Goal: Information Seeking & Learning: Learn about a topic

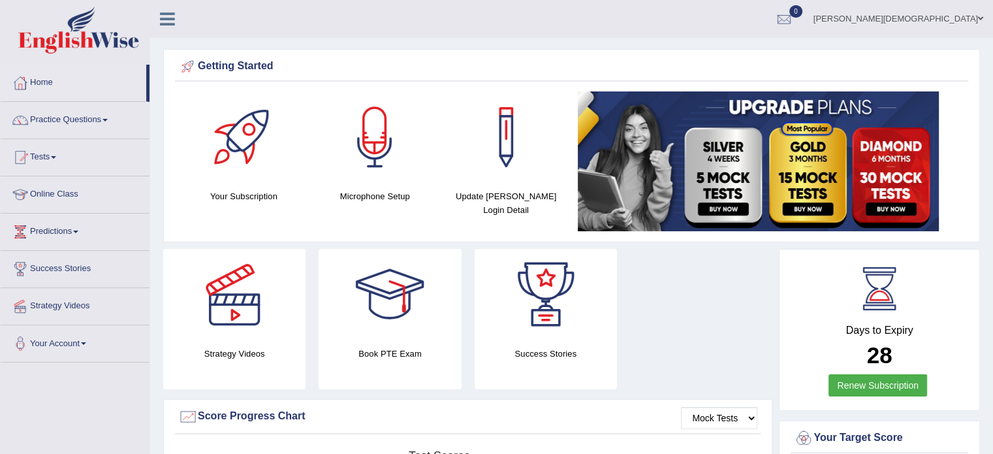
click at [108, 120] on span at bounding box center [104, 120] width 5 height 3
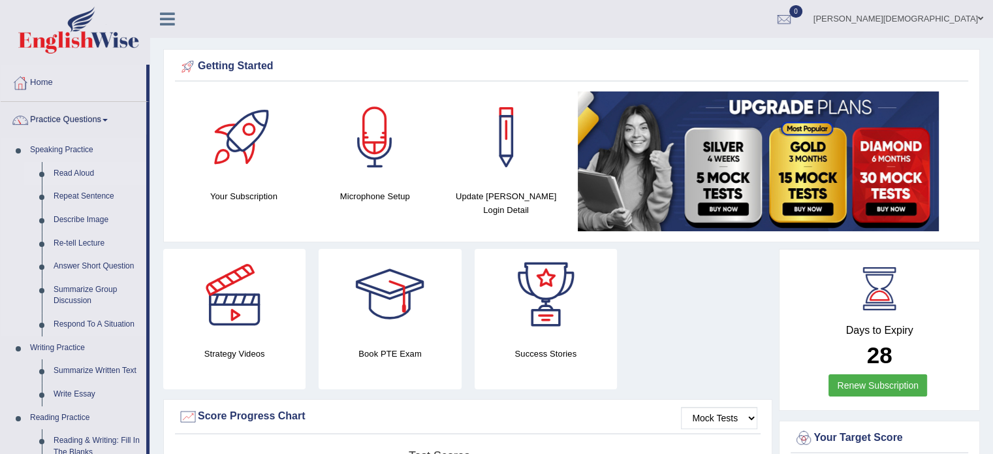
click at [78, 172] on link "Read Aloud" at bounding box center [97, 174] width 99 height 24
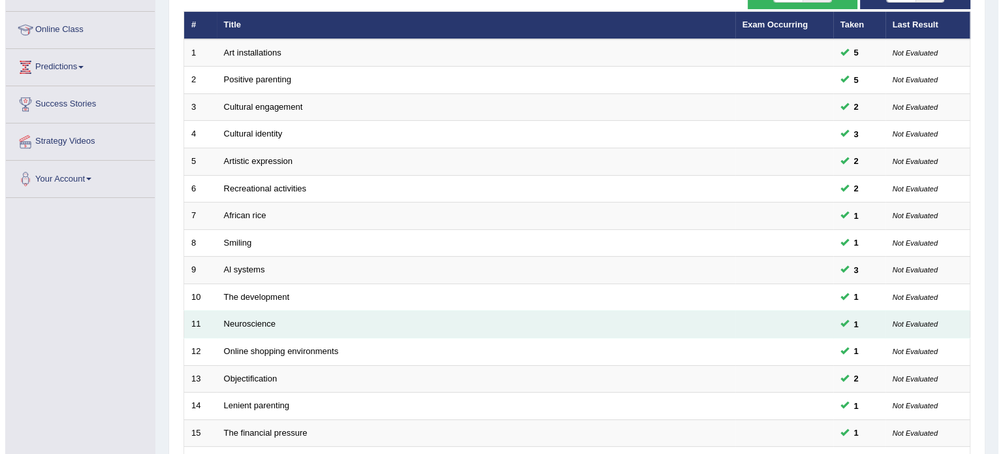
scroll to position [118, 0]
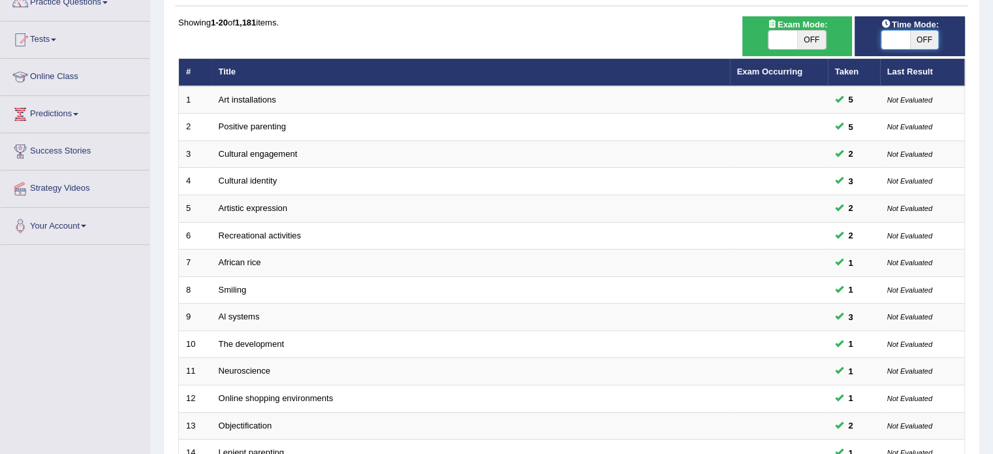
click at [888, 44] on span at bounding box center [895, 40] width 29 height 18
click at [922, 35] on span "OFF" at bounding box center [924, 40] width 29 height 18
checkbox input "true"
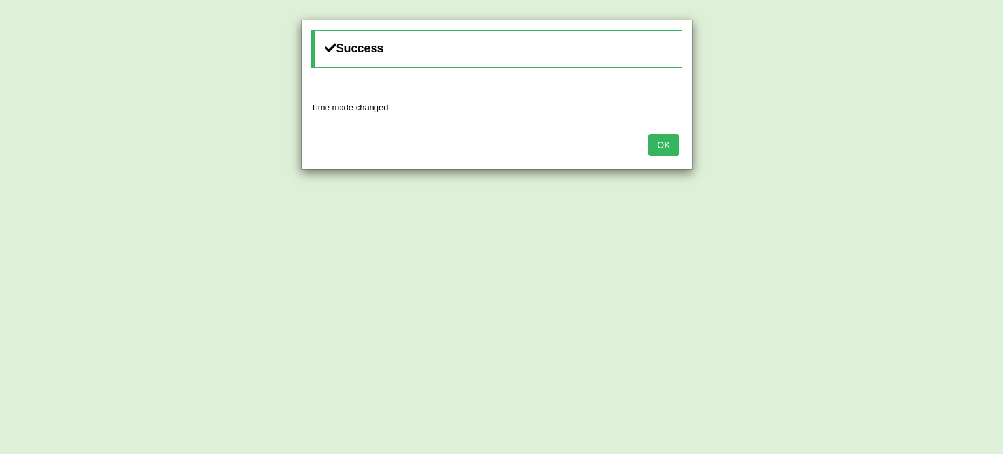
click at [666, 148] on button "OK" at bounding box center [663, 145] width 30 height 22
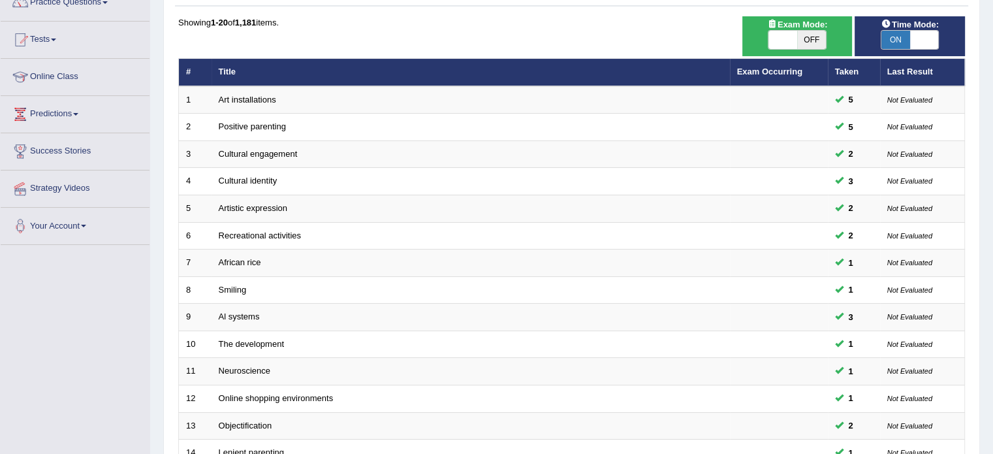
click at [814, 37] on span "OFF" at bounding box center [811, 40] width 29 height 18
checkbox input "true"
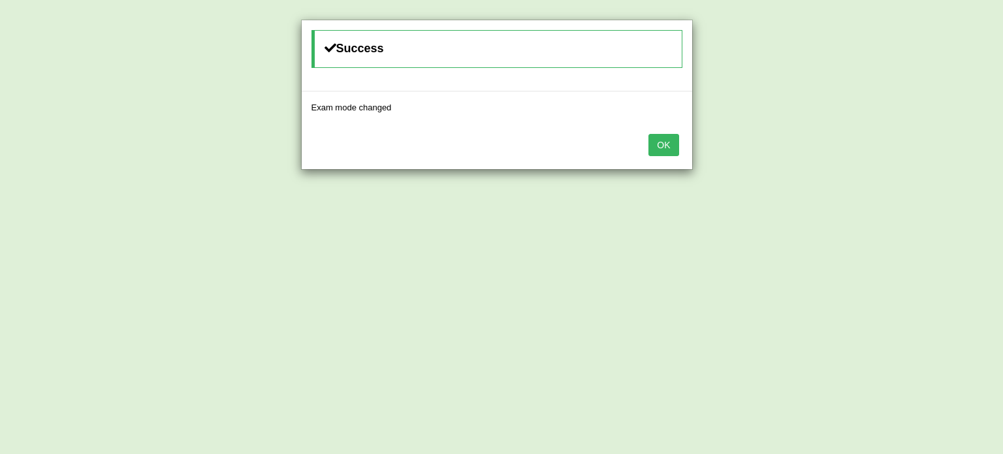
click at [667, 140] on button "OK" at bounding box center [663, 145] width 30 height 22
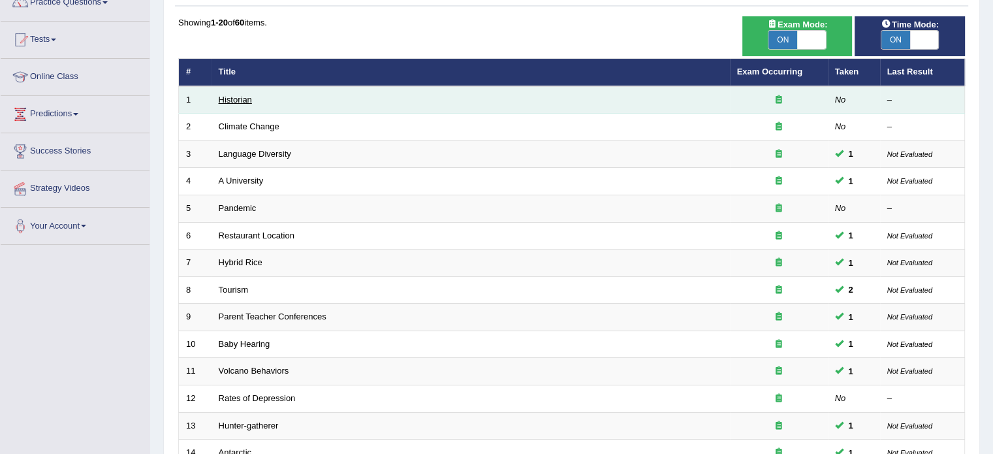
click at [238, 97] on link "Historian" at bounding box center [235, 100] width 33 height 10
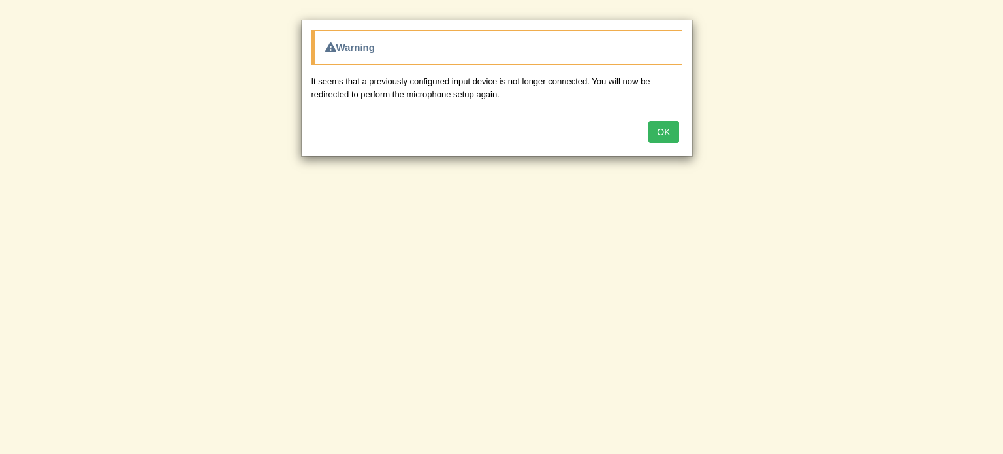
click at [667, 133] on button "OK" at bounding box center [663, 132] width 30 height 22
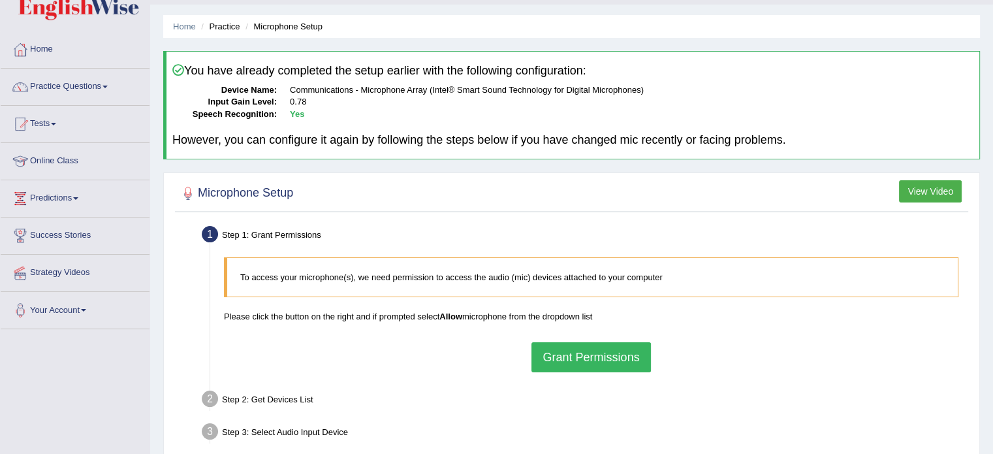
scroll to position [12, 0]
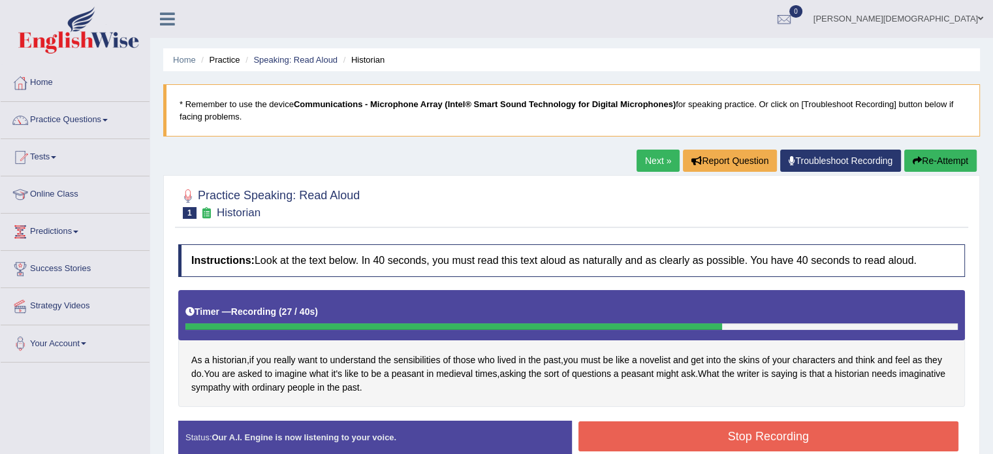
click at [762, 435] on button "Stop Recording" at bounding box center [768, 436] width 381 height 30
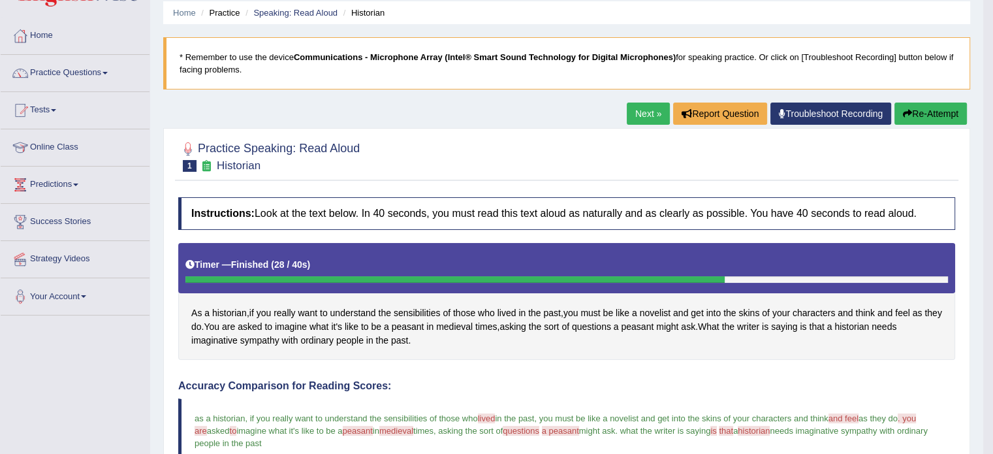
scroll to position [47, 0]
click at [641, 117] on link "Next »" at bounding box center [648, 113] width 43 height 22
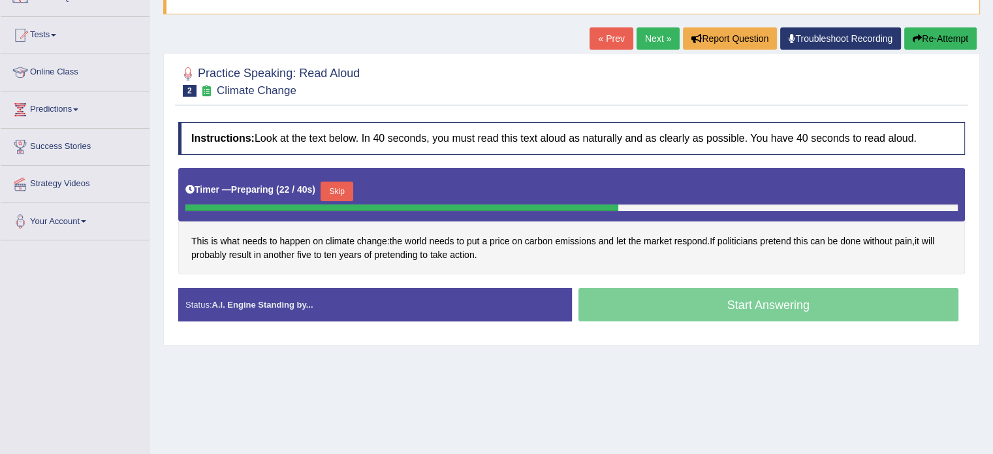
click at [343, 192] on button "Skip" at bounding box center [337, 191] width 33 height 20
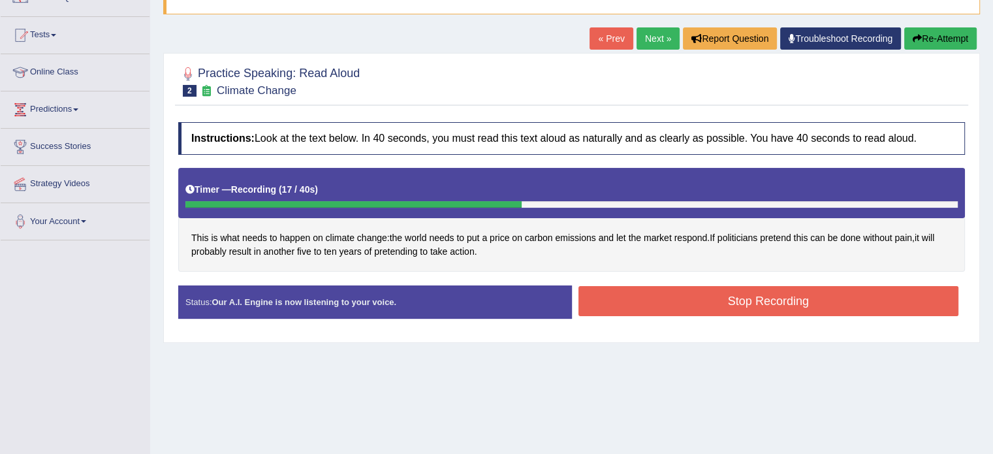
click at [730, 307] on button "Stop Recording" at bounding box center [768, 301] width 381 height 30
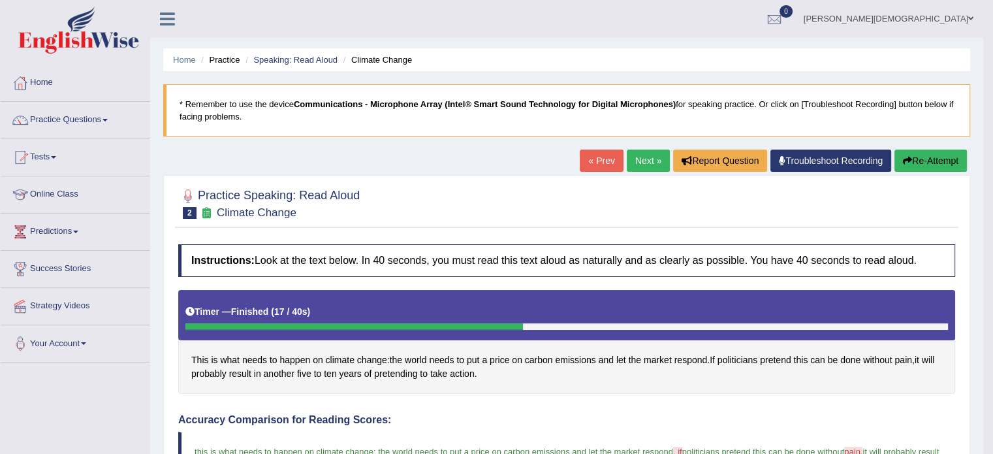
click at [643, 162] on link "Next »" at bounding box center [648, 160] width 43 height 22
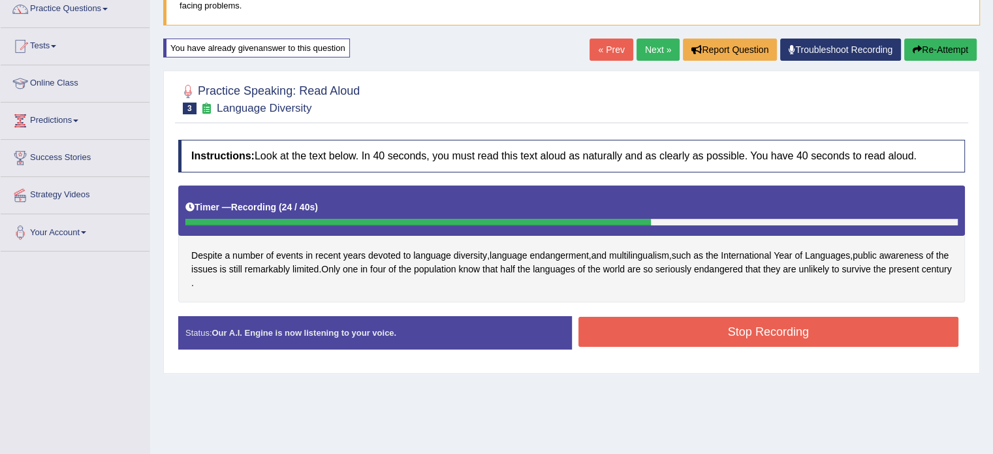
click at [793, 324] on button "Stop Recording" at bounding box center [768, 332] width 381 height 30
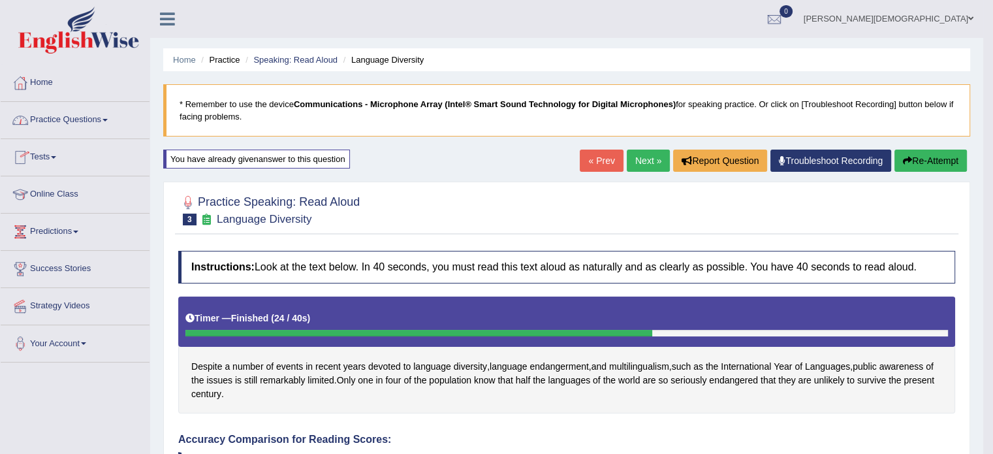
click at [110, 117] on link "Practice Questions" at bounding box center [75, 118] width 149 height 33
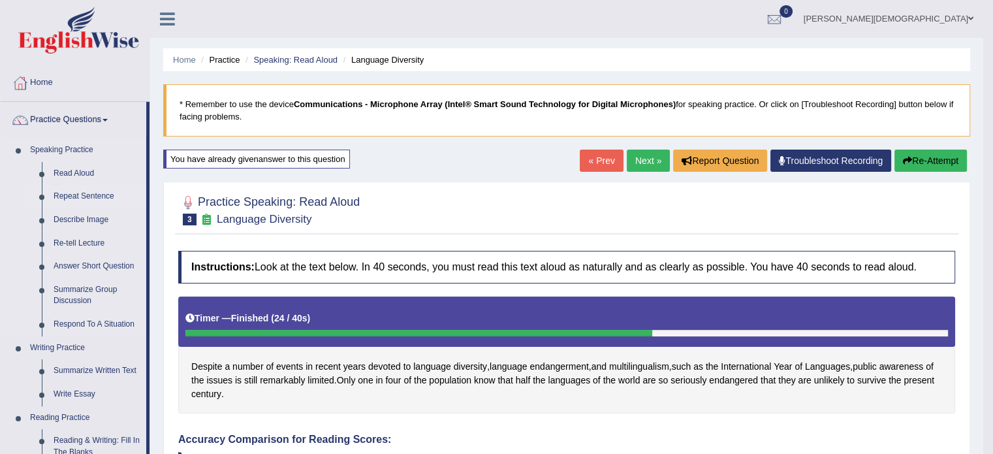
click at [97, 190] on link "Repeat Sentence" at bounding box center [97, 197] width 99 height 24
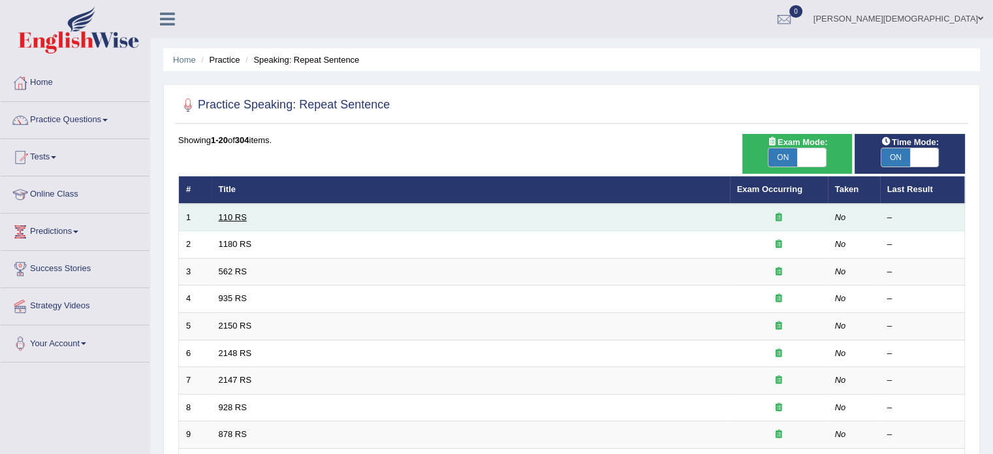
click at [234, 218] on link "110 RS" at bounding box center [233, 217] width 28 height 10
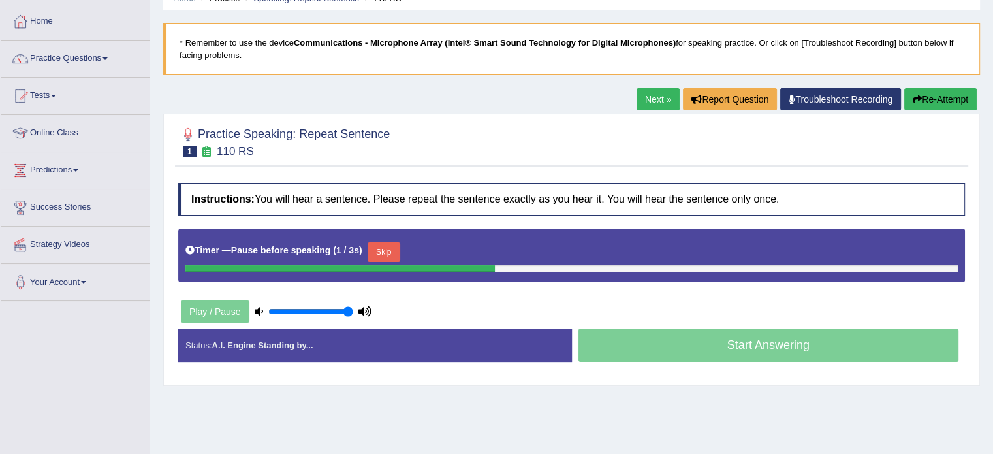
scroll to position [57, 0]
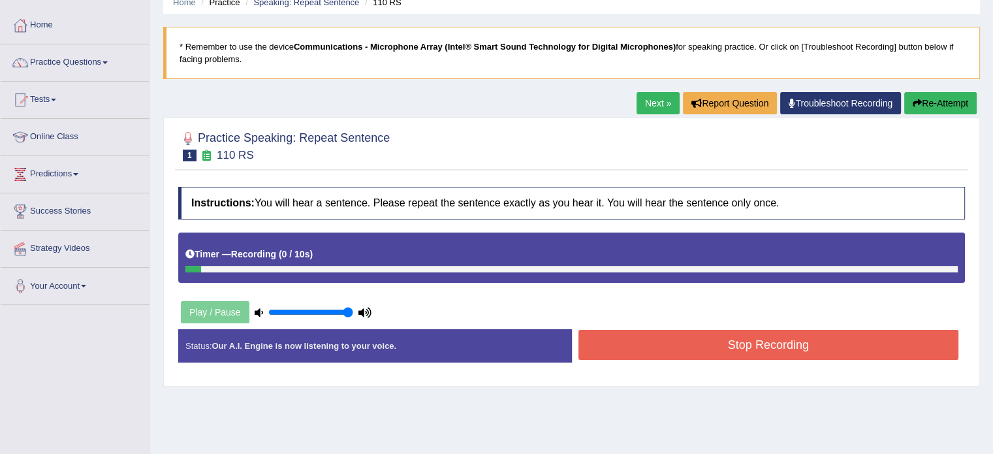
click at [941, 108] on button "Re-Attempt" at bounding box center [940, 103] width 72 height 22
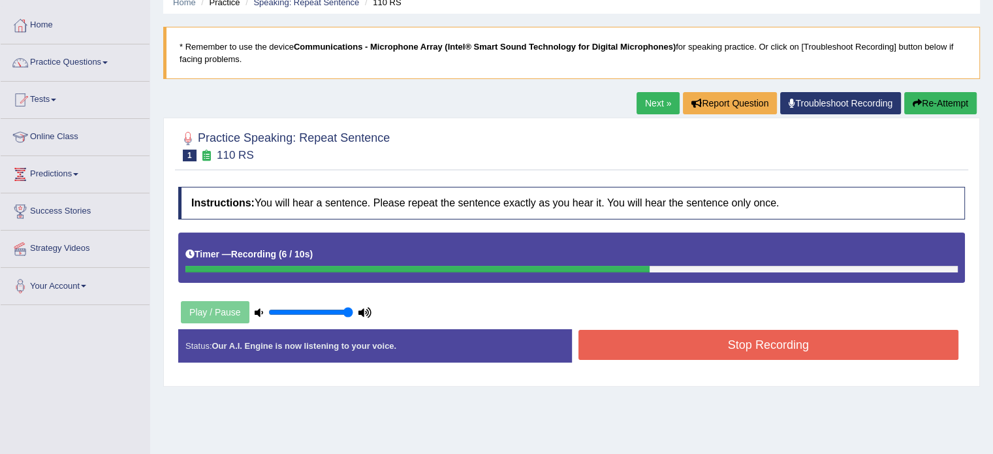
click at [808, 355] on button "Stop Recording" at bounding box center [768, 345] width 381 height 30
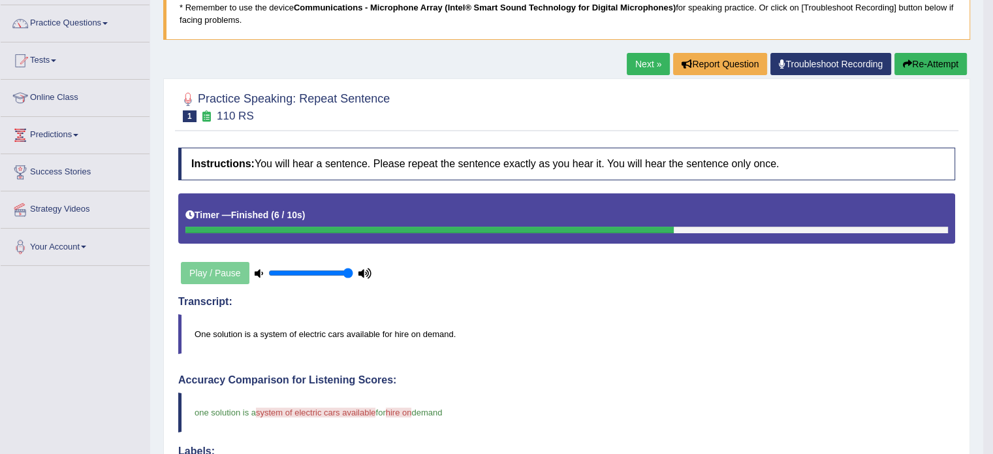
scroll to position [94, 0]
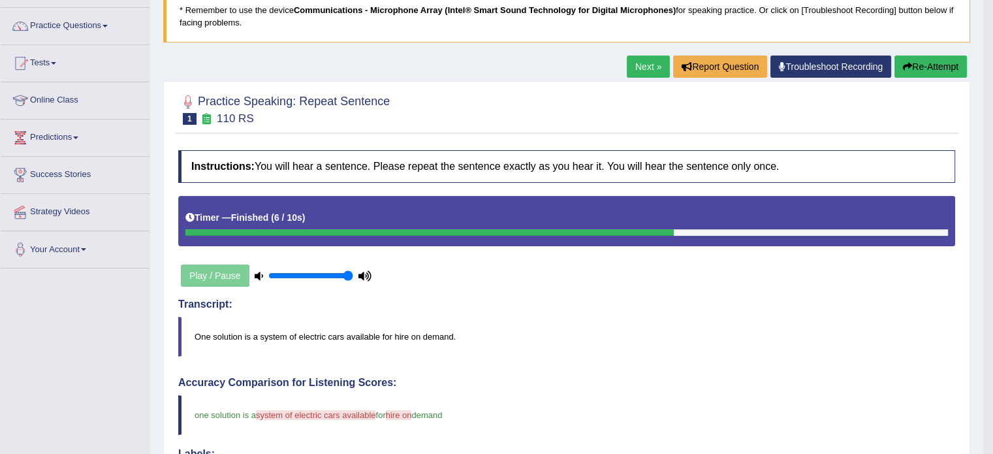
click at [640, 69] on link "Next »" at bounding box center [648, 66] width 43 height 22
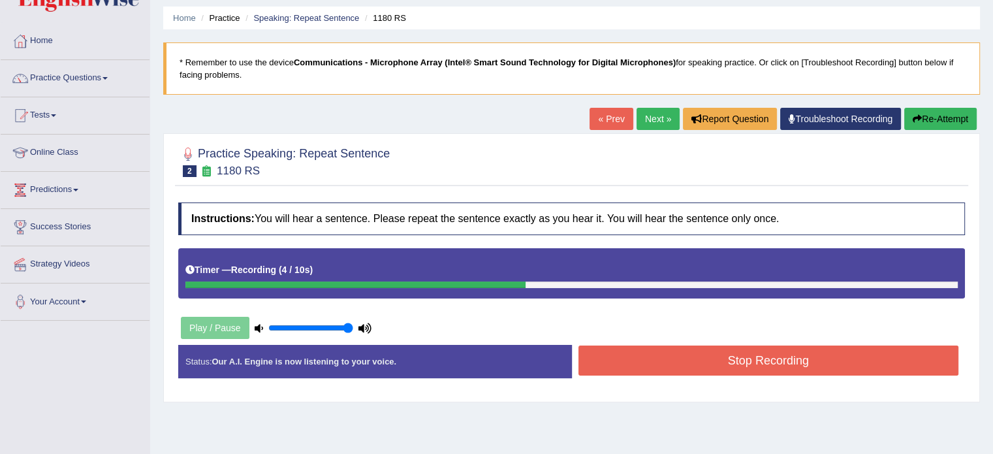
click at [766, 368] on button "Stop Recording" at bounding box center [768, 360] width 381 height 30
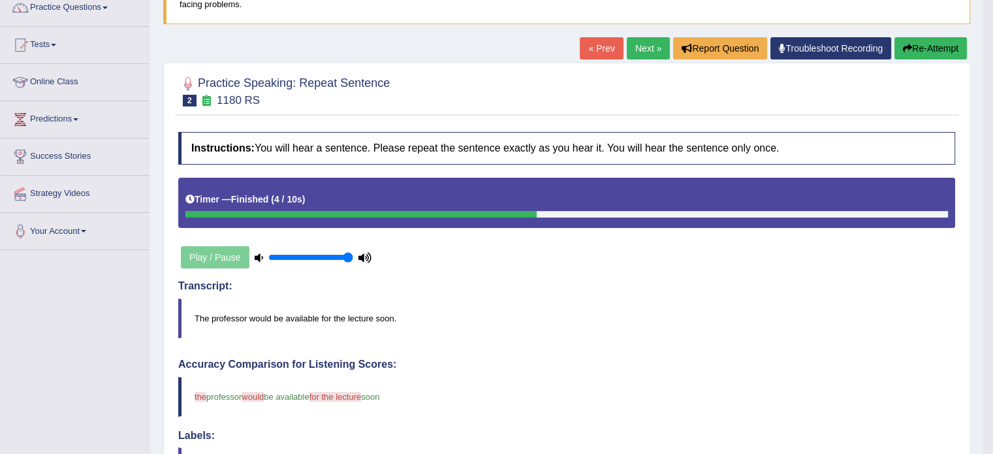
scroll to position [109, 0]
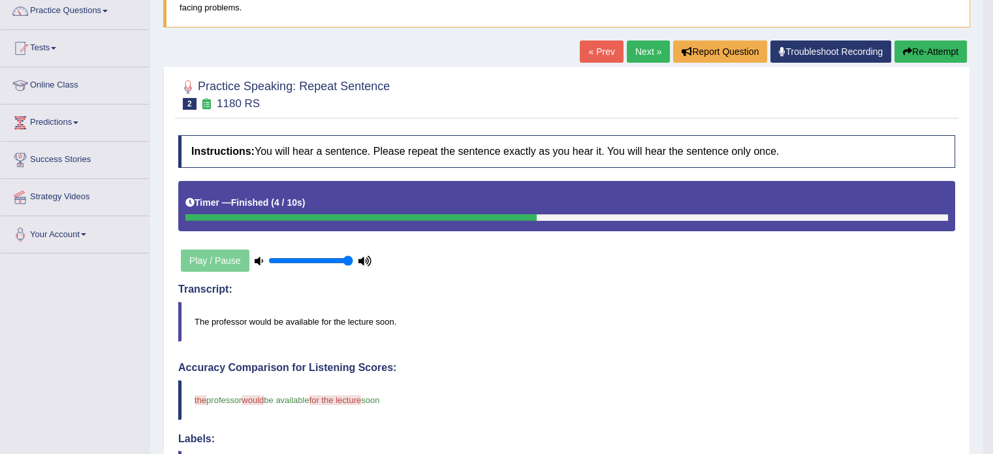
click at [641, 48] on link "Next »" at bounding box center [648, 51] width 43 height 22
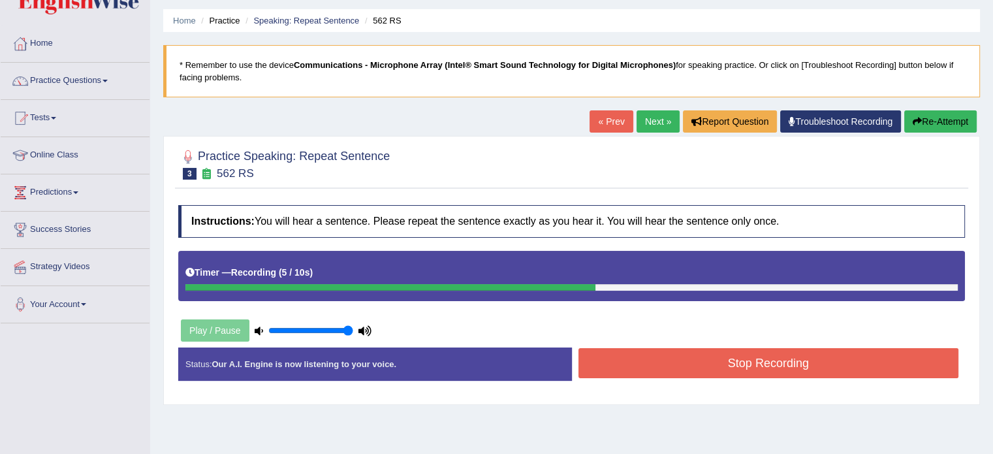
click at [748, 368] on button "Stop Recording" at bounding box center [768, 363] width 381 height 30
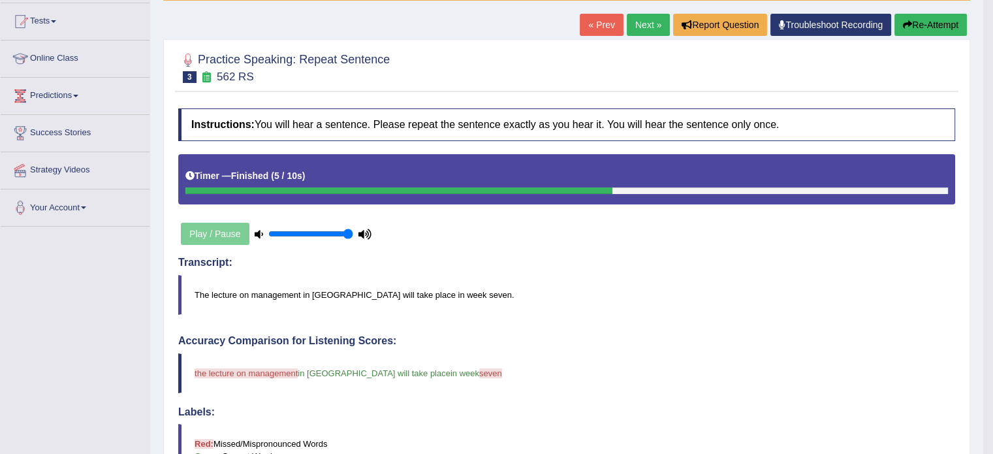
scroll to position [136, 0]
click at [924, 23] on button "Re-Attempt" at bounding box center [930, 25] width 72 height 22
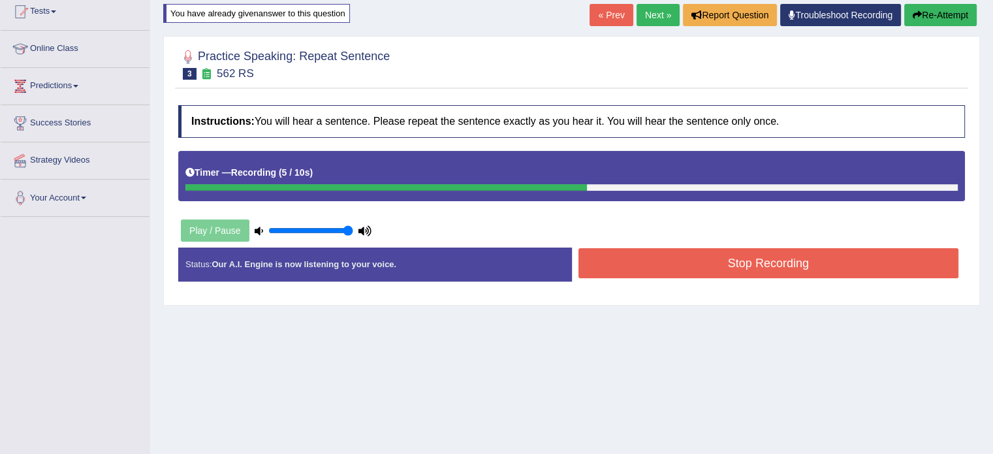
click at [783, 264] on button "Stop Recording" at bounding box center [768, 263] width 381 height 30
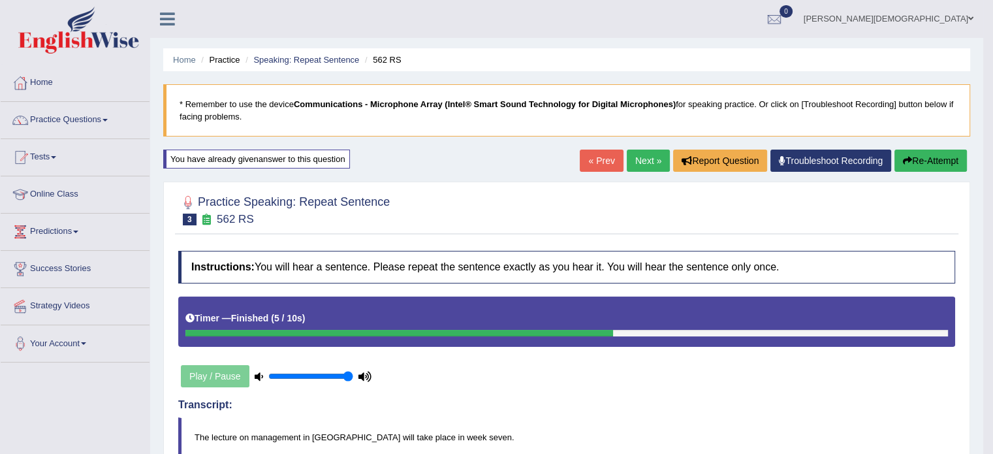
click at [638, 159] on link "Next »" at bounding box center [648, 160] width 43 height 22
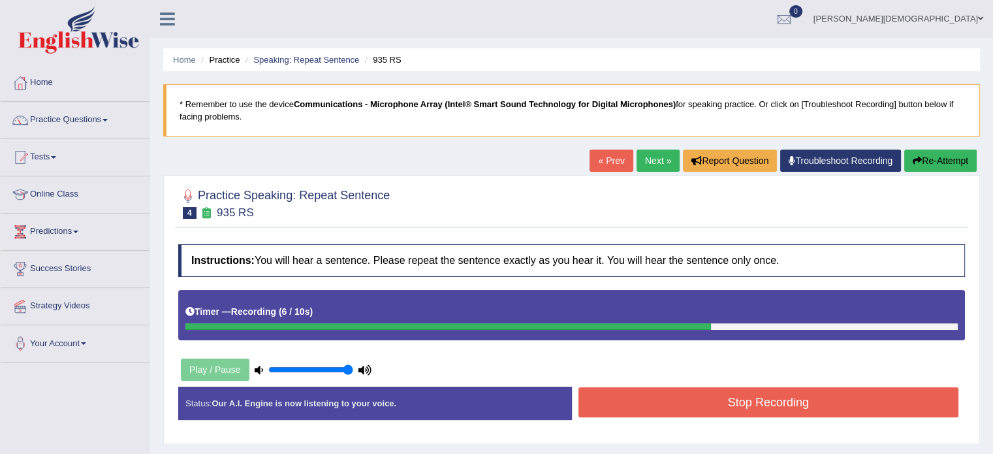
click at [741, 402] on button "Stop Recording" at bounding box center [768, 402] width 381 height 30
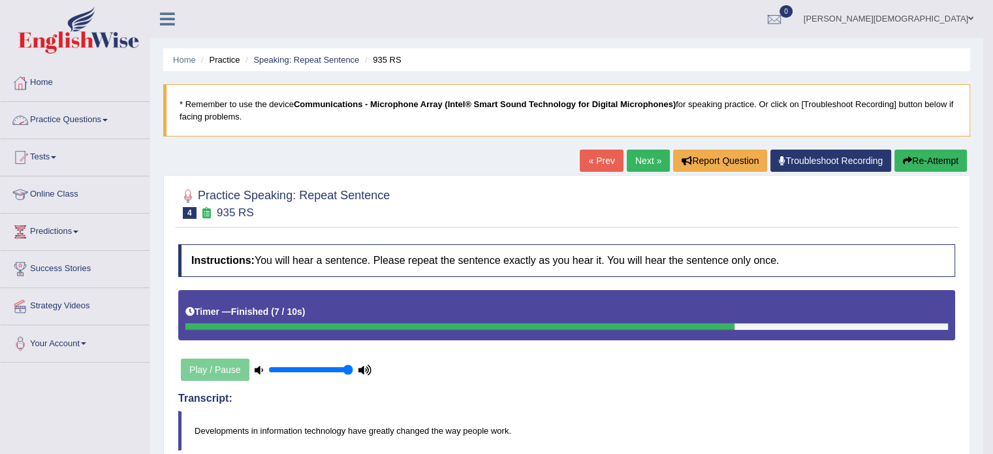
click at [108, 119] on span at bounding box center [104, 120] width 5 height 3
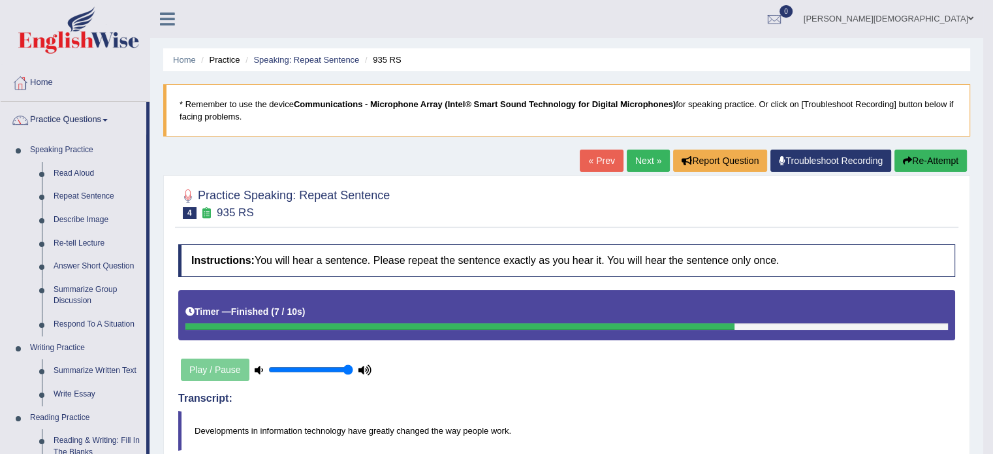
scroll to position [52, 0]
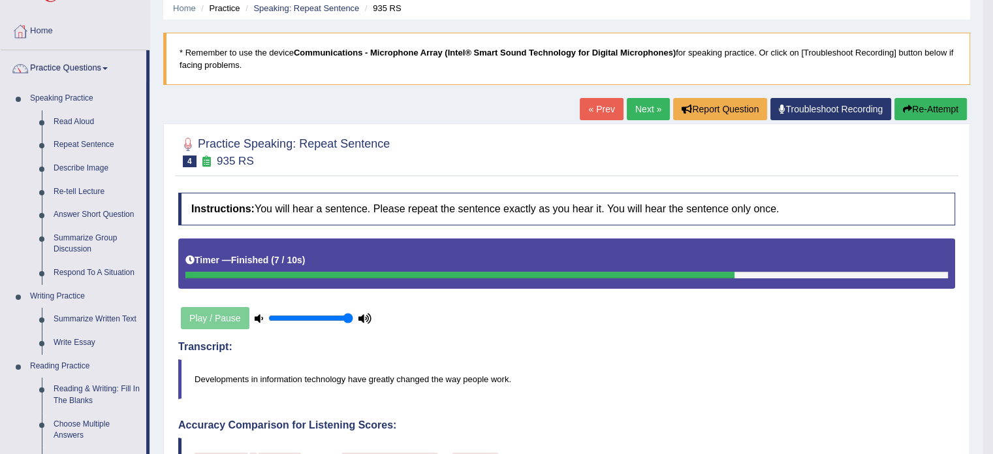
click at [937, 108] on button "Re-Attempt" at bounding box center [930, 109] width 72 height 22
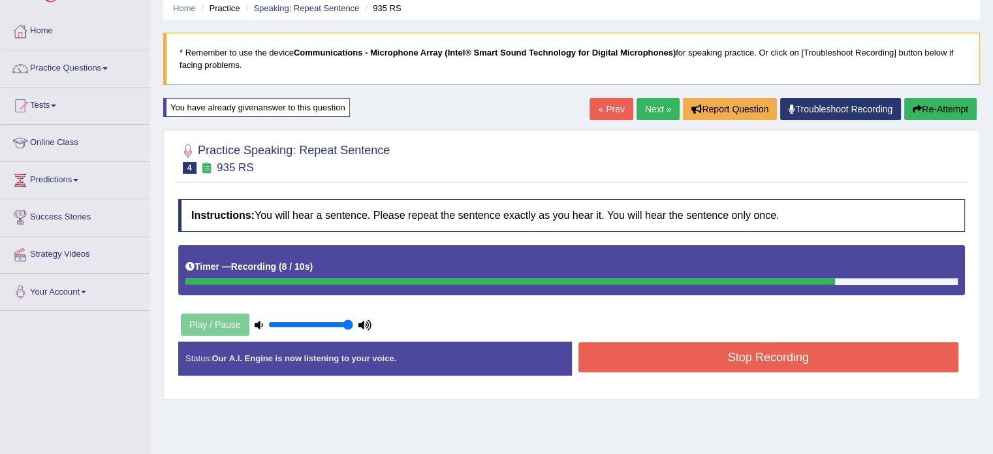
click at [825, 354] on button "Stop Recording" at bounding box center [768, 357] width 381 height 30
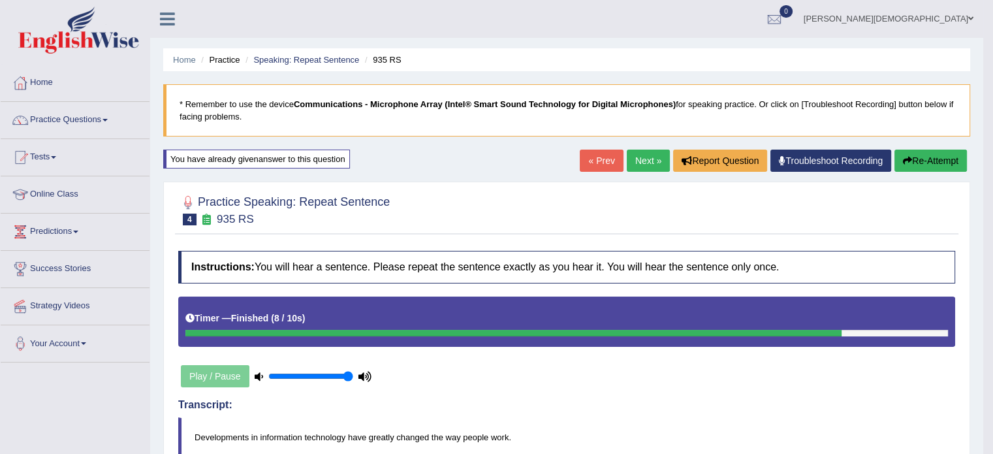
click at [642, 166] on link "Next »" at bounding box center [648, 160] width 43 height 22
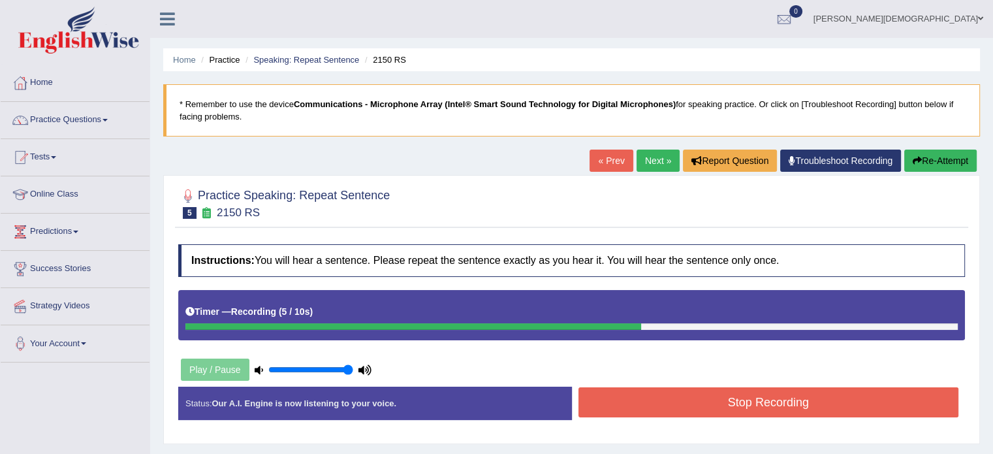
click at [928, 161] on button "Re-Attempt" at bounding box center [940, 160] width 72 height 22
click at [108, 115] on link "Practice Questions" at bounding box center [75, 118] width 149 height 33
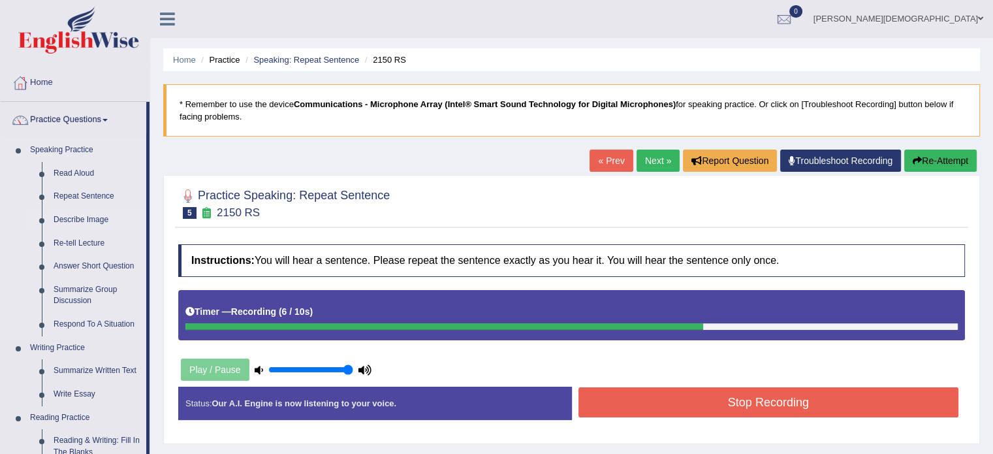
click at [97, 222] on link "Describe Image" at bounding box center [97, 220] width 99 height 24
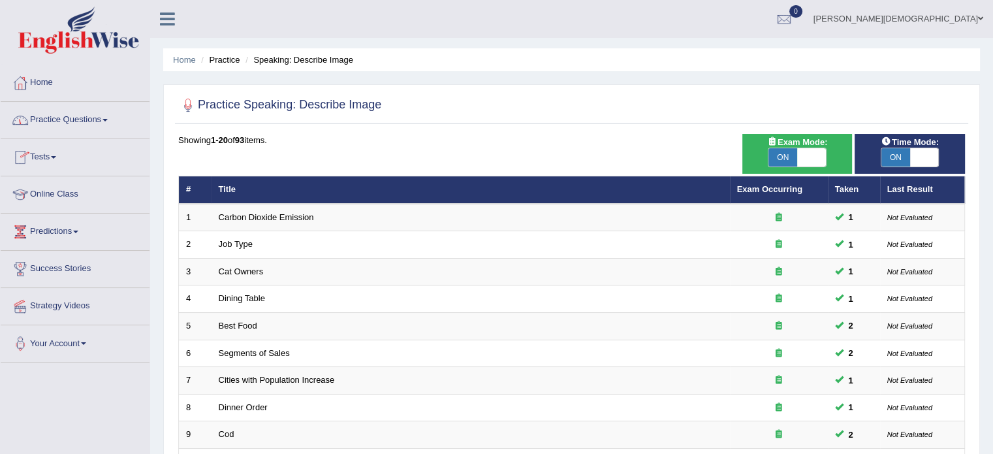
click at [108, 119] on span at bounding box center [104, 120] width 5 height 3
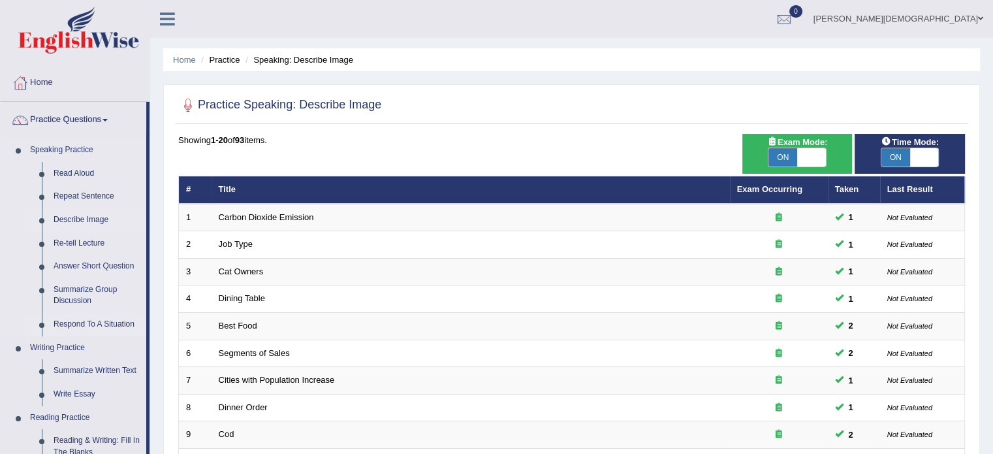
click at [89, 321] on link "Respond To A Situation" at bounding box center [97, 325] width 99 height 24
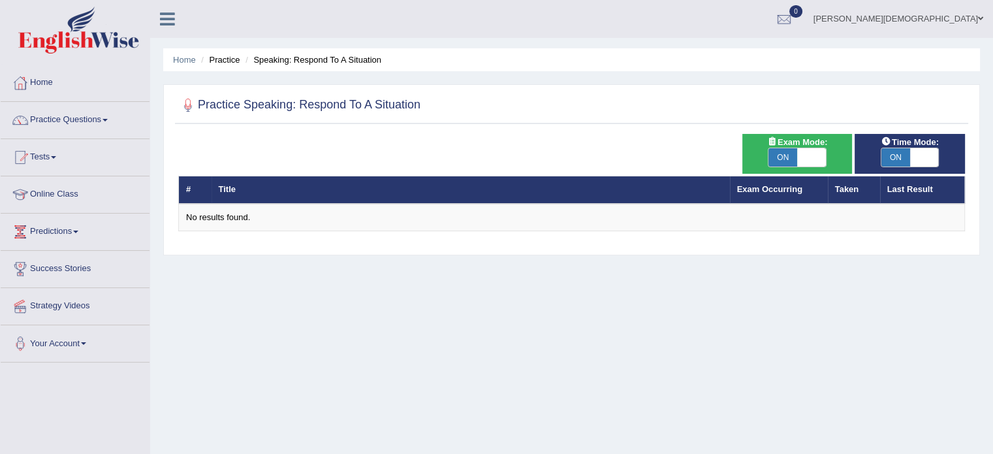
click at [813, 158] on span at bounding box center [811, 157] width 29 height 18
checkbox input "false"
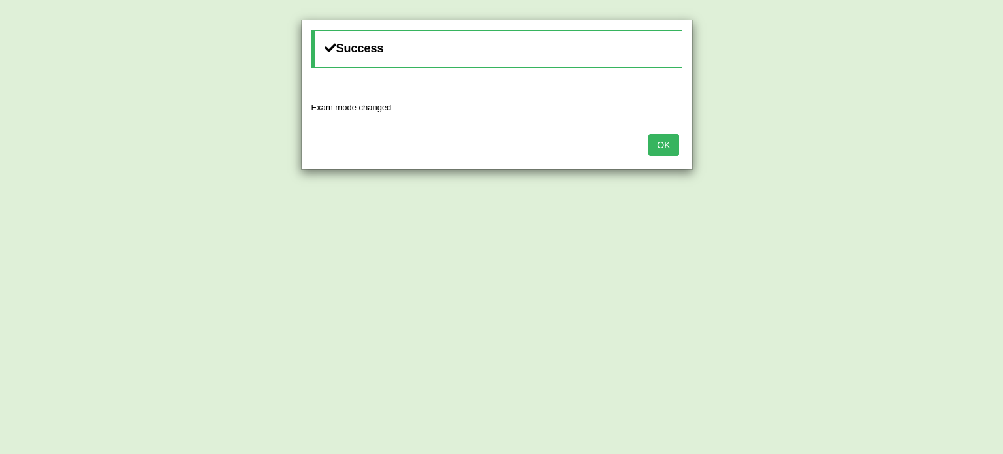
click at [668, 146] on button "OK" at bounding box center [663, 145] width 30 height 22
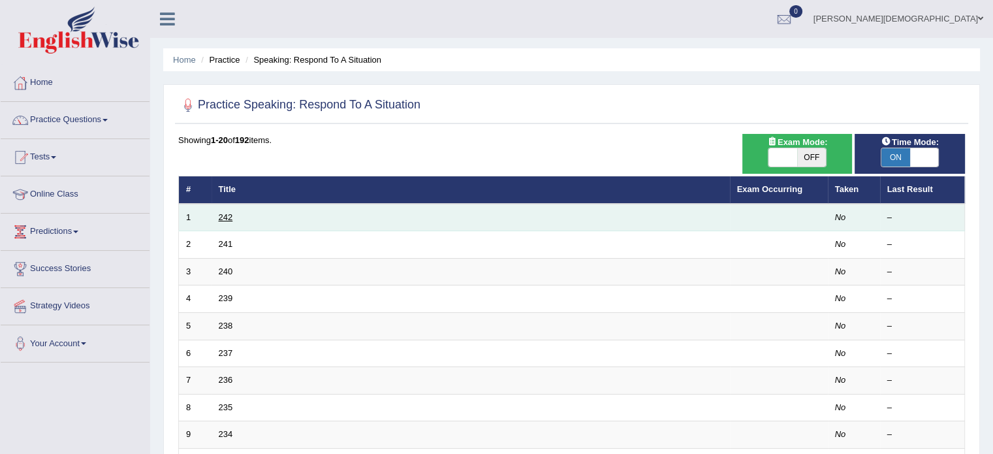
click at [228, 220] on link "242" at bounding box center [226, 217] width 14 height 10
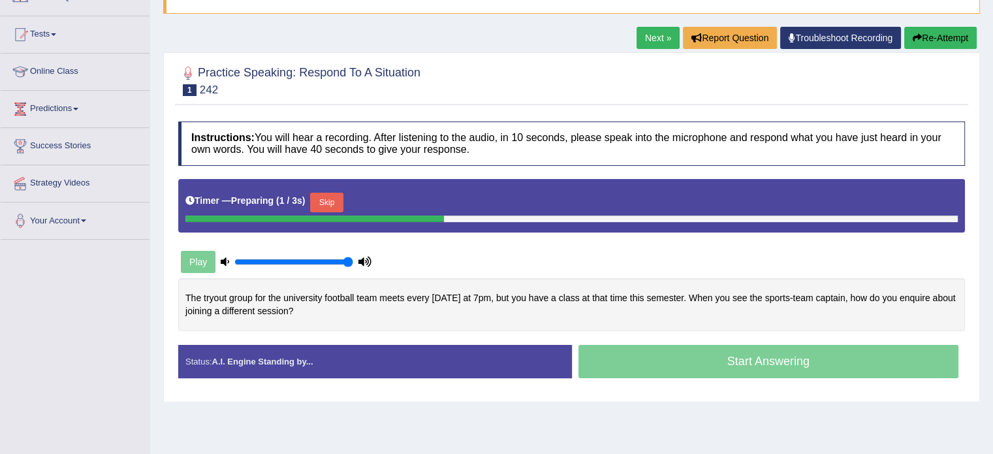
scroll to position [125, 0]
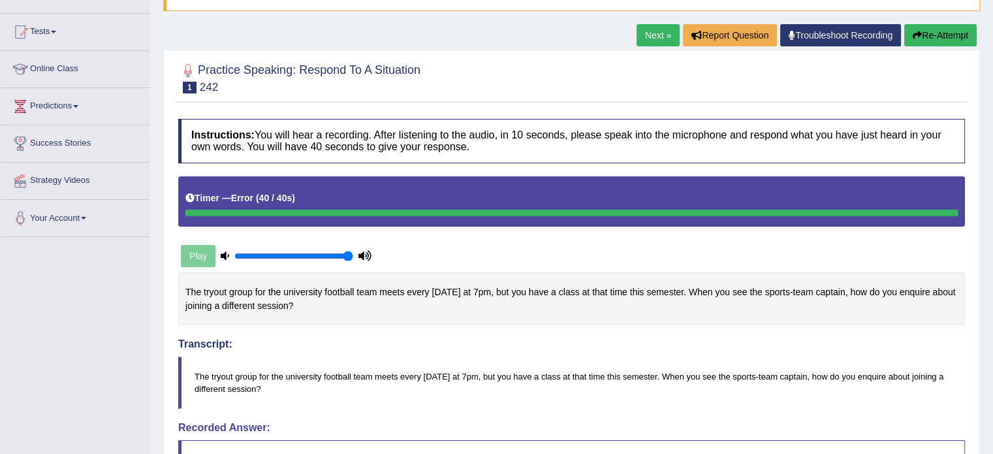
click at [652, 35] on link "Next »" at bounding box center [657, 35] width 43 height 22
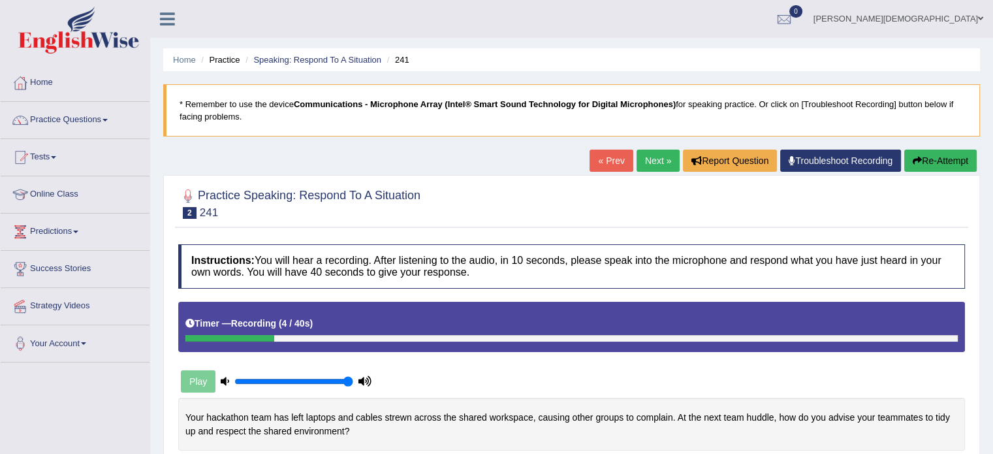
click at [44, 80] on link "Home" at bounding box center [75, 81] width 149 height 33
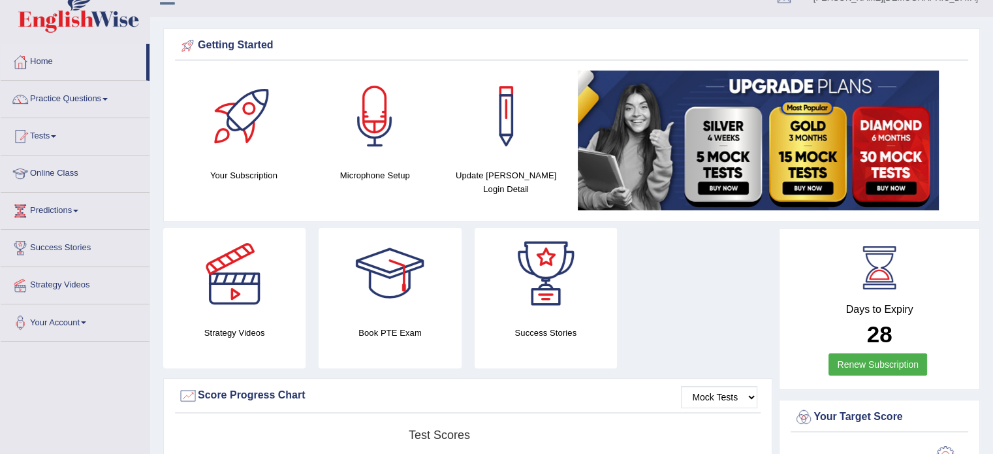
scroll to position [20, 0]
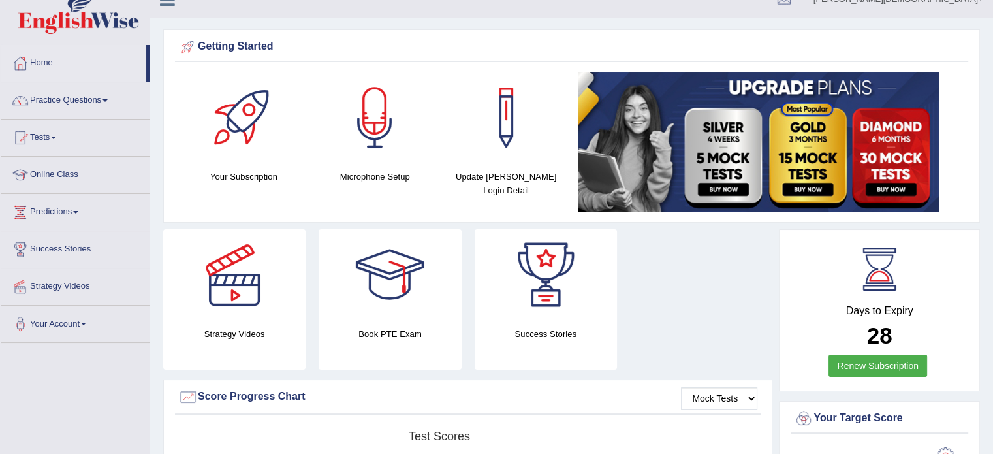
click at [107, 96] on link "Practice Questions" at bounding box center [75, 98] width 149 height 33
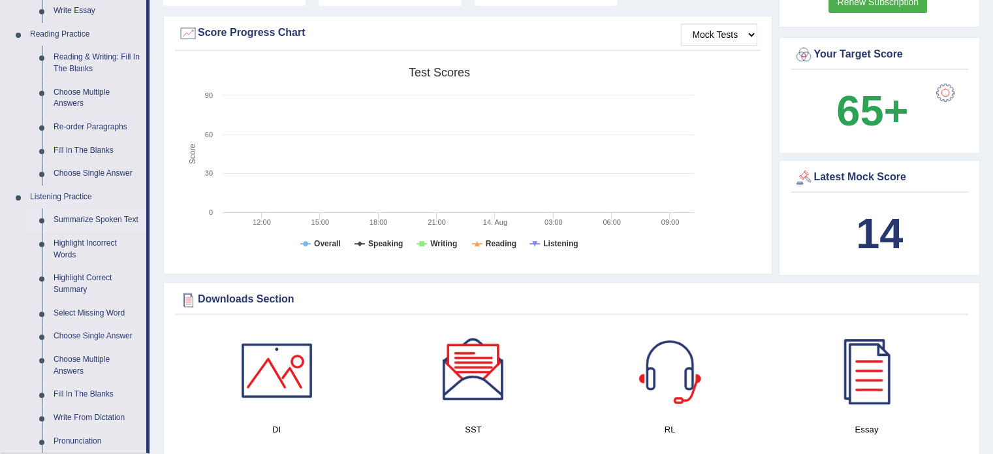
scroll to position [376, 0]
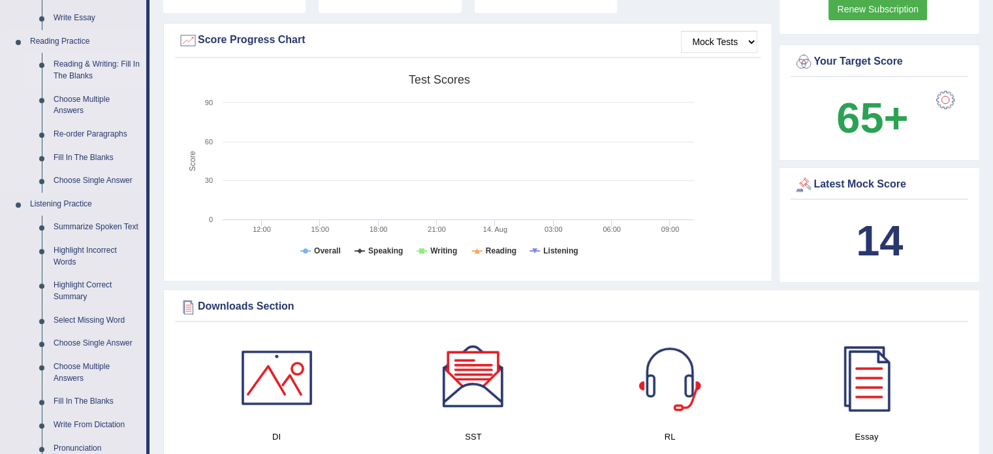
click at [82, 67] on link "Reading & Writing: Fill In The Blanks" at bounding box center [97, 70] width 99 height 35
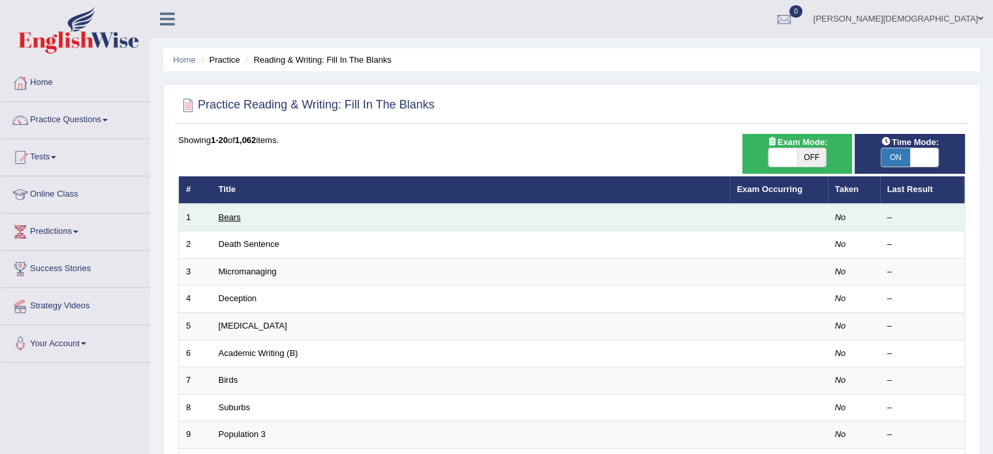
click at [230, 217] on link "Bears" at bounding box center [230, 217] width 22 height 10
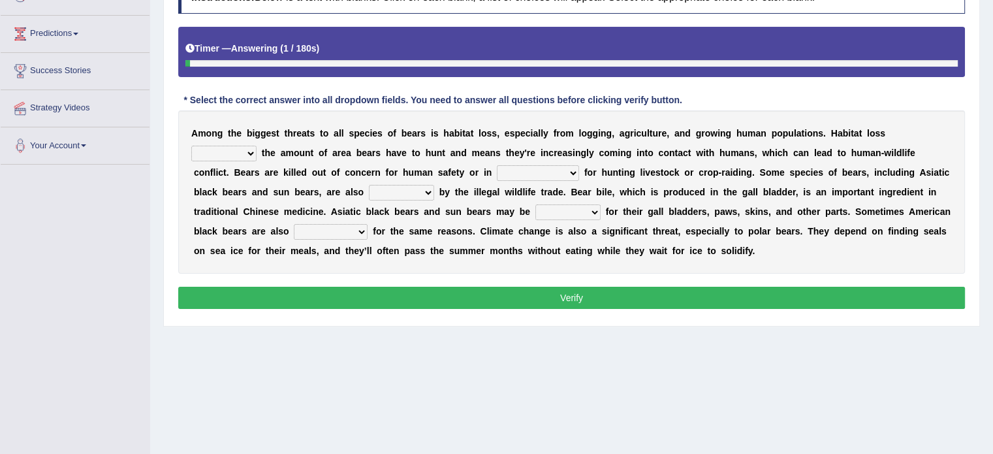
scroll to position [198, 0]
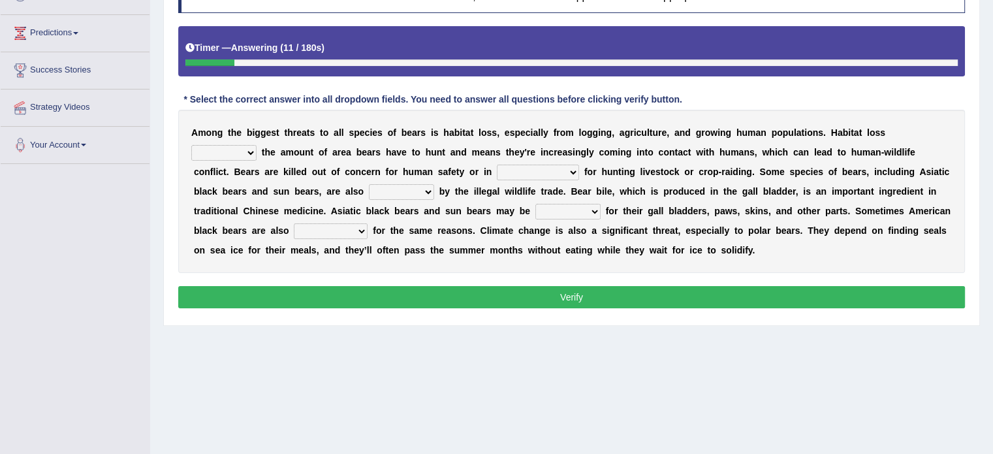
click at [253, 152] on select "increases reduces complies interacts" at bounding box center [223, 153] width 65 height 16
select select "reduces"
click at [191, 145] on select "increases reduces complies interacts" at bounding box center [223, 153] width 65 height 16
click at [249, 153] on select "increases reduces complies interacts" at bounding box center [223, 153] width 65 height 16
click at [572, 172] on select "coalition retaliation appreciation disinformation" at bounding box center [538, 173] width 82 height 16
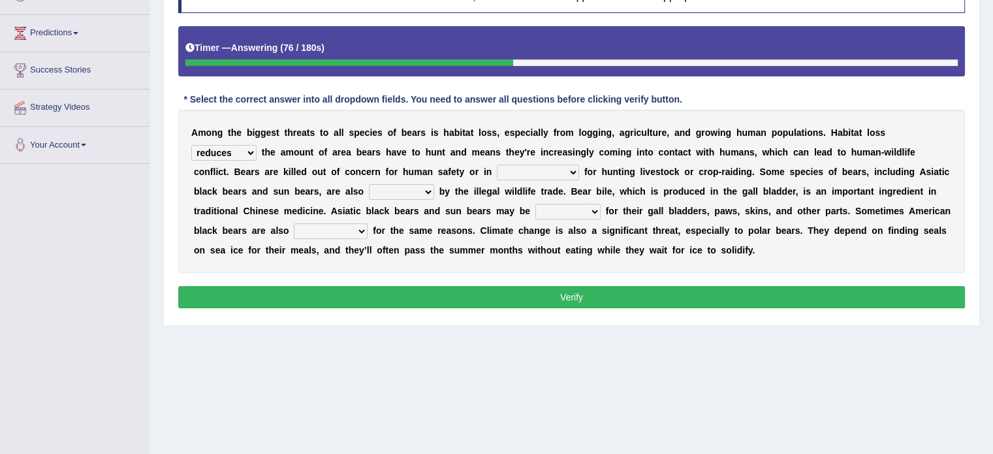
select select "retaliation"
click at [497, 165] on select "coalition retaliation appreciation disinformation" at bounding box center [538, 173] width 82 height 16
click at [572, 172] on select "coalition retaliation appreciation disinformation" at bounding box center [538, 173] width 82 height 16
click at [428, 190] on select "protected prohibited fattened threatened" at bounding box center [401, 192] width 65 height 16
click at [369, 184] on select "protected prohibited fattened threatened" at bounding box center [401, 192] width 65 height 16
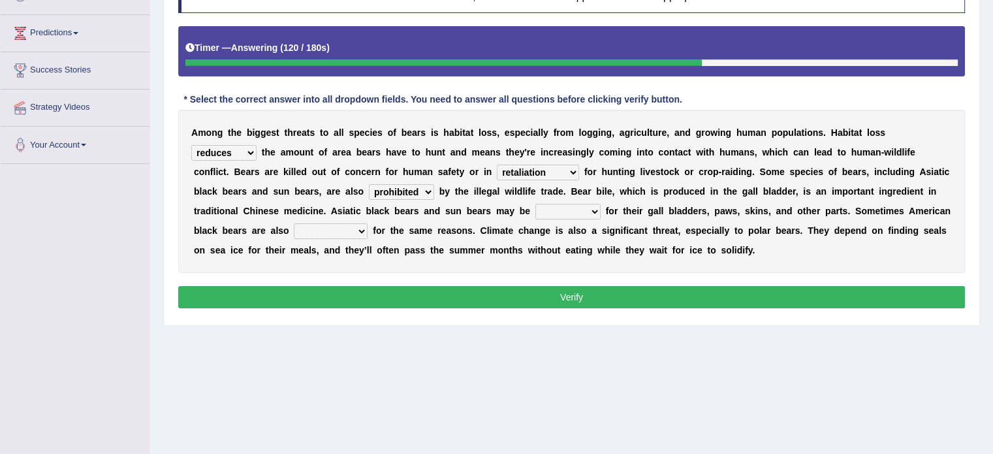
click at [426, 191] on select "protected prohibited fattened threatened" at bounding box center [401, 192] width 65 height 16
select select "protected"
click at [369, 184] on select "protected prohibited fattened threatened" at bounding box center [401, 192] width 65 height 16
click at [594, 211] on select "poached squelched coached blenched" at bounding box center [567, 212] width 65 height 16
select select "poached"
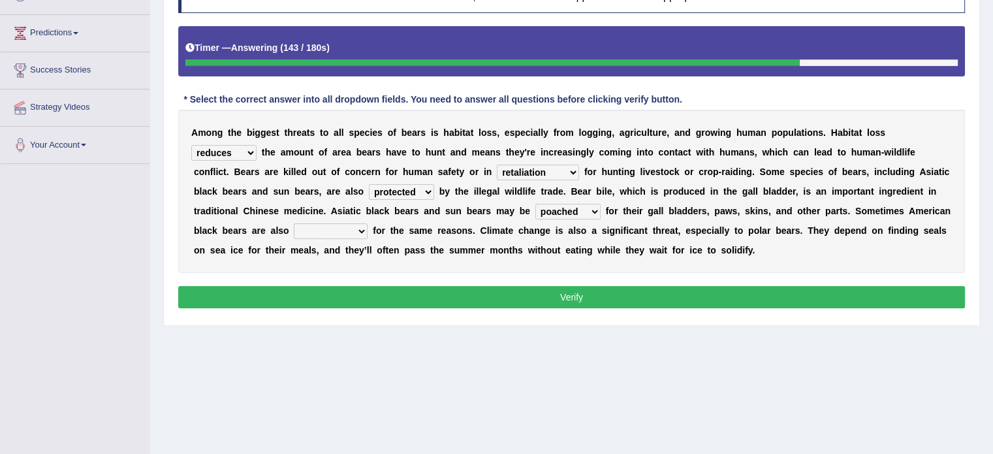
click at [535, 204] on select "poached squelched coached blenched" at bounding box center [567, 212] width 65 height 16
click at [364, 229] on select "begot foreseen encountered targeted" at bounding box center [331, 231] width 74 height 16
select select "targeted"
click at [294, 223] on select "begot foreseen encountered targeted" at bounding box center [331, 231] width 74 height 16
click at [580, 294] on button "Verify" at bounding box center [571, 297] width 787 height 22
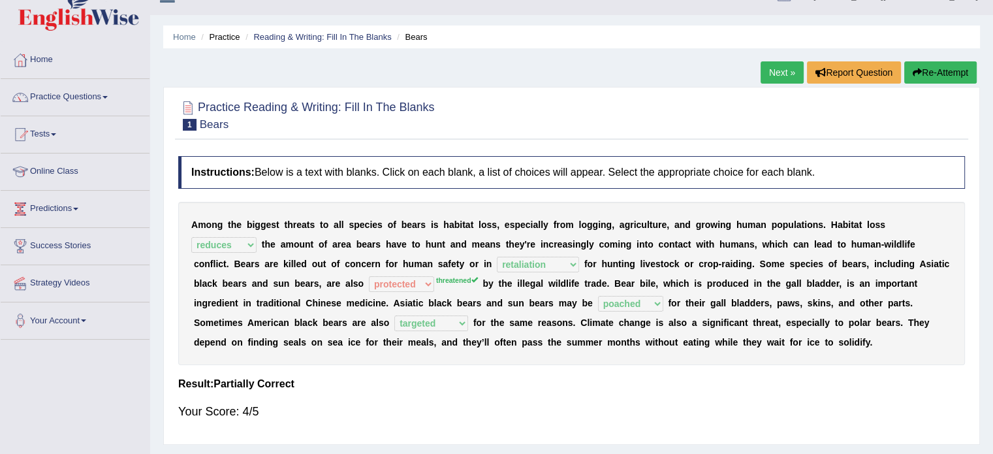
scroll to position [22, 0]
click at [776, 69] on link "Next »" at bounding box center [782, 73] width 43 height 22
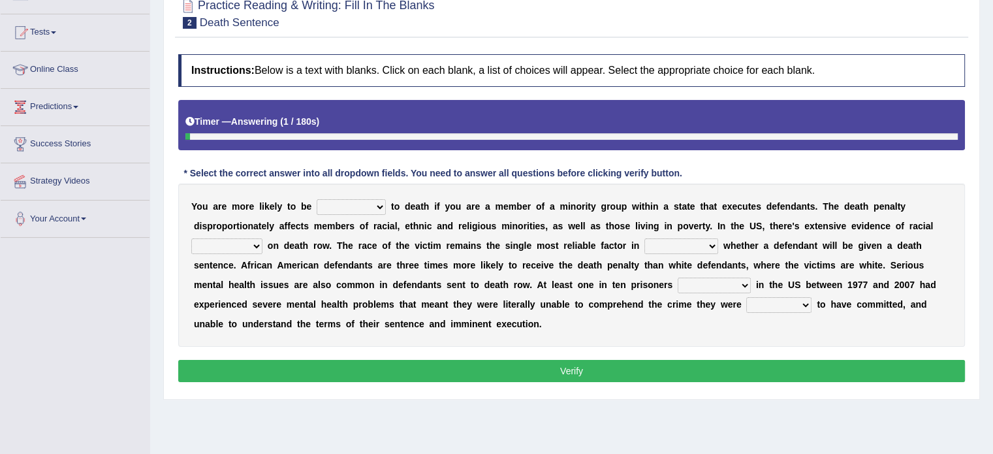
scroll to position [165, 0]
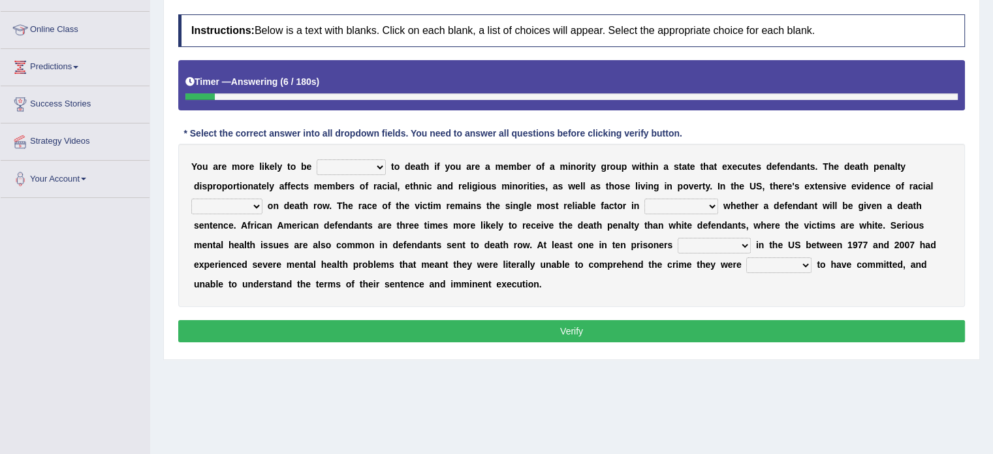
click at [376, 164] on select "penalized blamed complained sentenced" at bounding box center [351, 167] width 69 height 16
select select "sentenced"
click at [317, 159] on select "penalized blamed complained sentenced" at bounding box center [351, 167] width 69 height 16
click at [251, 208] on select "bias equality appearance background" at bounding box center [226, 206] width 71 height 16
select select "background"
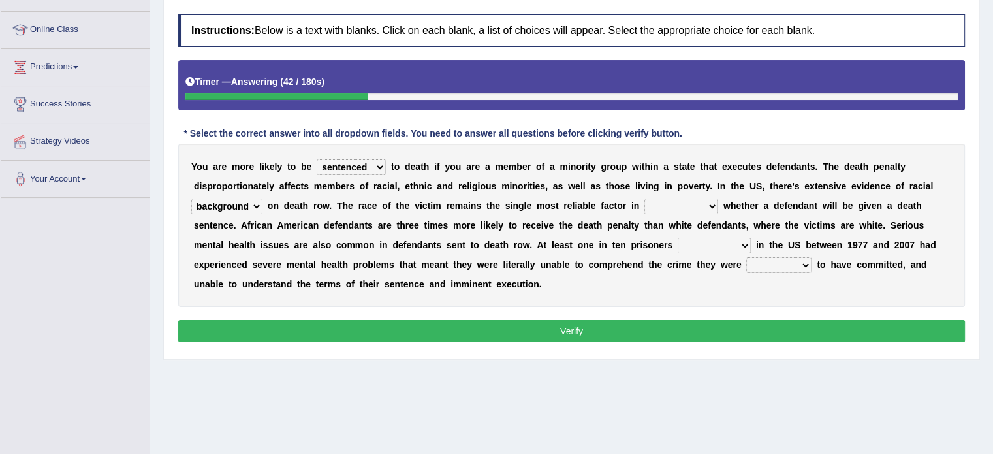
click at [191, 198] on select "bias equality appearance background" at bounding box center [226, 206] width 71 height 16
click at [706, 204] on select "determining adjoining undermining examining" at bounding box center [681, 206] width 74 height 16
select select "determining"
click at [644, 198] on select "determining adjoining undermining examining" at bounding box center [681, 206] width 74 height 16
click at [744, 242] on select "electrocuted persecuted executed captured" at bounding box center [714, 246] width 73 height 16
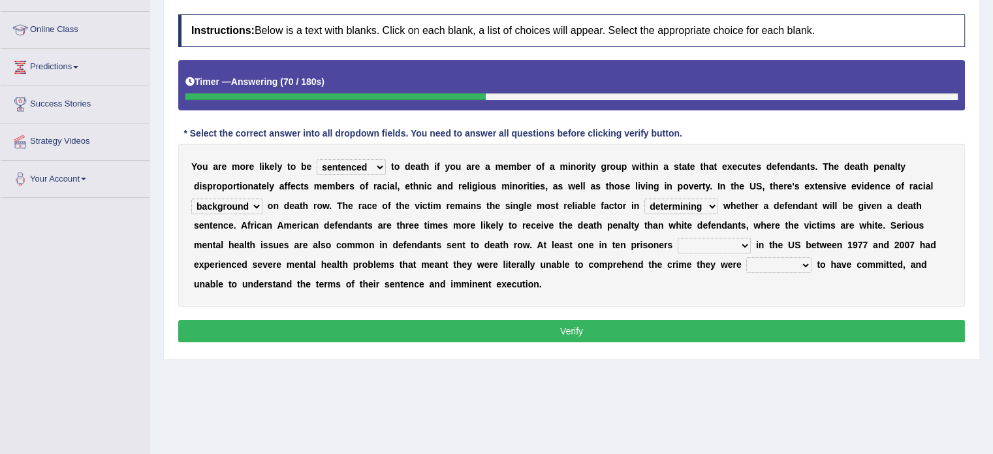
select select "captured"
click at [678, 238] on select "electrocuted persecuted executed captured" at bounding box center [714, 246] width 73 height 16
click at [804, 264] on select "alleged acclaimed persuaded claimed" at bounding box center [778, 265] width 65 height 16
select select "alleged"
click at [746, 257] on select "alleged acclaimed persuaded claimed" at bounding box center [778, 265] width 65 height 16
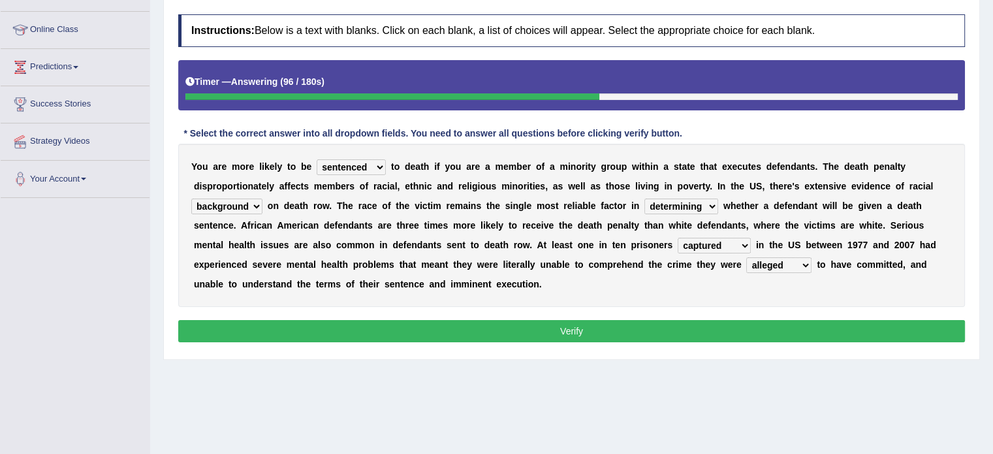
click at [571, 329] on button "Verify" at bounding box center [571, 331] width 787 height 22
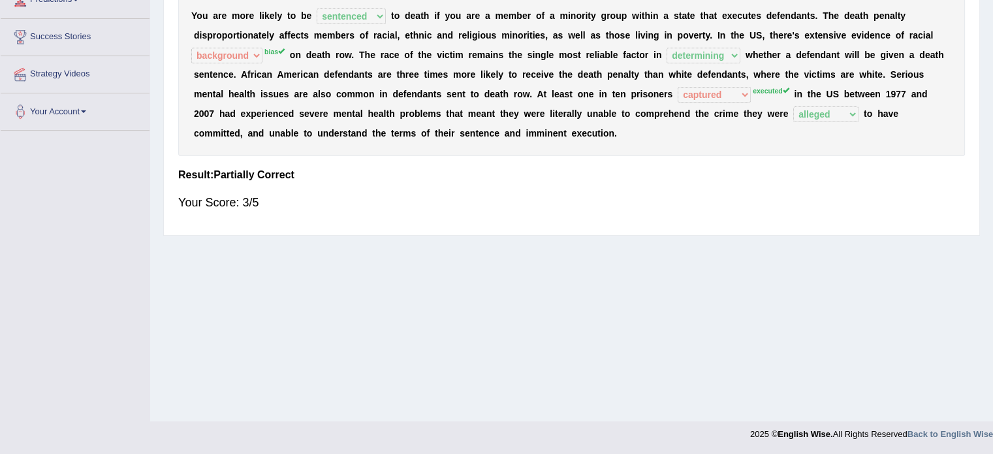
scroll to position [0, 0]
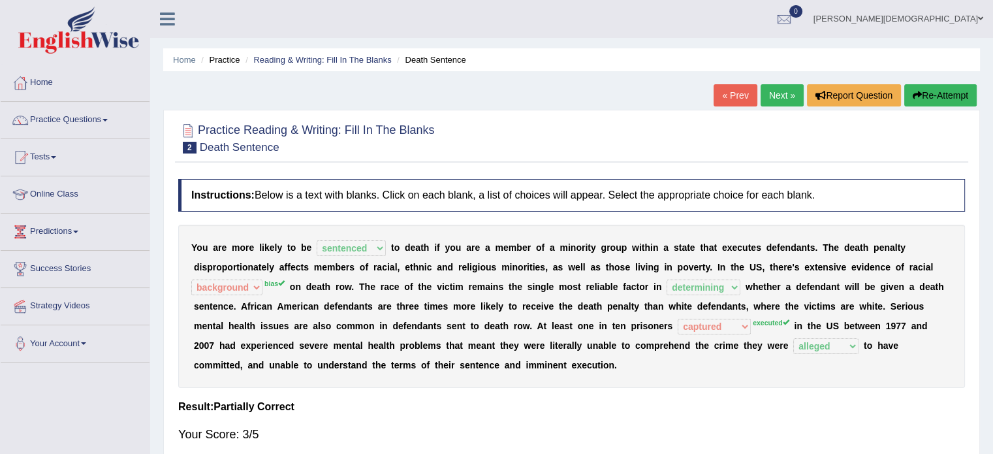
click at [776, 93] on link "Next »" at bounding box center [782, 95] width 43 height 22
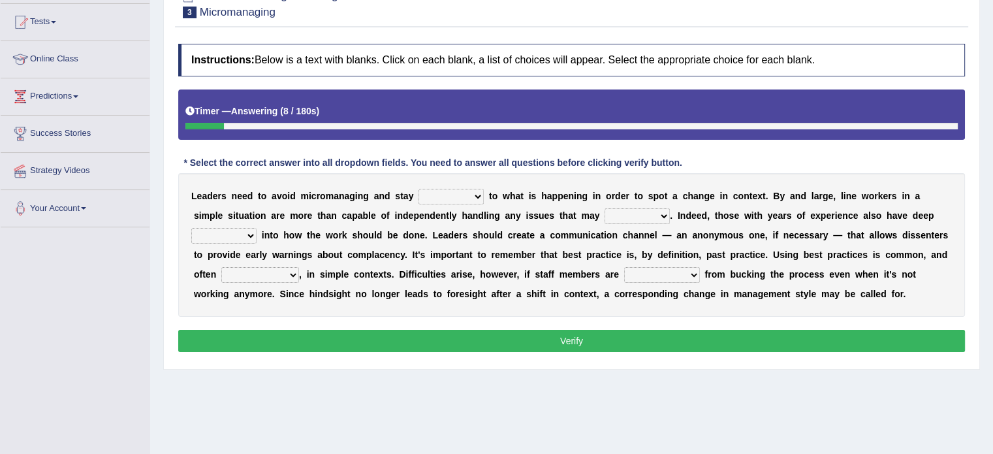
click at [480, 197] on select "complied connected precise concise" at bounding box center [450, 197] width 65 height 16
select select "connected"
click at [418, 189] on select "complied connected precise concise" at bounding box center [450, 197] width 65 height 16
click at [663, 213] on select "apprise rise encounter arise" at bounding box center [637, 216] width 65 height 16
select select "encounter"
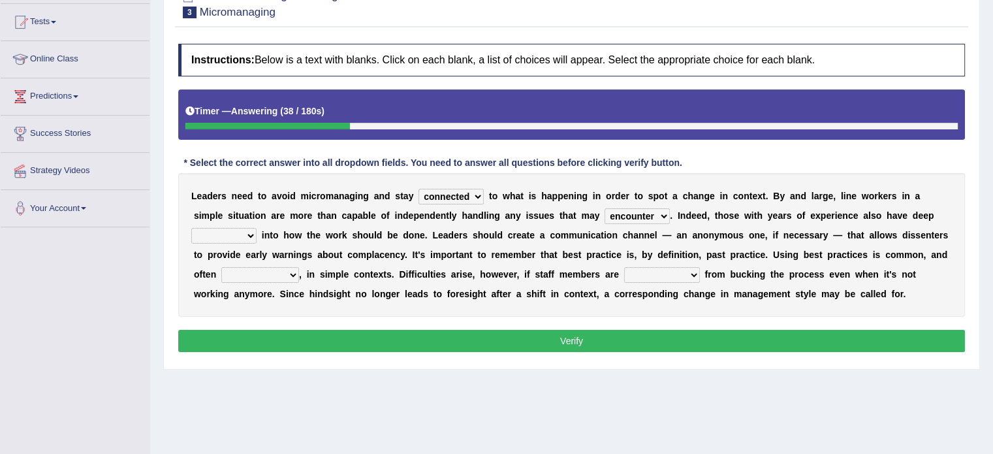
click at [605, 208] on select "apprise rise encounter arise" at bounding box center [637, 216] width 65 height 16
click at [249, 236] on select "incursion insight indignity indication" at bounding box center [223, 236] width 65 height 16
select select "insight"
click at [191, 228] on select "incursion insight indignity indication" at bounding box center [223, 236] width 65 height 16
click at [291, 275] on select "inappropriate apprehensive appropriate forbidden" at bounding box center [260, 275] width 78 height 16
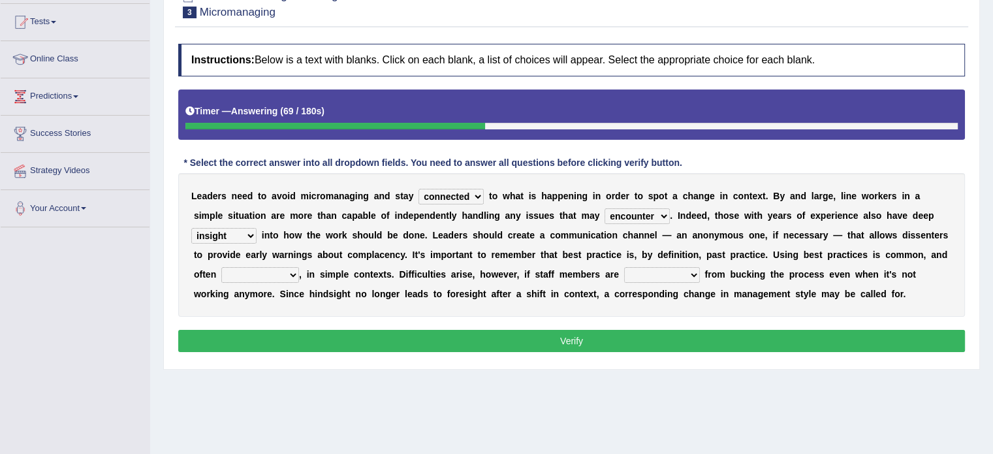
select select "appropriate"
click at [221, 267] on select "inappropriate apprehensive appropriate forbidden" at bounding box center [260, 275] width 78 height 16
click at [691, 276] on select "disarranged disinclined discouraged disintegrated" at bounding box center [662, 275] width 76 height 16
select select "disinclined"
click at [624, 267] on select "disarranged disinclined discouraged disintegrated" at bounding box center [662, 275] width 76 height 16
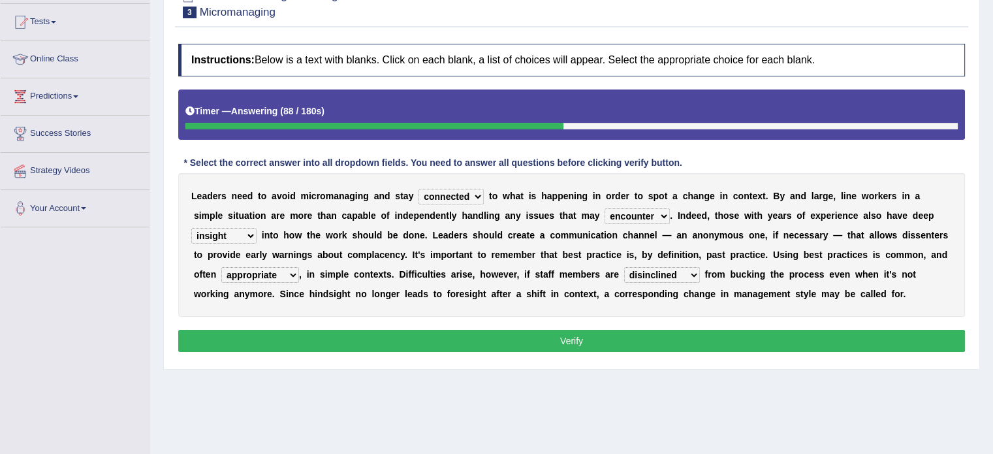
click at [599, 342] on button "Verify" at bounding box center [571, 341] width 787 height 22
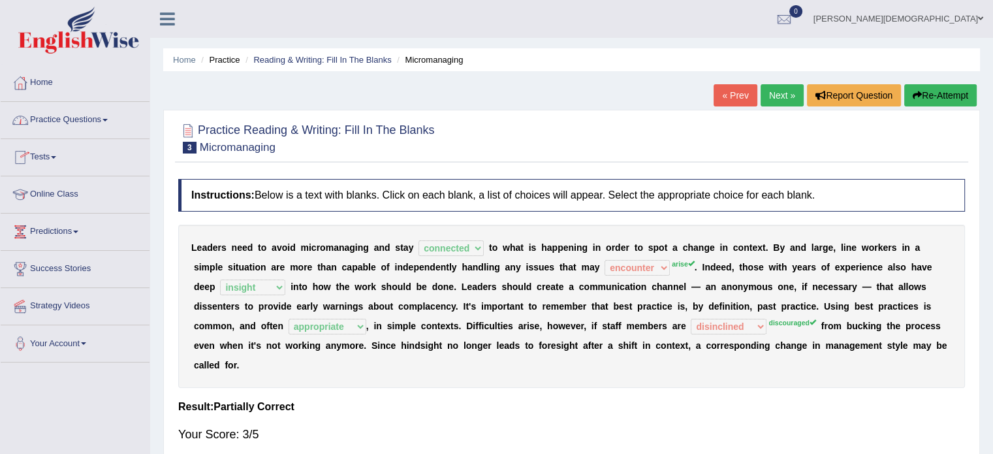
click at [108, 121] on span at bounding box center [104, 120] width 5 height 3
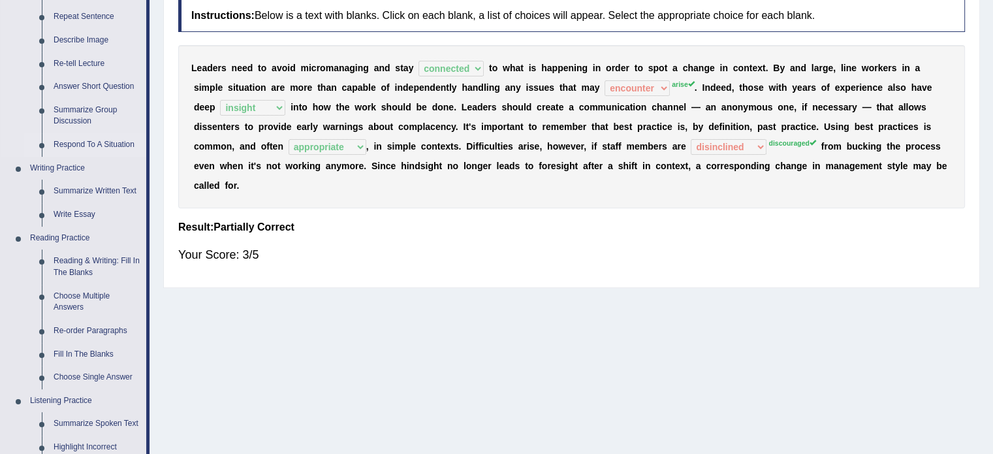
scroll to position [190, 0]
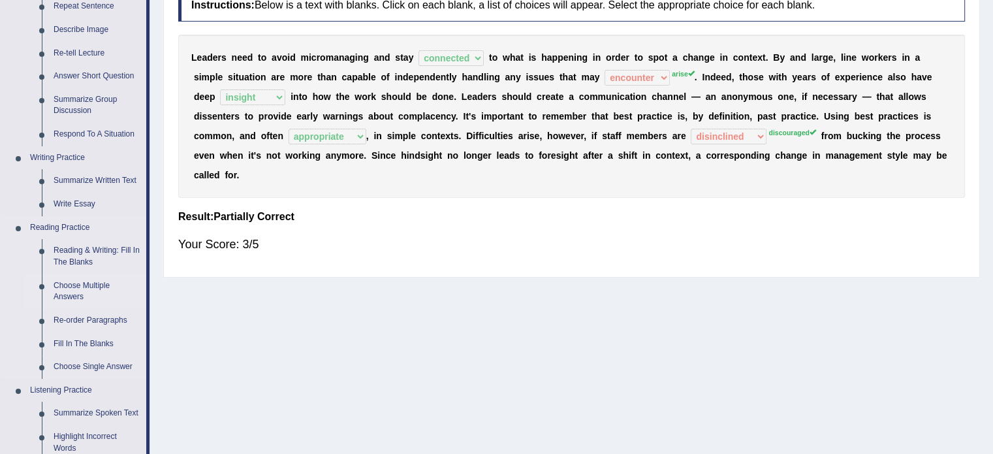
click at [79, 286] on link "Choose Multiple Answers" at bounding box center [97, 291] width 99 height 35
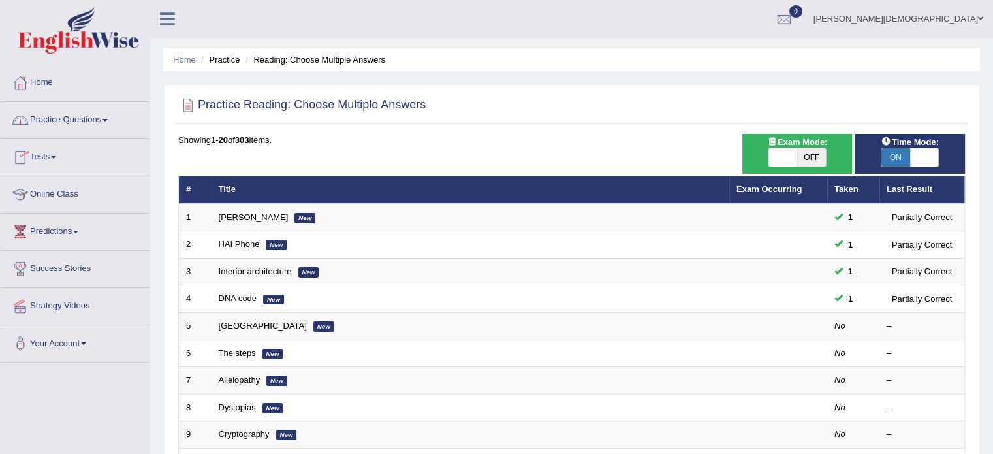
click at [108, 122] on link "Practice Questions" at bounding box center [75, 118] width 149 height 33
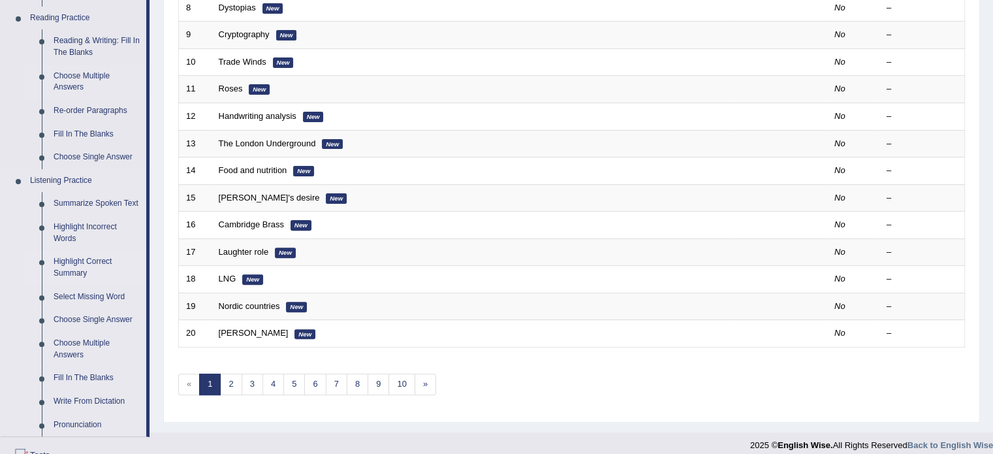
scroll to position [399, 0]
click at [72, 230] on link "Highlight Incorrect Words" at bounding box center [97, 233] width 99 height 35
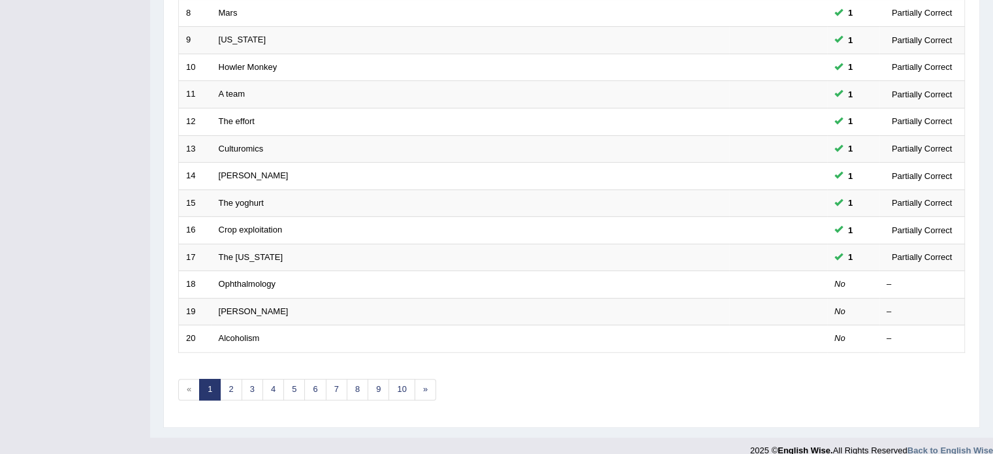
scroll to position [407, 0]
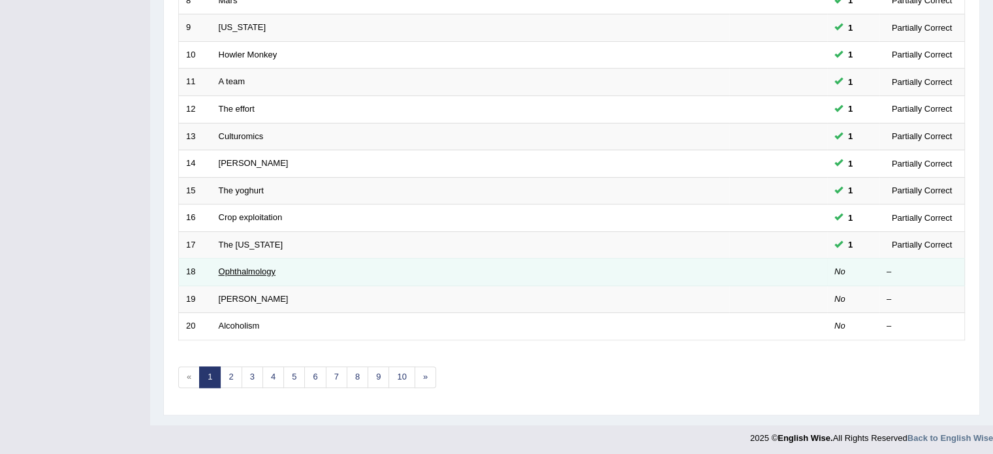
click at [244, 269] on link "Ophthalmology" at bounding box center [247, 271] width 57 height 10
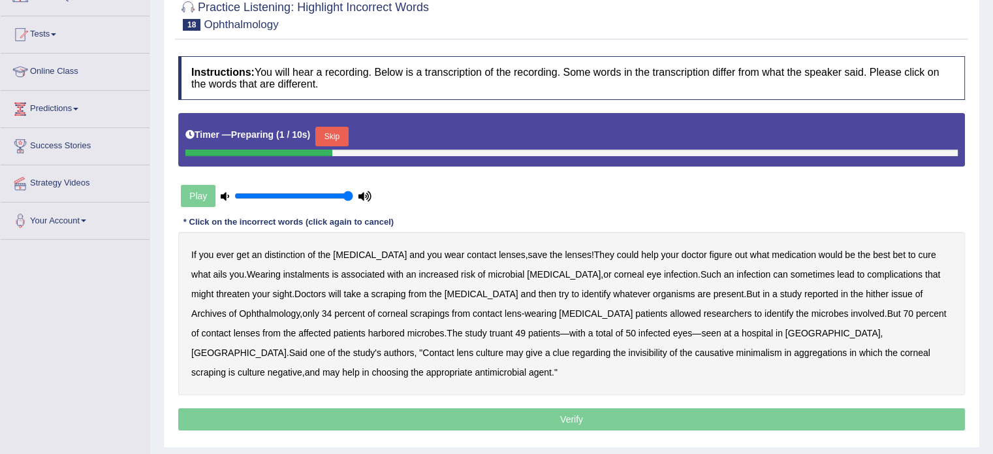
scroll to position [125, 0]
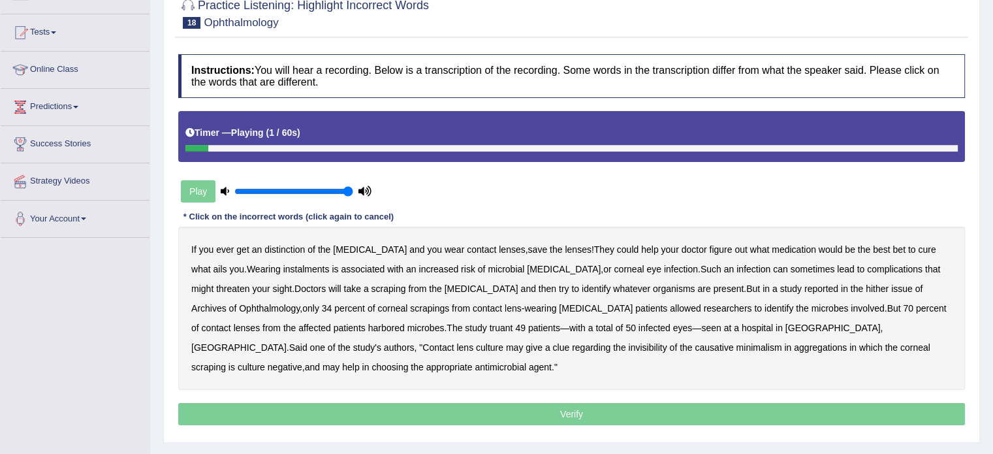
click at [286, 250] on b "distinction" at bounding box center [284, 249] width 40 height 10
click at [283, 267] on b "instalments" at bounding box center [306, 269] width 46 height 10
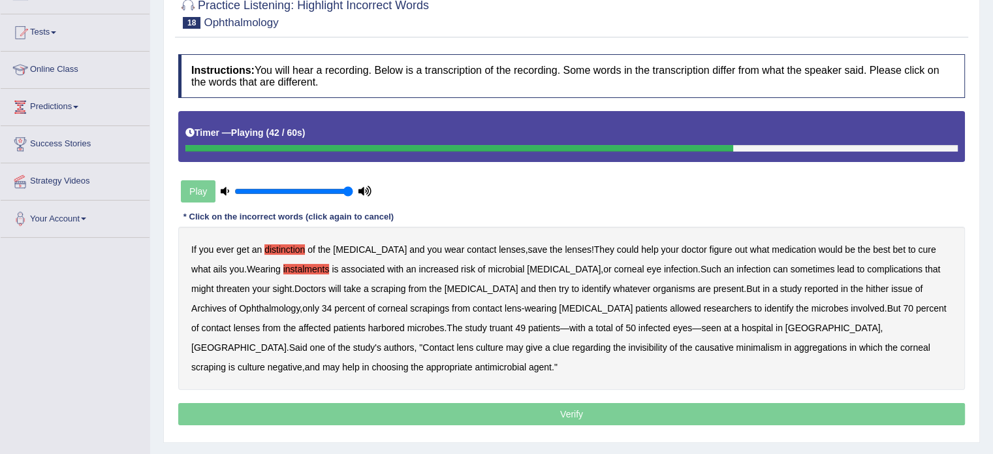
click at [490, 323] on b "truant" at bounding box center [502, 327] width 24 height 10
click at [628, 345] on b "invisibility" at bounding box center [647, 347] width 39 height 10
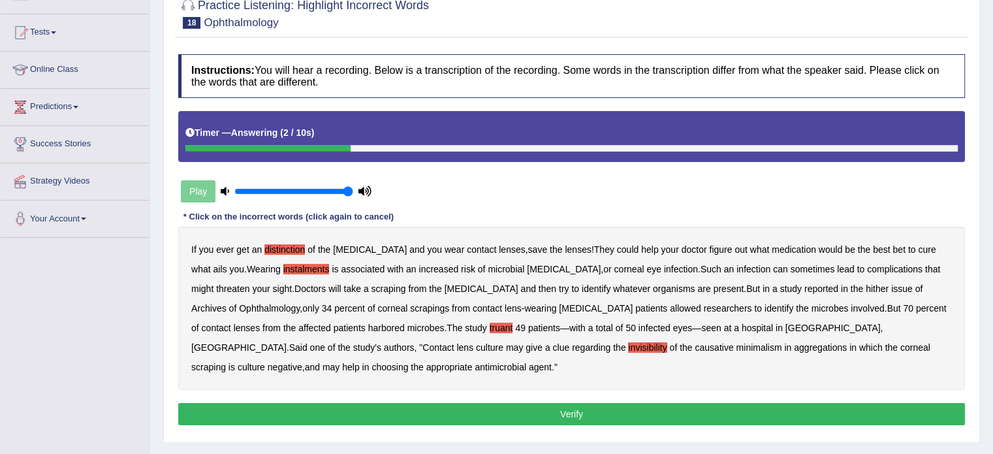
click at [227, 303] on b "Archives" at bounding box center [208, 308] width 35 height 10
click at [582, 412] on button "Verify" at bounding box center [571, 414] width 787 height 22
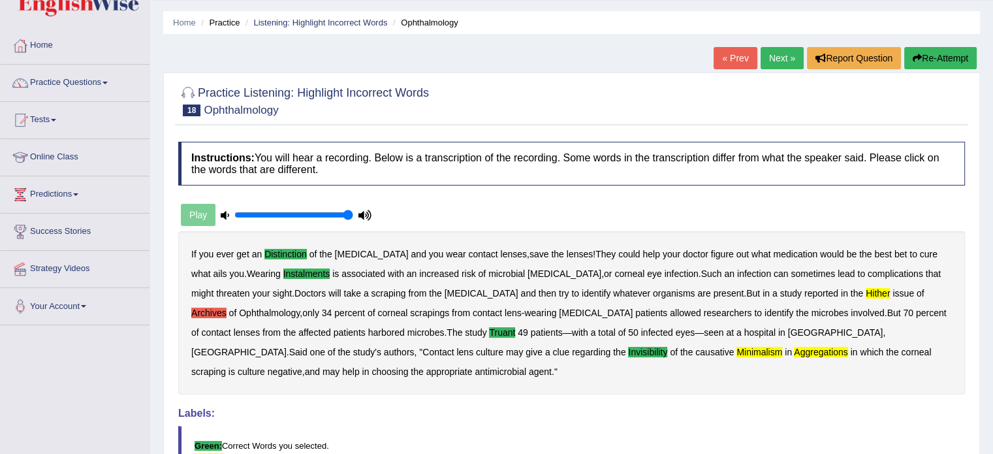
scroll to position [37, 0]
click at [778, 54] on link "Next »" at bounding box center [782, 59] width 43 height 22
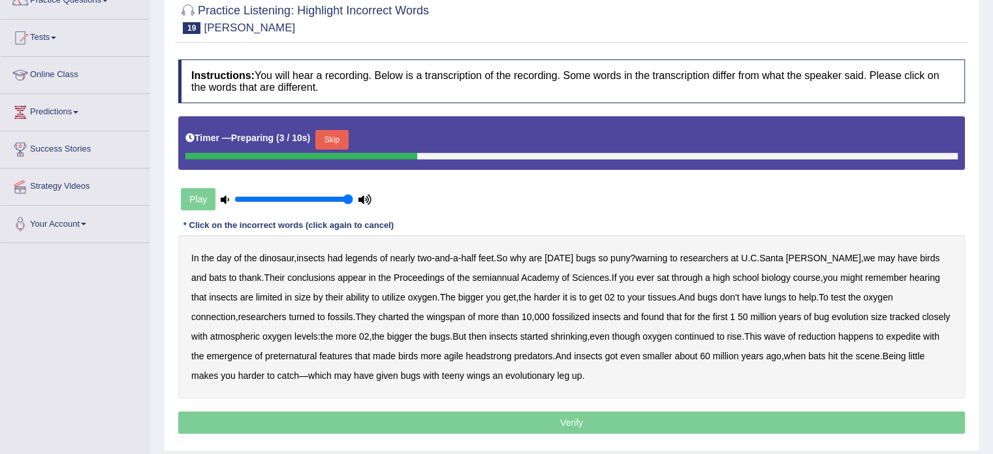
scroll to position [120, 0]
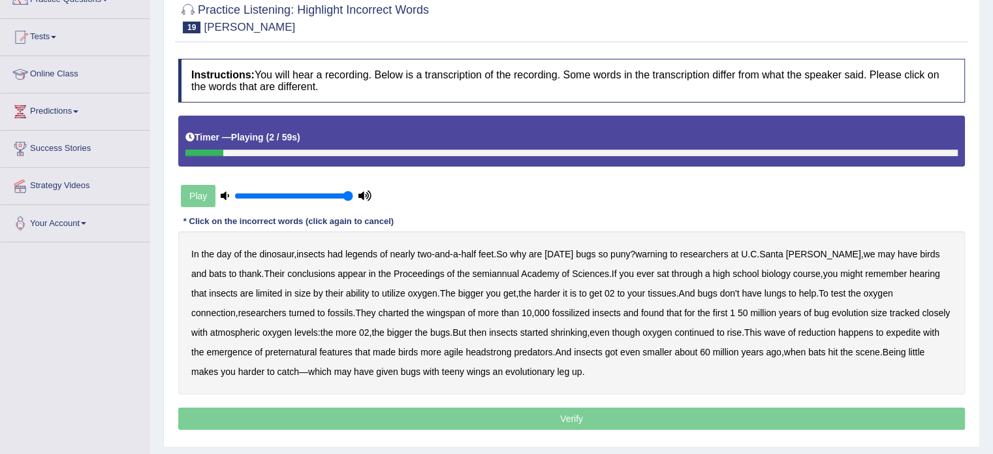
click at [366, 249] on b "legends" at bounding box center [361, 254] width 32 height 10
click at [666, 250] on b "warning" at bounding box center [651, 254] width 32 height 10
click at [472, 272] on b "semiannual" at bounding box center [495, 273] width 47 height 10
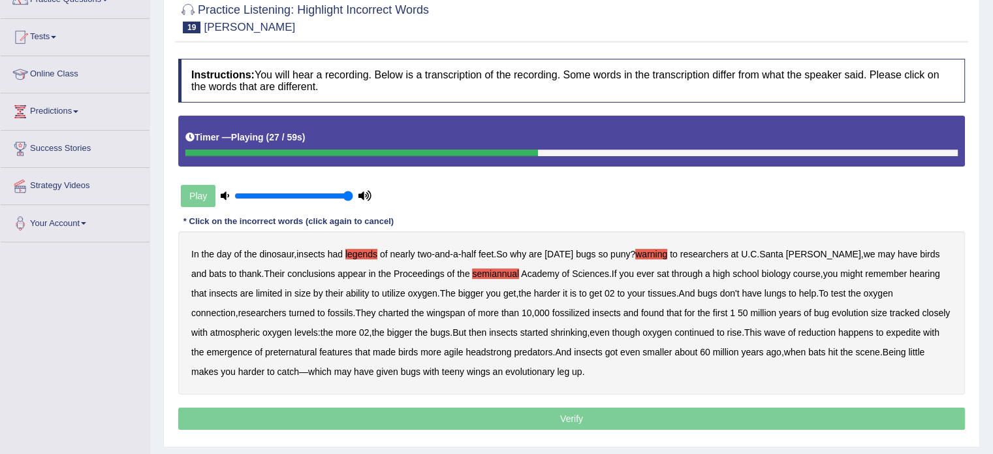
click at [289, 309] on b "turned" at bounding box center [302, 312] width 26 height 10
click at [280, 353] on b "preternatural" at bounding box center [291, 352] width 52 height 10
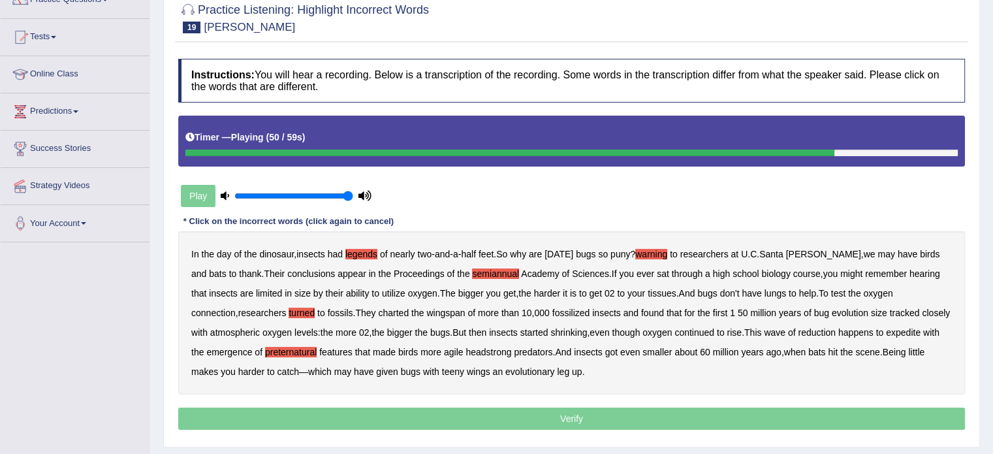
click at [473, 349] on b "headstrong" at bounding box center [488, 352] width 46 height 10
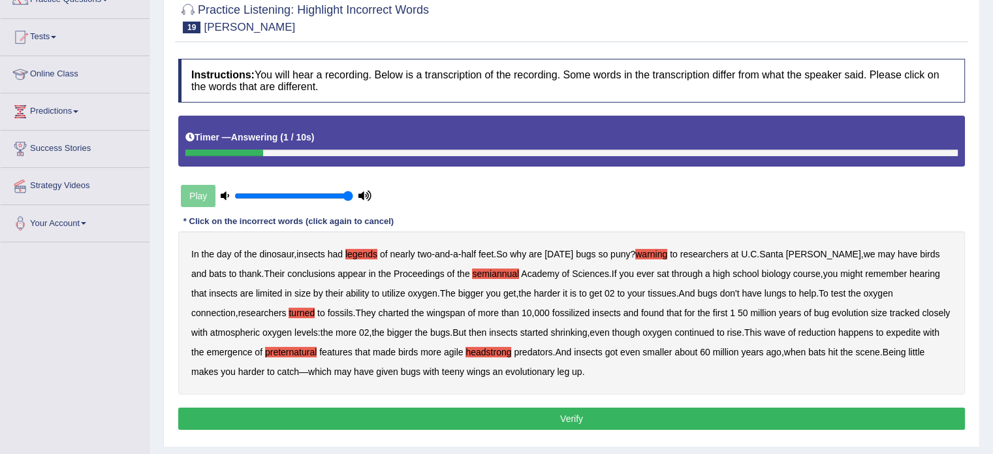
click at [899, 331] on b "expedite" at bounding box center [903, 332] width 35 height 10
click at [570, 416] on button "Verify" at bounding box center [571, 418] width 787 height 22
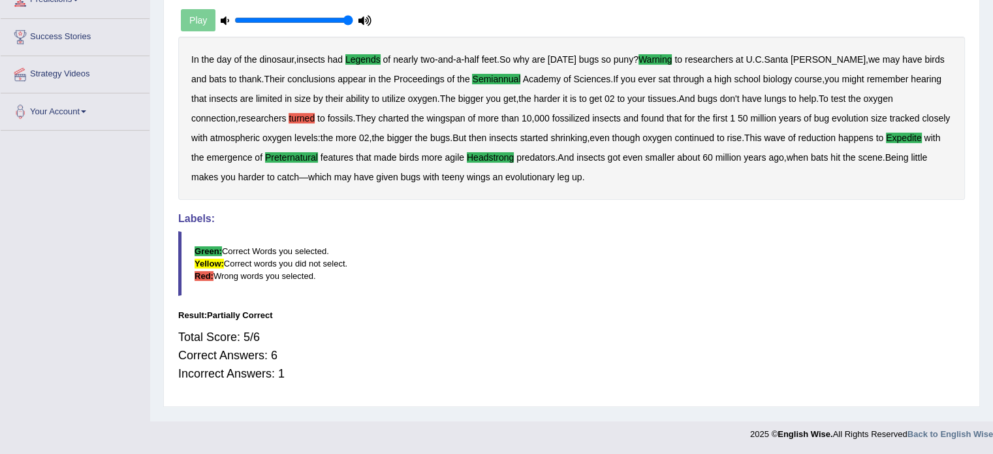
scroll to position [0, 0]
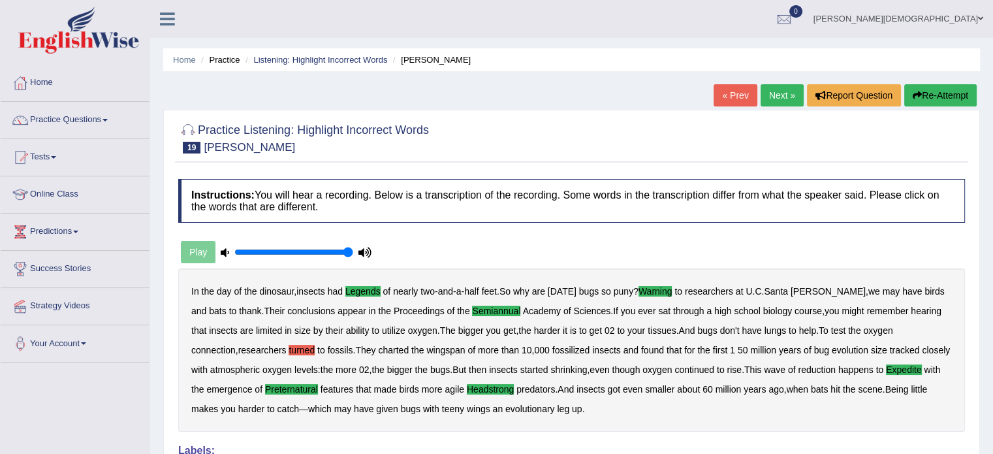
click at [771, 91] on link "Next »" at bounding box center [782, 95] width 43 height 22
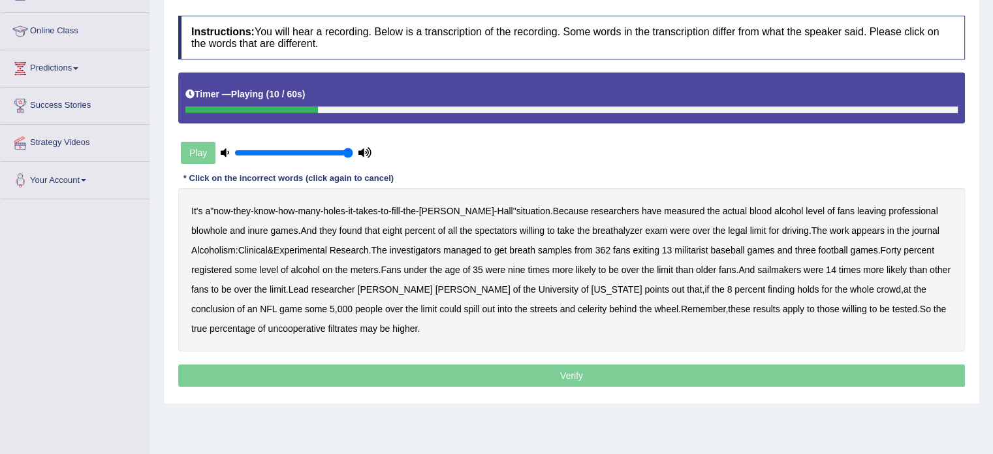
click at [227, 225] on b "blowhole" at bounding box center [209, 230] width 36 height 10
click at [475, 227] on b "spectators" at bounding box center [496, 230] width 42 height 10
click at [592, 230] on b "breathalyzer" at bounding box center [617, 230] width 50 height 10
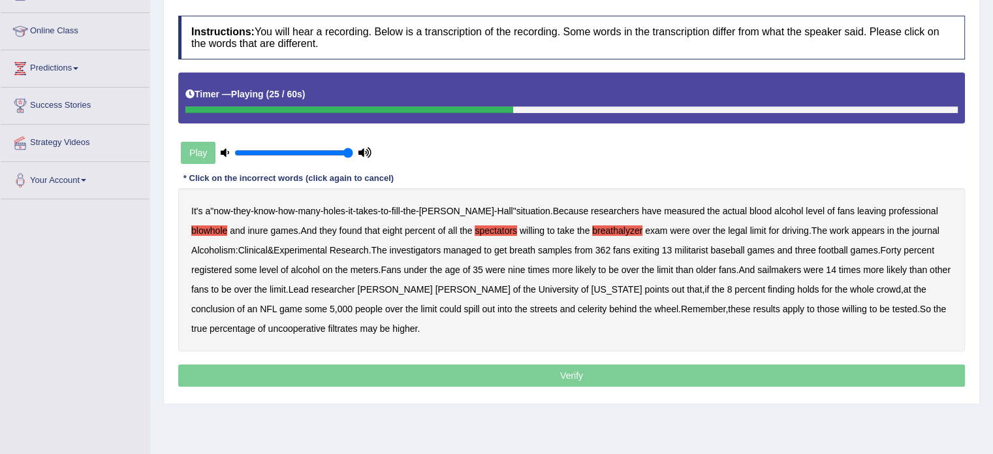
click at [674, 249] on b "militarist" at bounding box center [690, 250] width 33 height 10
click at [757, 268] on b "sailmakers" at bounding box center [779, 269] width 44 height 10
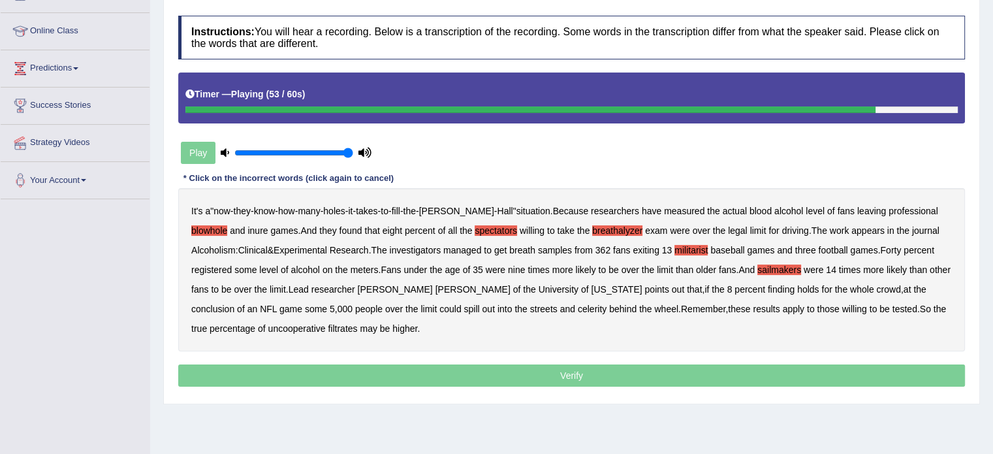
click at [578, 308] on b "celerity" at bounding box center [592, 309] width 29 height 10
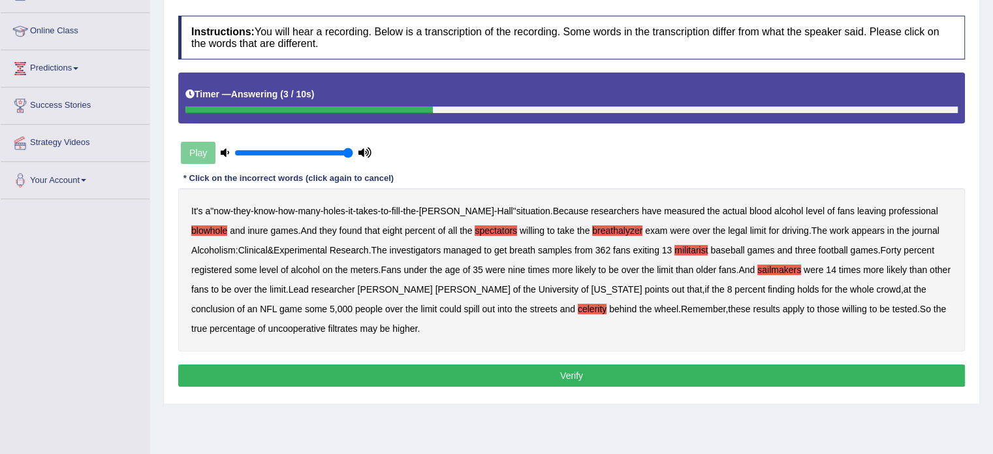
click at [328, 328] on b "filtrates" at bounding box center [342, 328] width 29 height 10
click at [567, 375] on button "Verify" at bounding box center [571, 375] width 787 height 22
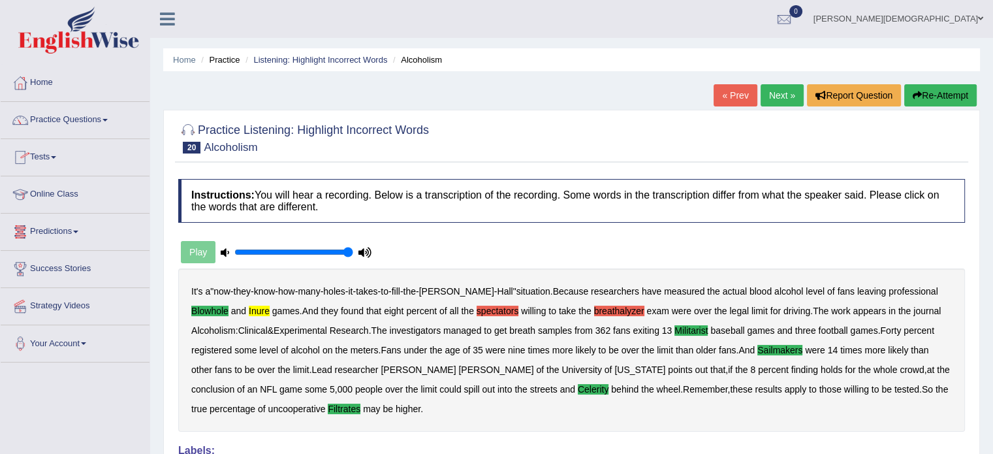
click at [108, 119] on span at bounding box center [104, 120] width 5 height 3
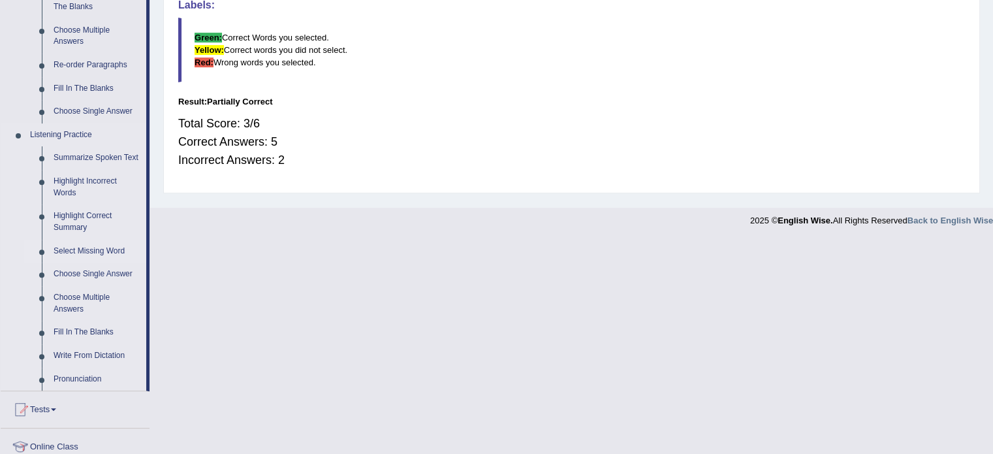
scroll to position [446, 0]
click at [94, 333] on link "Fill In The Blanks" at bounding box center [97, 332] width 99 height 24
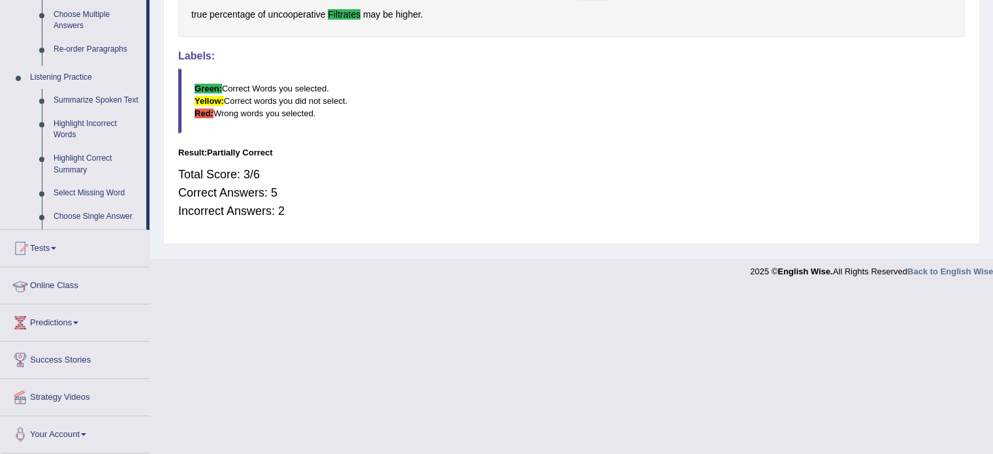
scroll to position [232, 0]
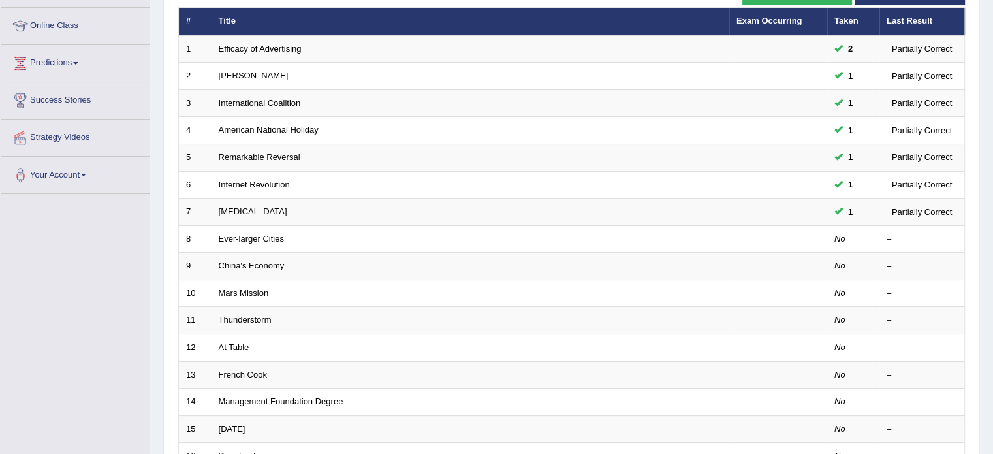
scroll to position [167, 0]
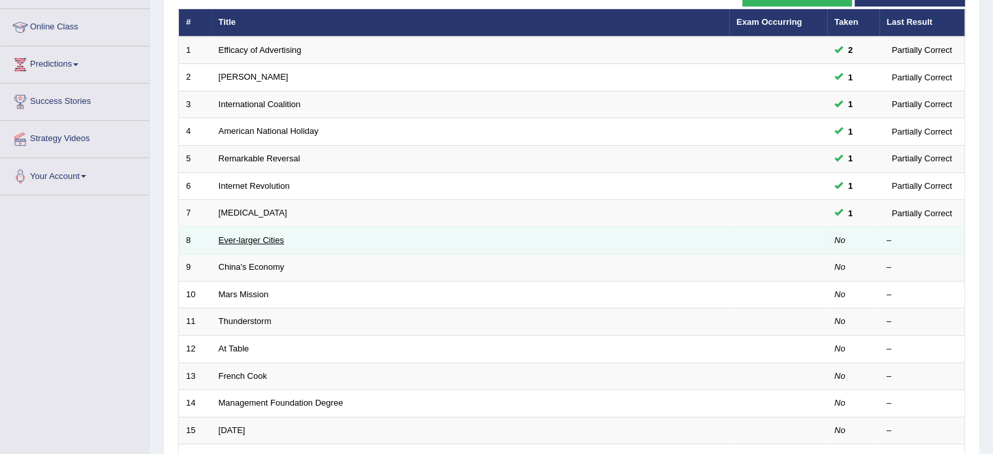
click at [250, 239] on link "Ever-larger Cities" at bounding box center [251, 240] width 65 height 10
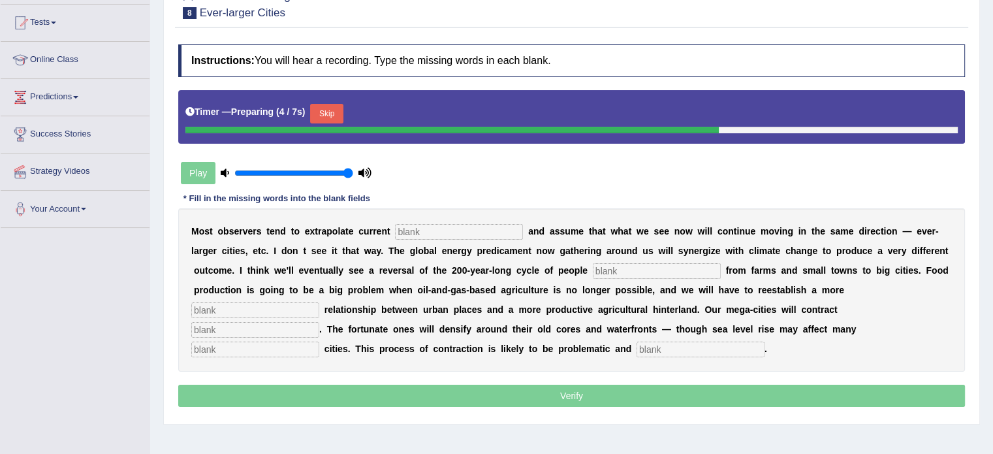
scroll to position [132, 0]
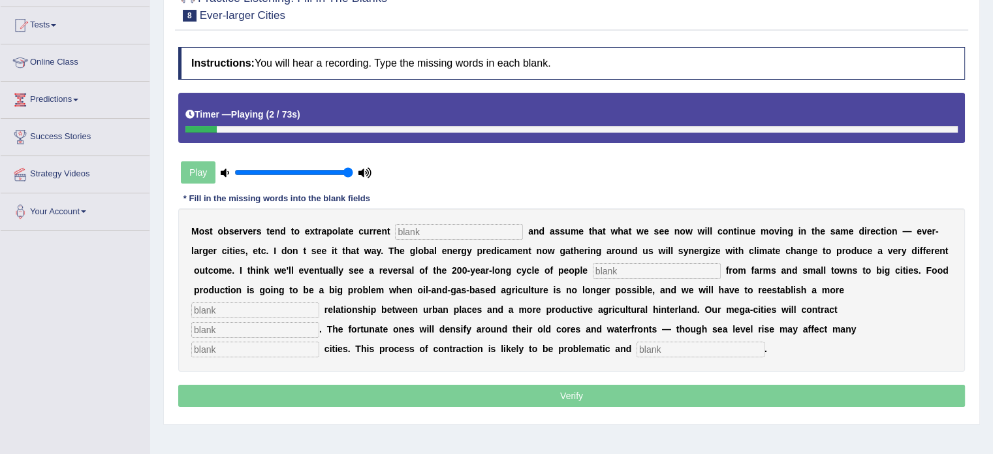
click at [410, 227] on input "text" at bounding box center [459, 232] width 128 height 16
type input "extrapolite"
click at [614, 268] on input "text" at bounding box center [657, 271] width 128 height 16
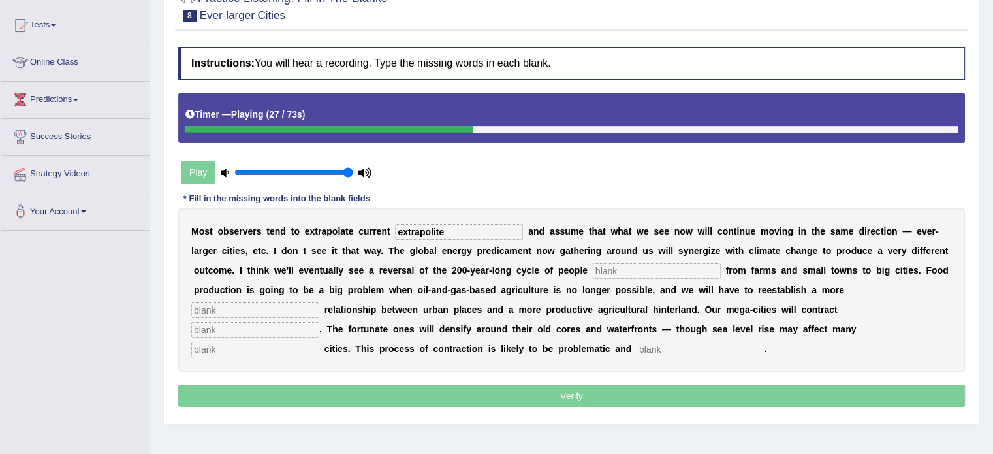
click at [614, 268] on input "text" at bounding box center [657, 271] width 128 height 16
type input "cycle"
click at [230, 304] on input "text" at bounding box center [255, 310] width 128 height 16
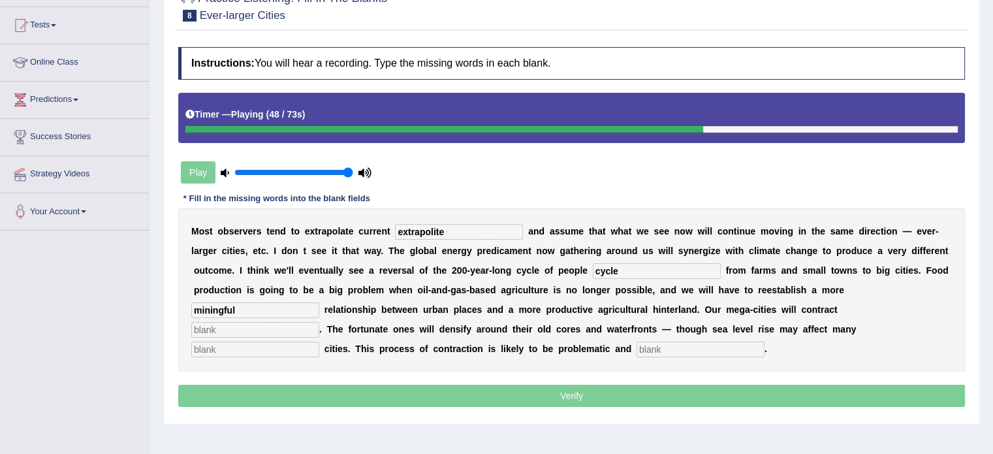
type input "miningful"
click at [216, 328] on input "text" at bounding box center [255, 330] width 128 height 16
type input "contral"
click at [215, 347] on input "text" at bounding box center [255, 349] width 128 height 16
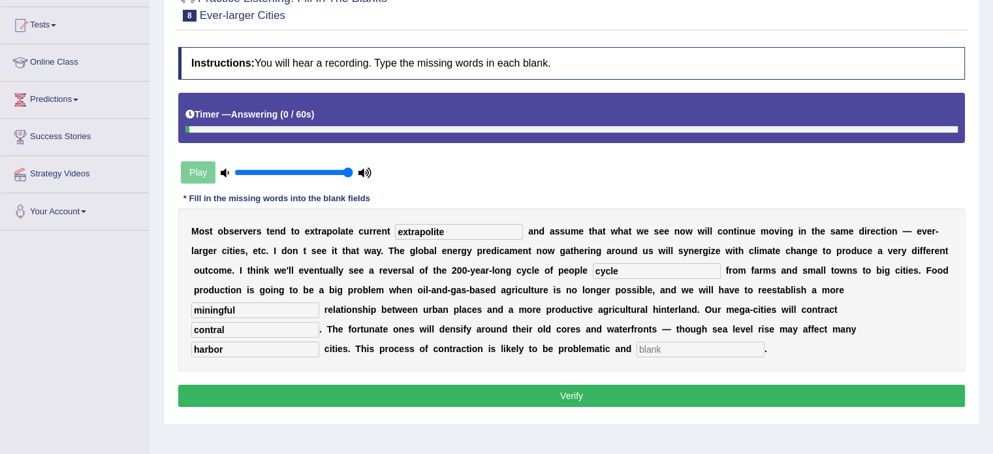
type input "harbor"
click at [243, 307] on input "miningful" at bounding box center [255, 310] width 128 height 16
type input "meaningful"
click at [243, 330] on input "contral" at bounding box center [255, 330] width 128 height 16
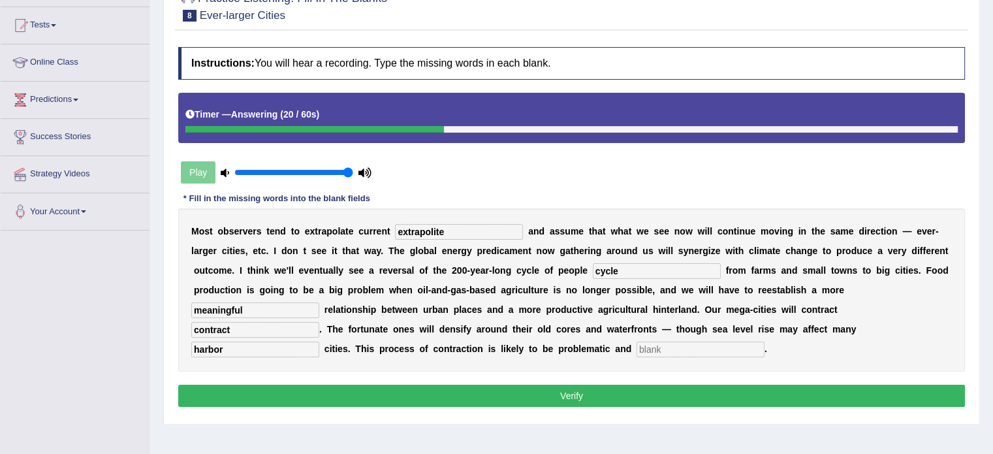
type input "contract"
click at [573, 392] on button "Verify" at bounding box center [571, 396] width 787 height 22
click at [655, 349] on input "text" at bounding box center [700, 349] width 128 height 16
type input "city"
click at [587, 399] on button "Verify" at bounding box center [571, 396] width 787 height 22
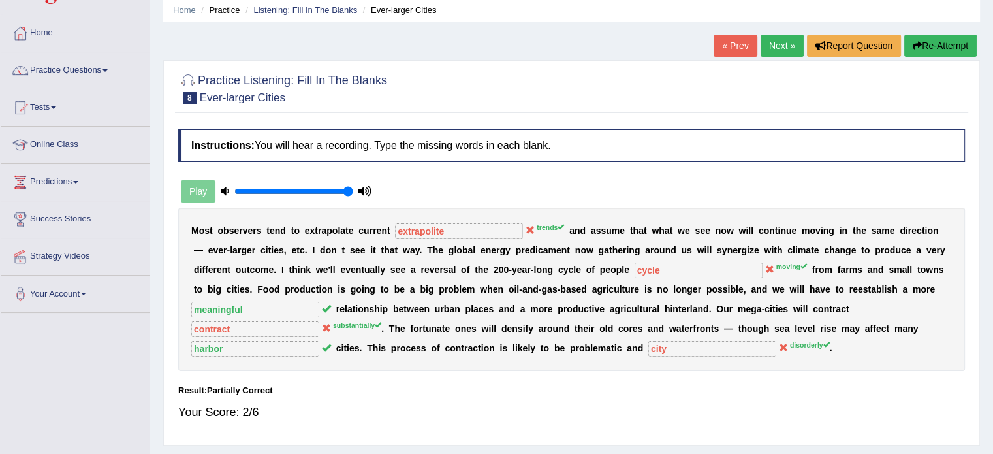
scroll to position [0, 0]
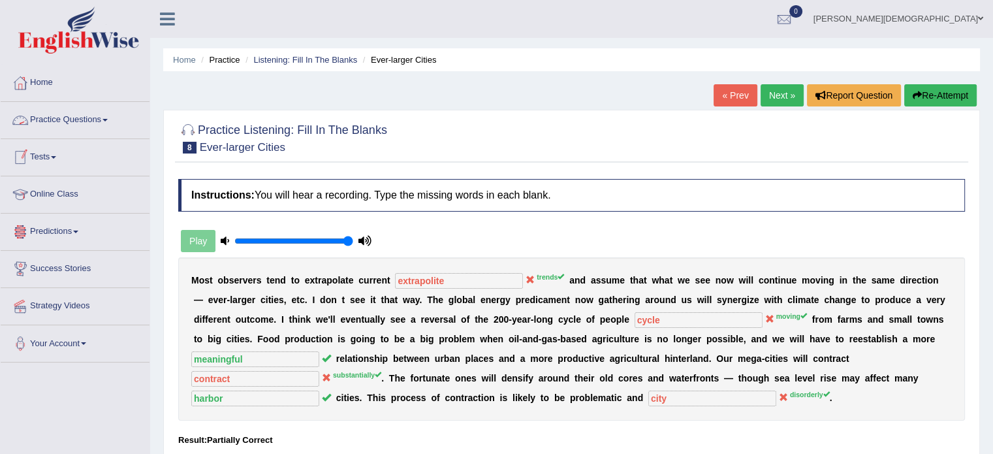
click at [109, 117] on link "Practice Questions" at bounding box center [75, 118] width 149 height 33
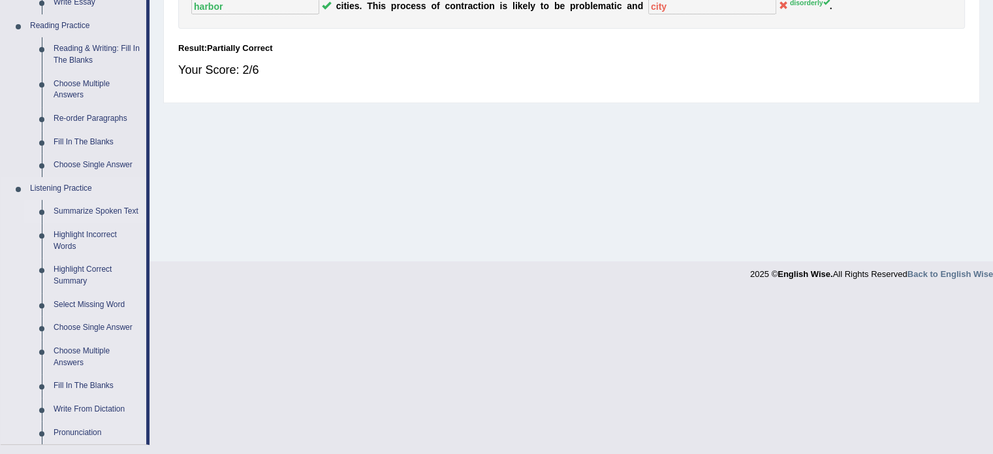
scroll to position [605, 0]
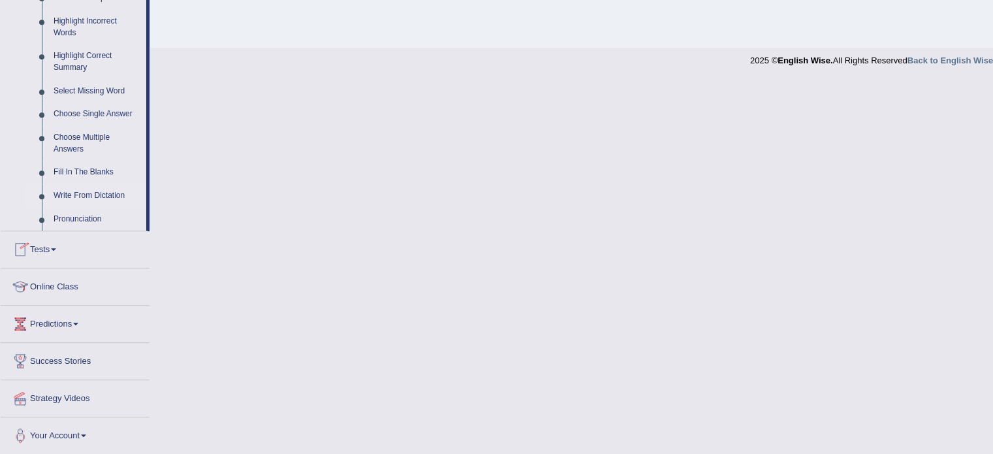
click at [94, 193] on link "Write From Dictation" at bounding box center [97, 196] width 99 height 24
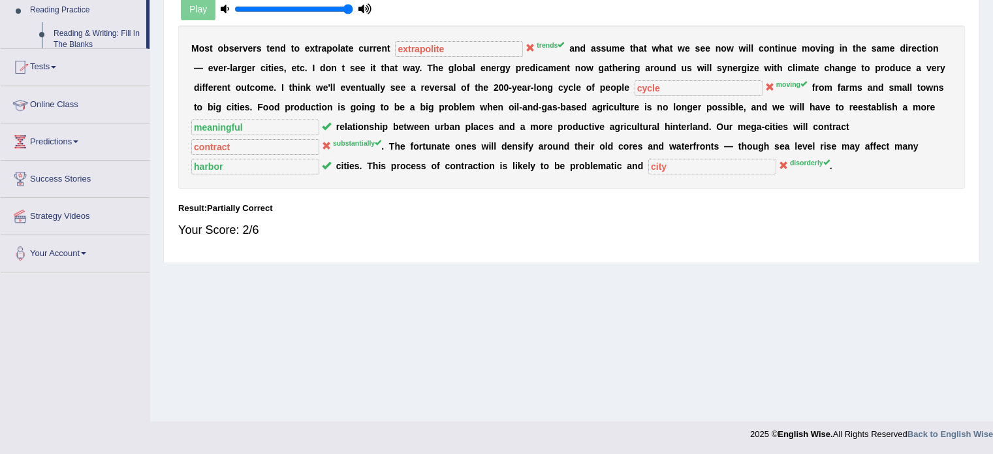
scroll to position [232, 0]
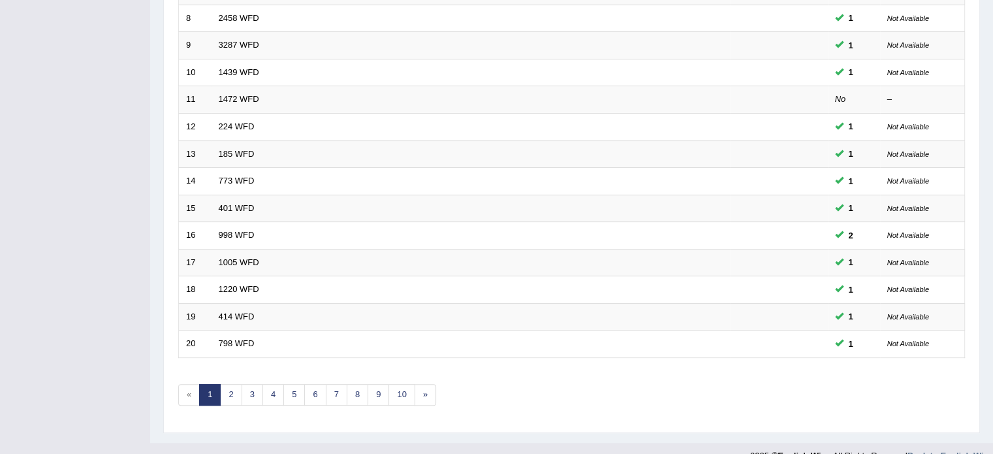
scroll to position [407, 0]
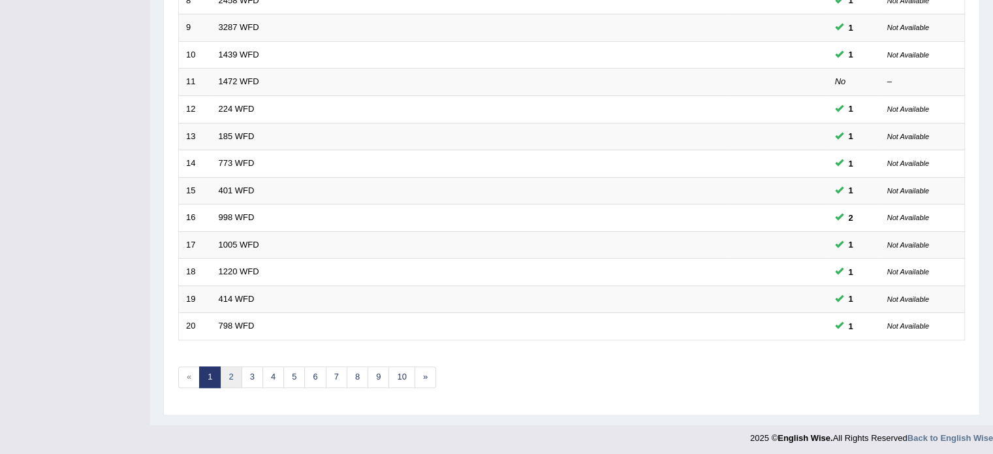
click at [227, 370] on link "2" at bounding box center [231, 377] width 22 height 22
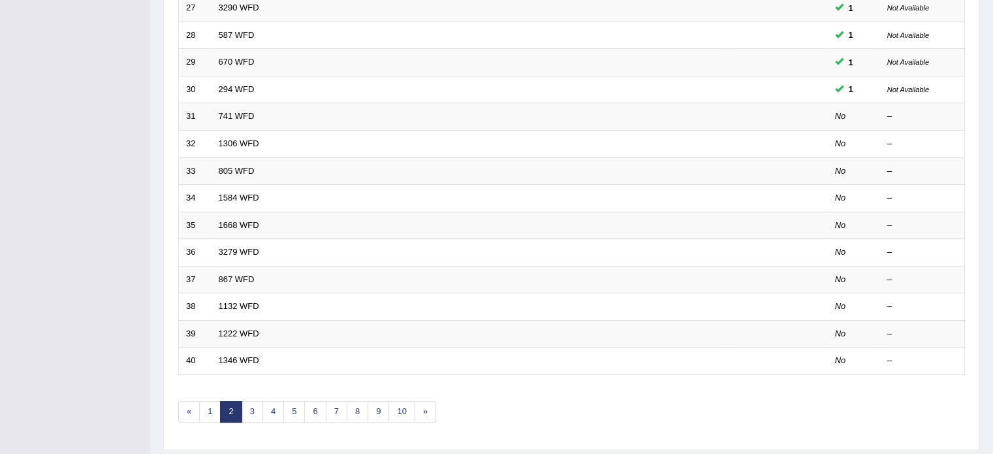
scroll to position [407, 0]
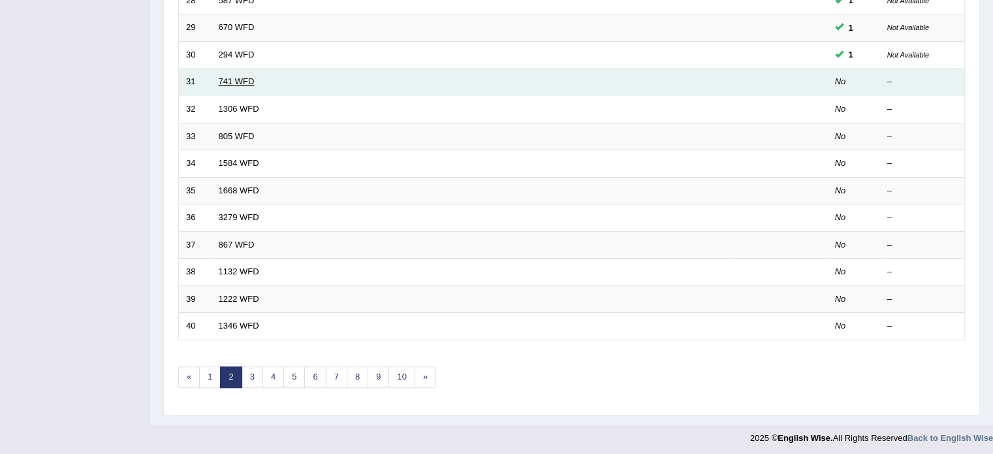
click at [228, 76] on link "741 WFD" at bounding box center [237, 81] width 36 height 10
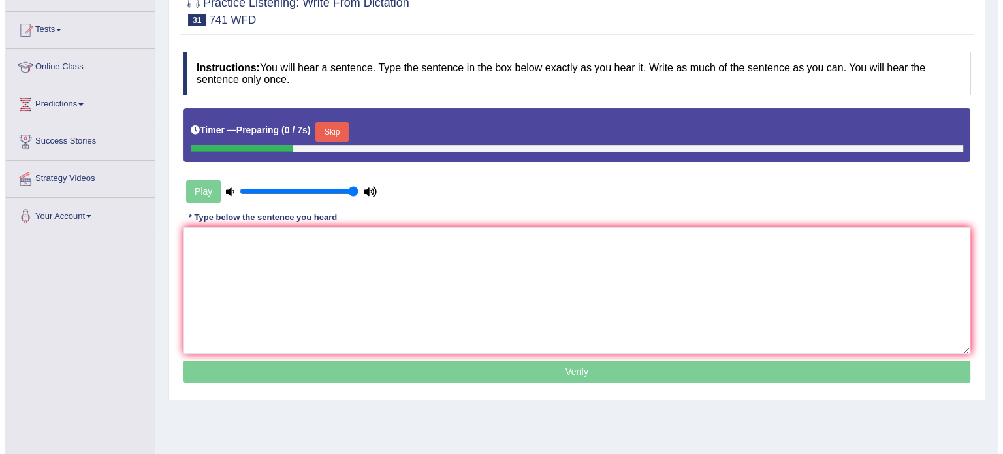
scroll to position [131, 0]
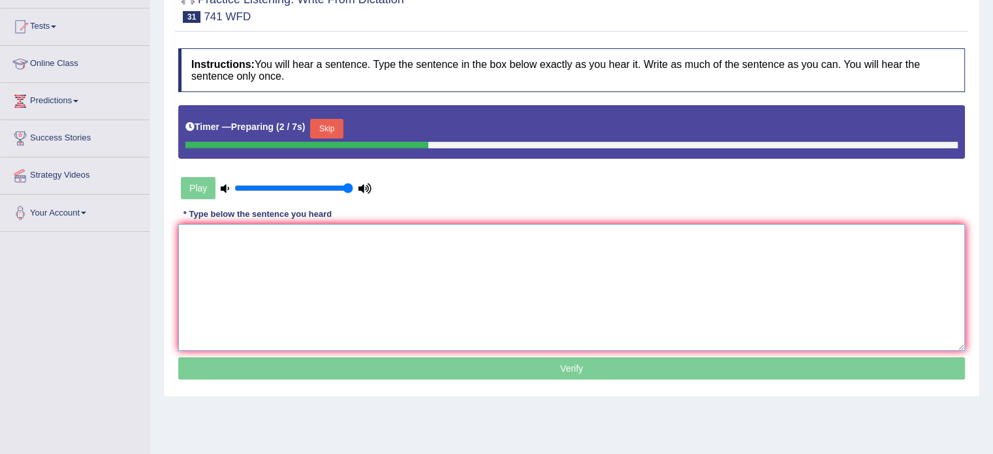
click at [184, 232] on textarea at bounding box center [571, 287] width 787 height 127
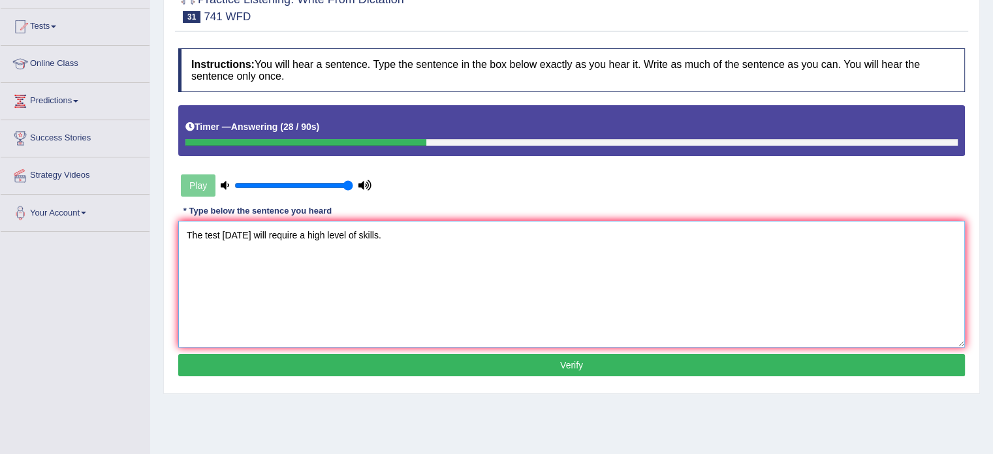
type textarea "The test tomorrow will require a high level of skills."
click at [567, 360] on button "Verify" at bounding box center [571, 365] width 787 height 22
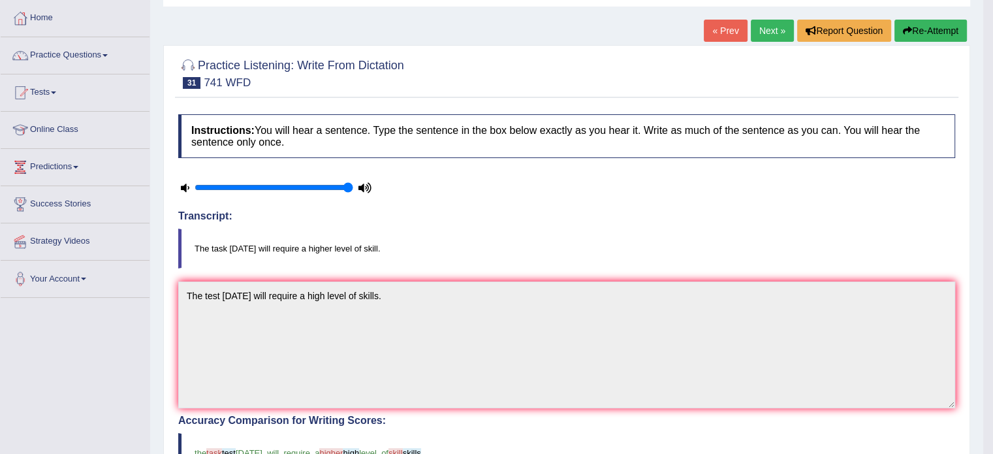
scroll to position [62, 0]
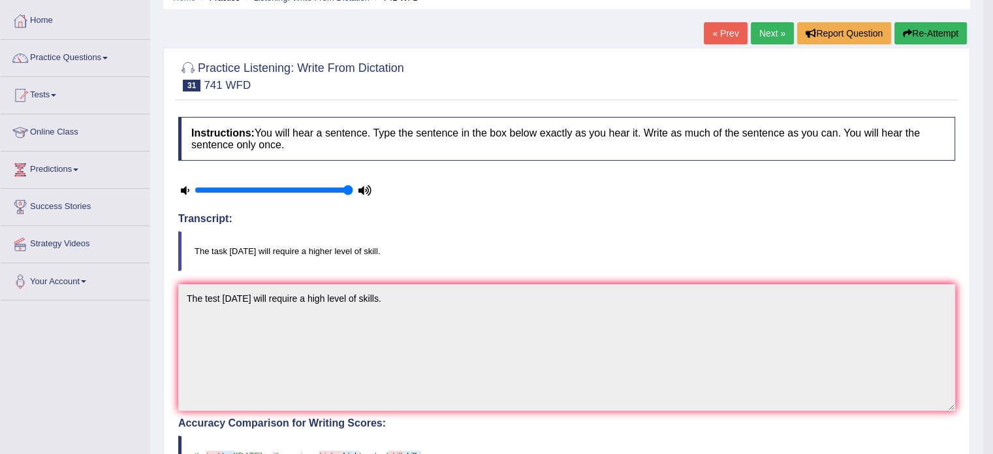
click at [765, 28] on link "Next »" at bounding box center [772, 33] width 43 height 22
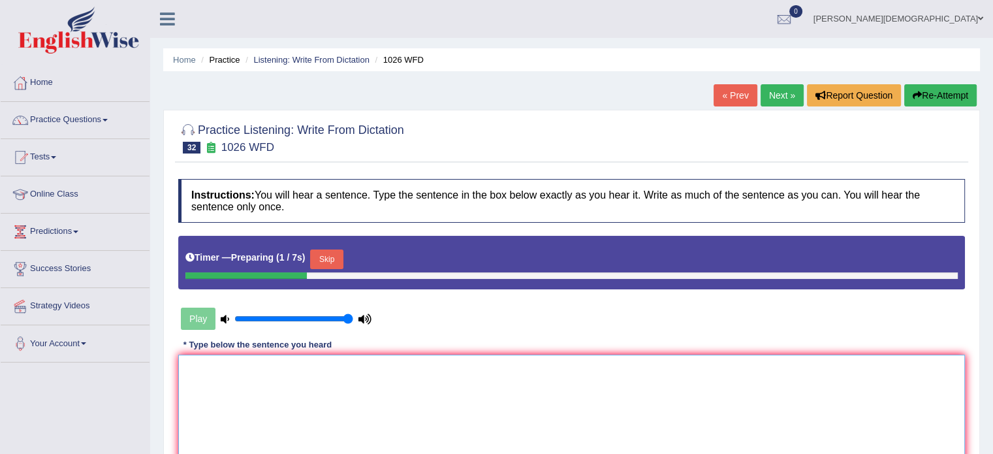
click at [210, 365] on textarea at bounding box center [571, 417] width 787 height 127
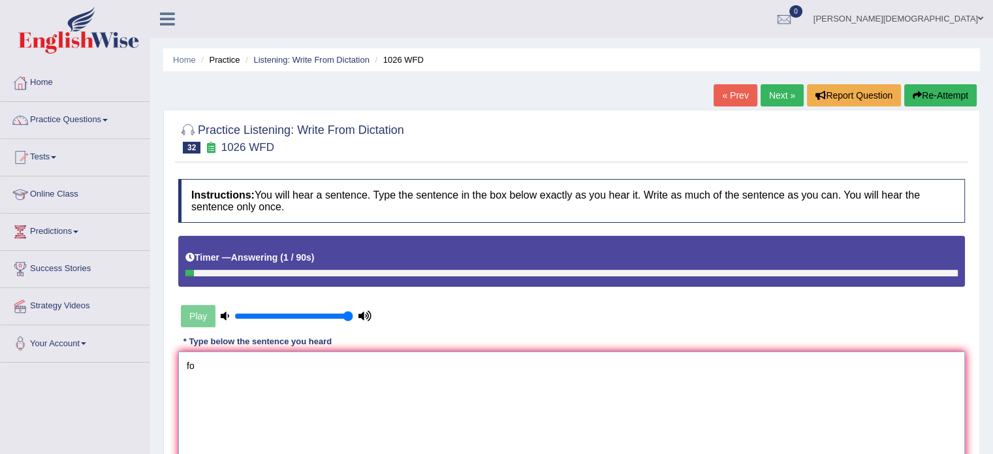
type textarea "f"
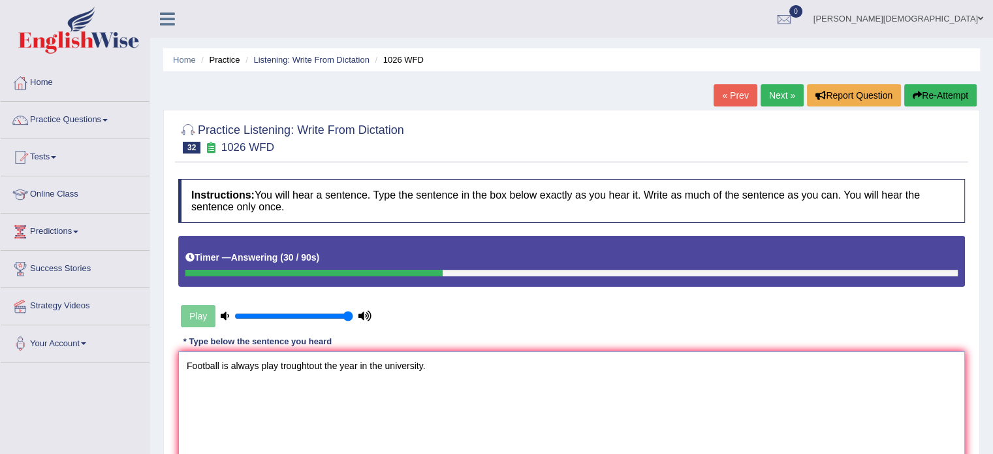
click at [282, 366] on textarea "Football is always play troughtout the year in the university." at bounding box center [571, 414] width 787 height 127
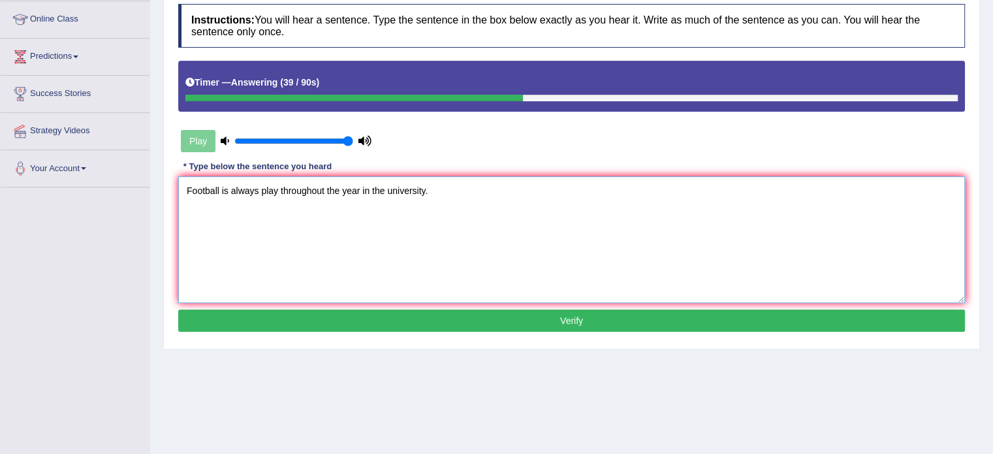
scroll to position [183, 0]
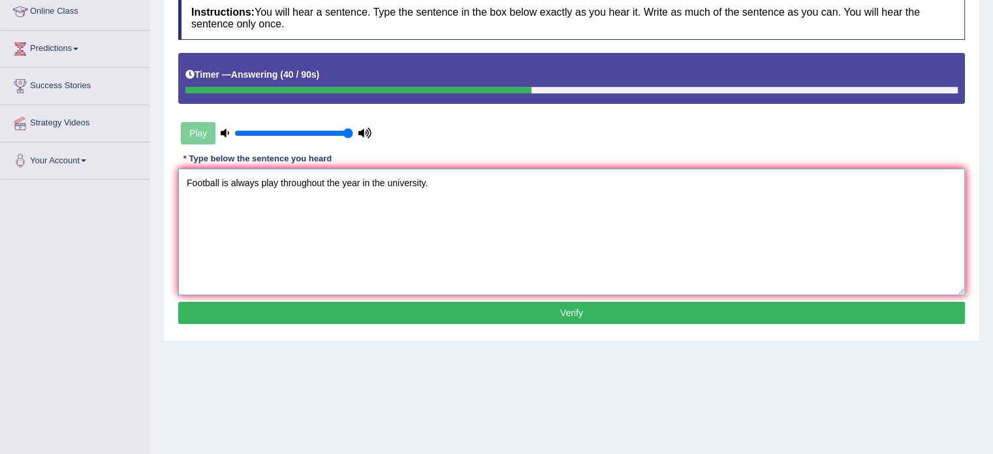
type textarea "Football is always play throughout the year in the university."
click at [570, 314] on button "Verify" at bounding box center [571, 313] width 787 height 22
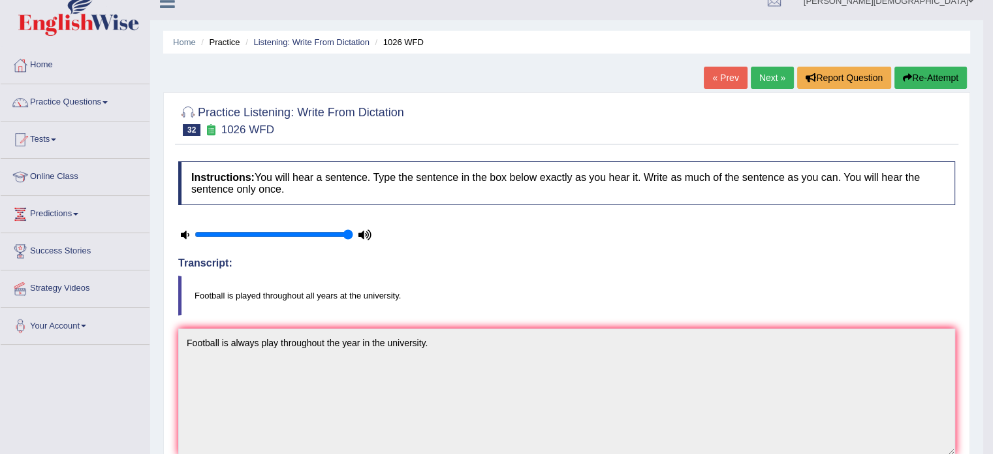
scroll to position [0, 0]
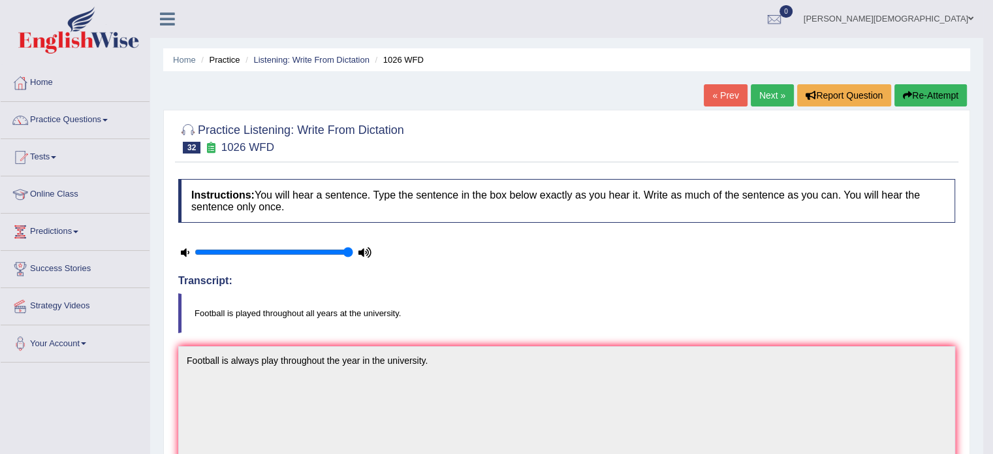
click at [768, 96] on link "Next »" at bounding box center [772, 95] width 43 height 22
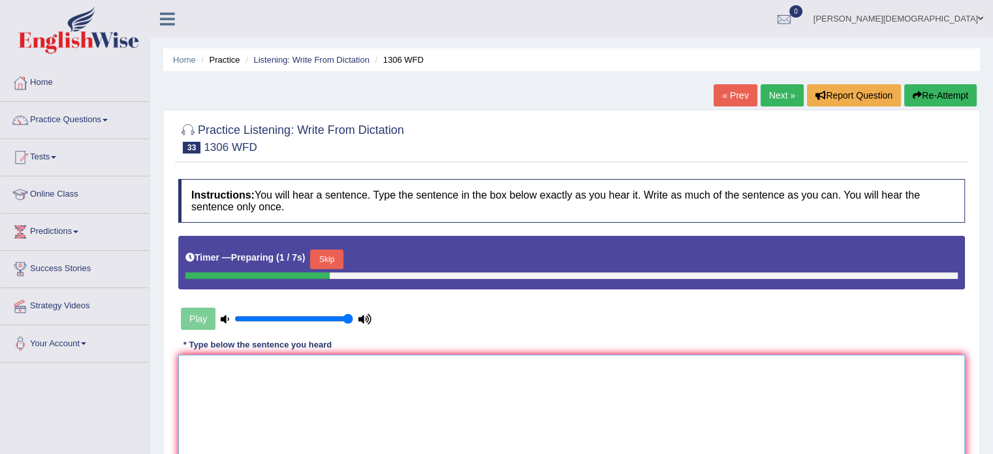
click at [199, 362] on textarea at bounding box center [571, 417] width 787 height 127
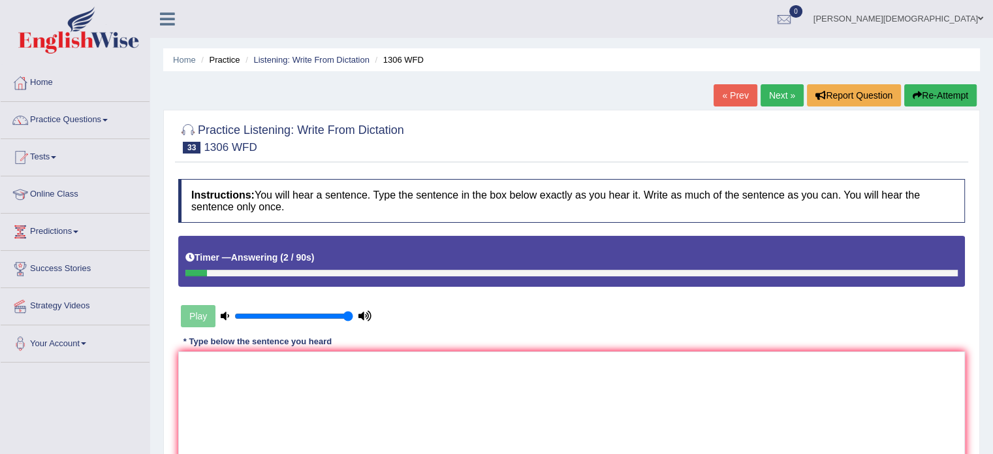
click at [928, 95] on button "Re-Attempt" at bounding box center [940, 95] width 72 height 22
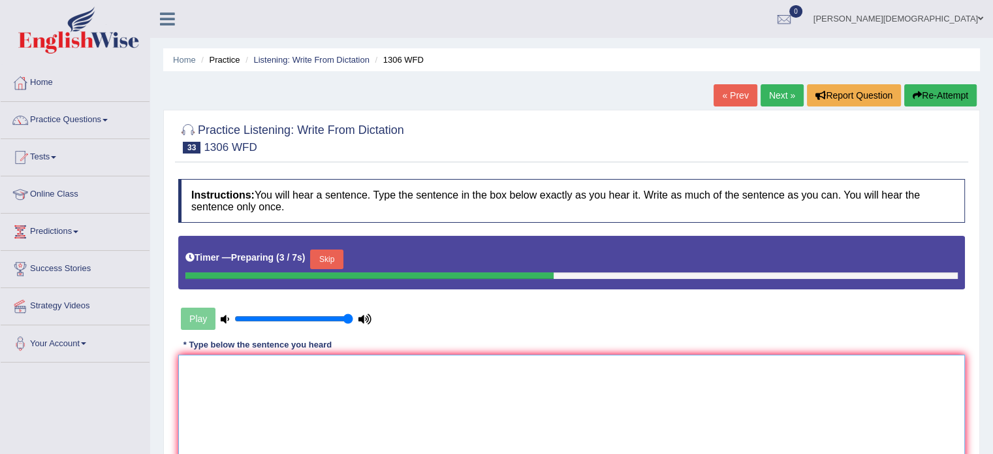
click at [203, 373] on textarea at bounding box center [571, 417] width 787 height 127
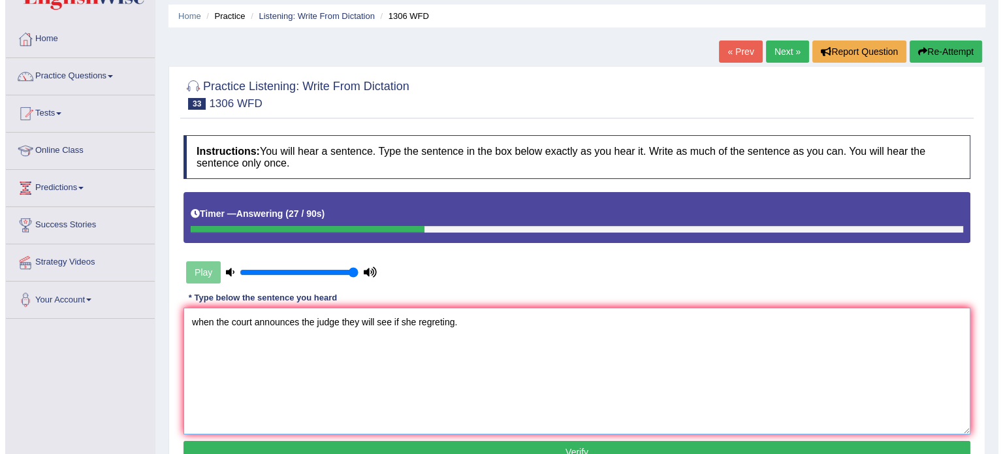
scroll to position [47, 0]
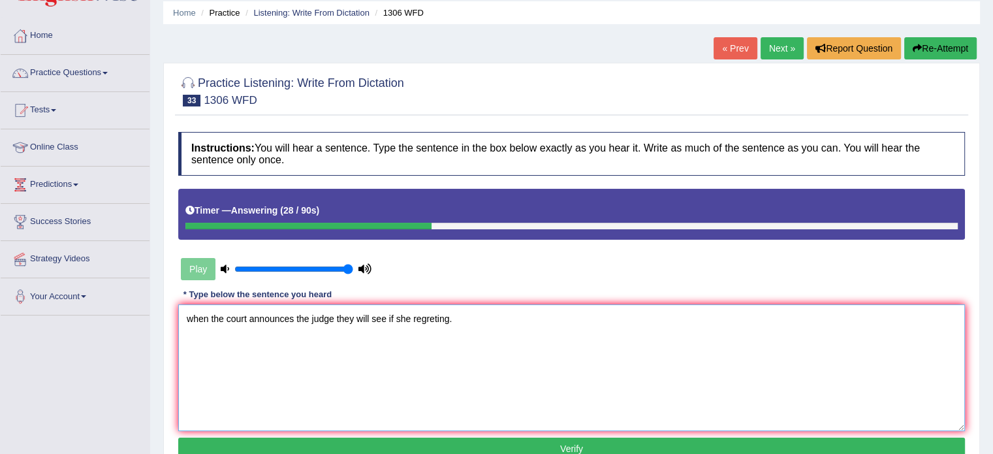
click at [193, 315] on textarea "when the court announces the judge they will see if she regreting." at bounding box center [571, 367] width 787 height 127
type textarea "When the court announces the judge they will see if she regreting."
click at [585, 444] on button "Verify" at bounding box center [571, 448] width 787 height 22
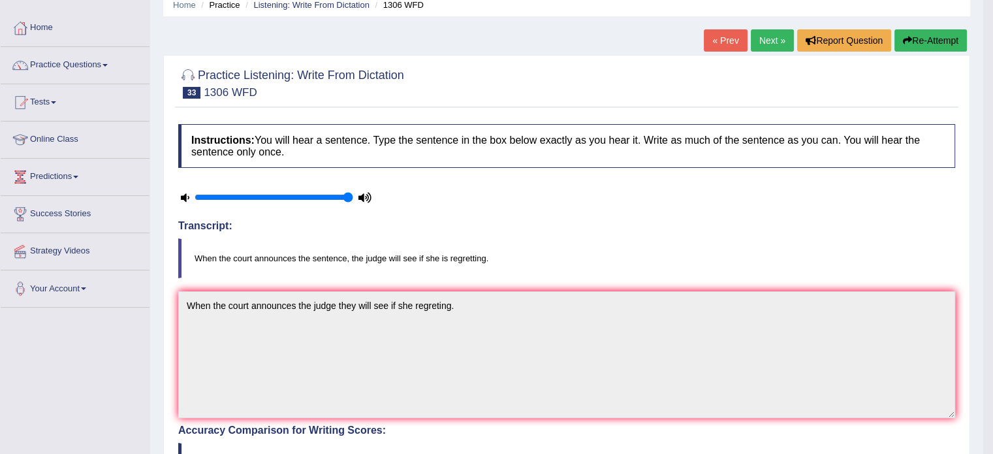
scroll to position [48, 0]
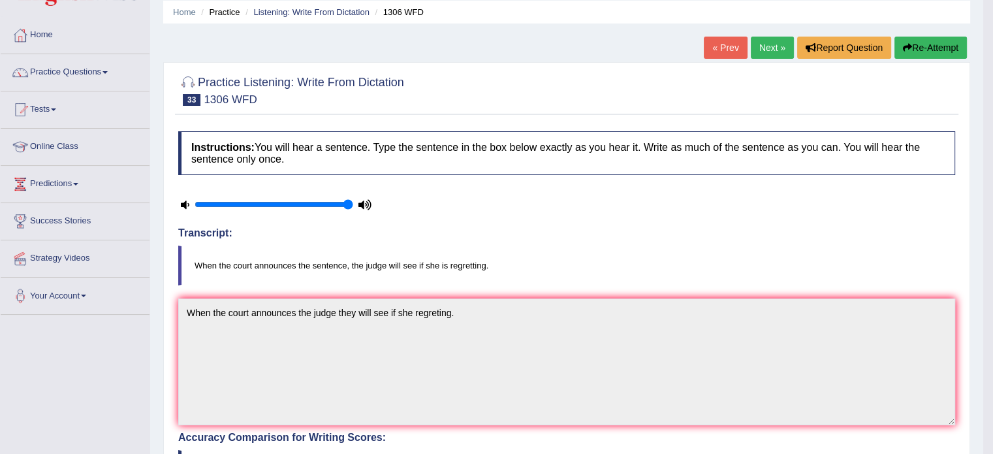
click at [765, 46] on link "Next »" at bounding box center [772, 48] width 43 height 22
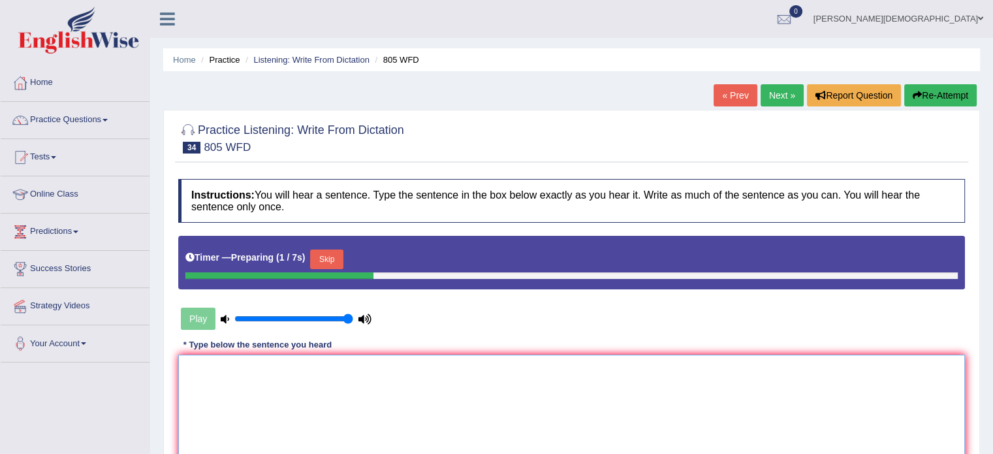
click at [196, 368] on textarea at bounding box center [571, 417] width 787 height 127
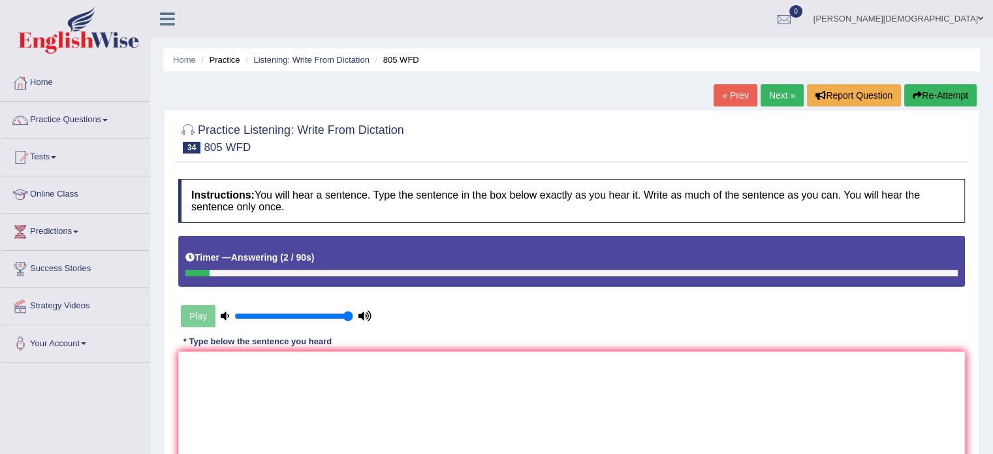
click at [932, 91] on button "Re-Attempt" at bounding box center [940, 95] width 72 height 22
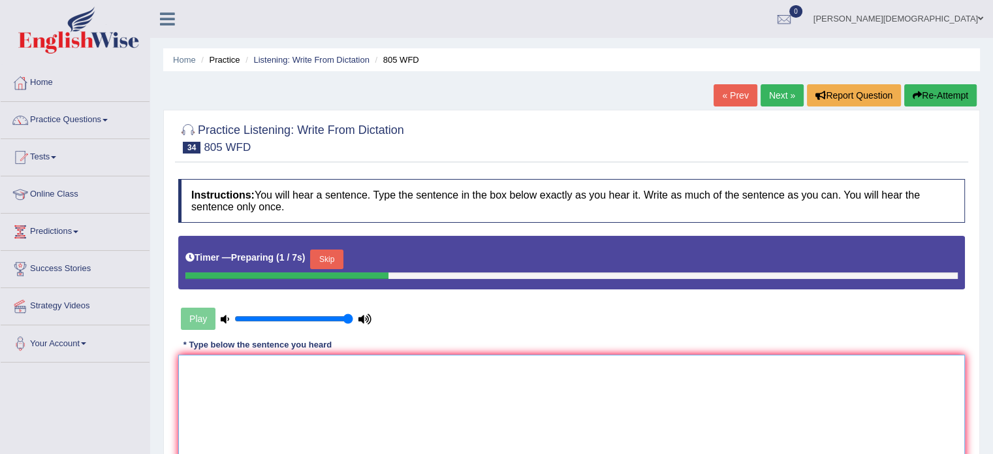
click at [197, 368] on textarea at bounding box center [571, 417] width 787 height 127
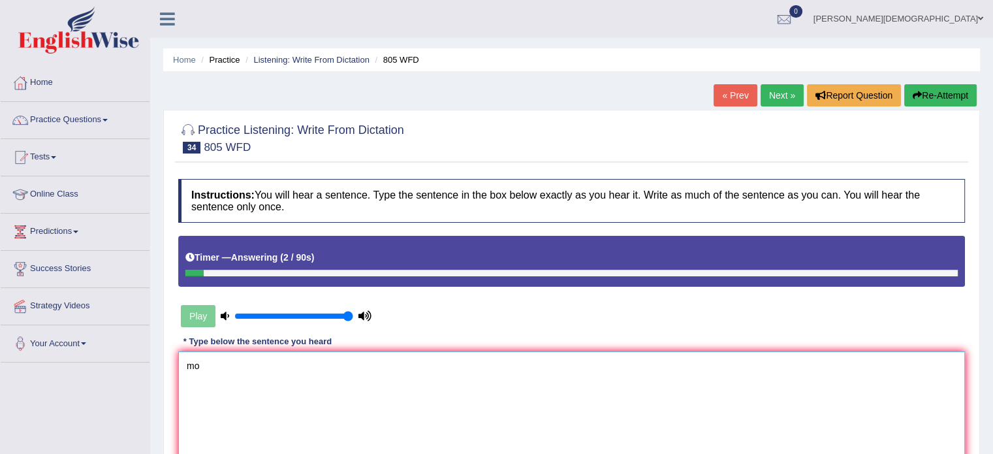
type textarea "m"
drag, startPoint x: 924, startPoint y: 96, endPoint x: 204, endPoint y: 370, distance: 771.1
click at [204, 370] on div "Home Practice Listening: Write From Dictation 805 WFD « Prev Next » Report Ques…" at bounding box center [571, 326] width 843 height 653
click at [204, 370] on textarea at bounding box center [571, 414] width 787 height 127
click at [934, 99] on button "Re-Attempt" at bounding box center [940, 95] width 72 height 22
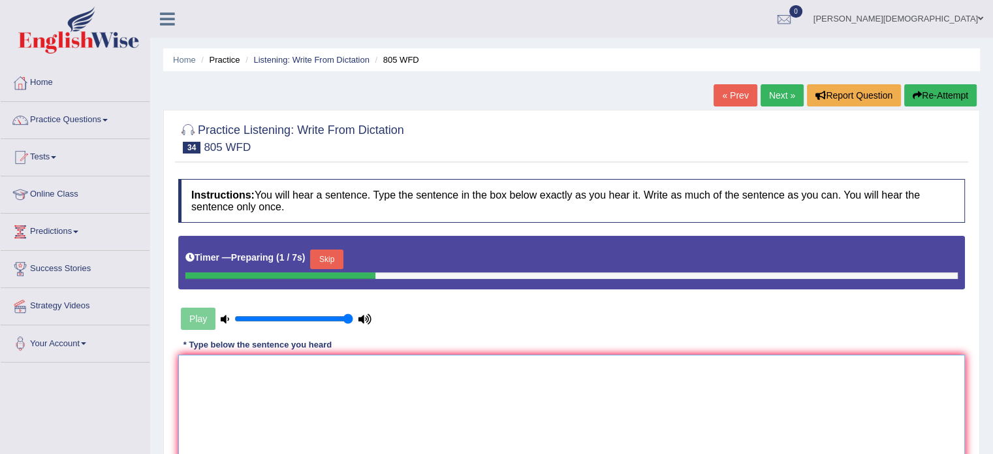
click at [196, 364] on textarea at bounding box center [571, 417] width 787 height 127
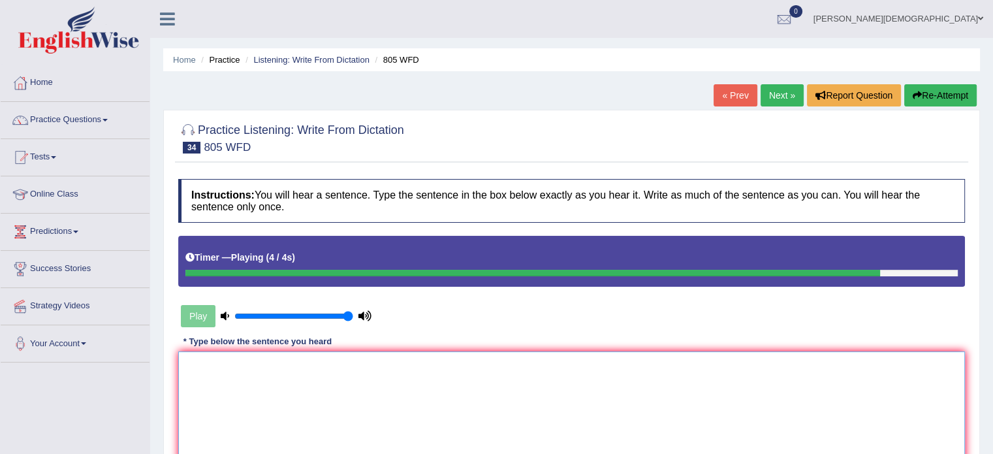
type textarea "m"
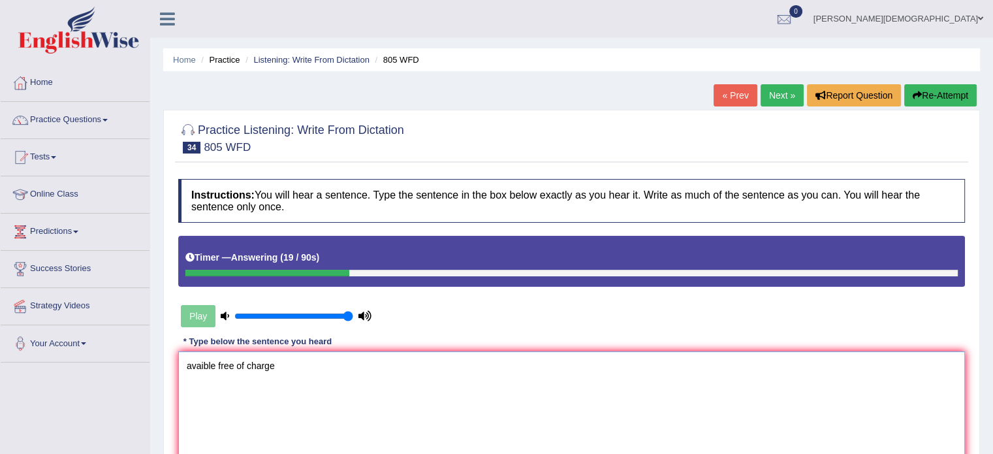
click at [217, 362] on textarea "avaible free of charge" at bounding box center [571, 414] width 787 height 127
click at [183, 365] on textarea "available and free of charge" at bounding box center [571, 414] width 787 height 127
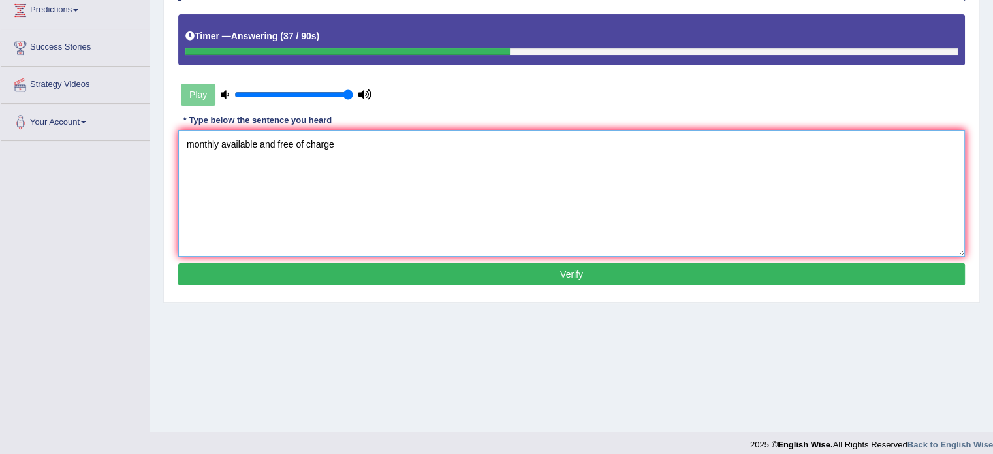
scroll to position [230, 0]
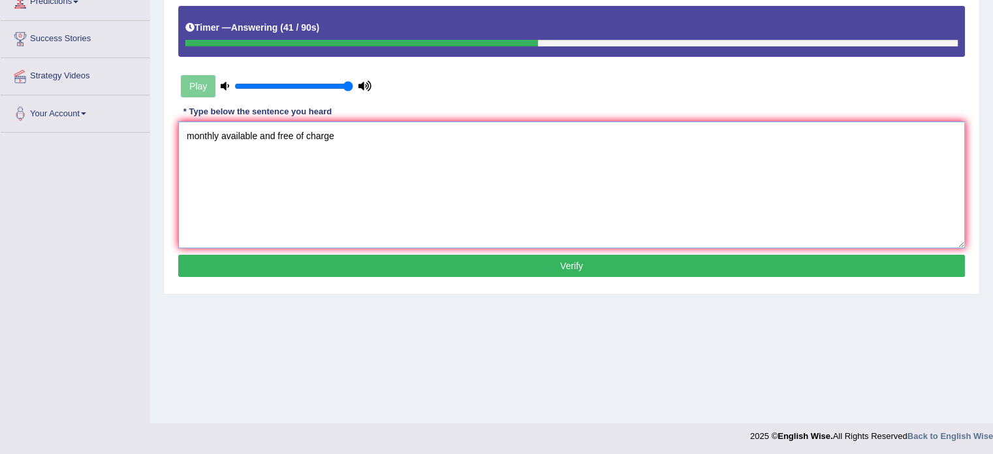
click at [195, 135] on textarea "monthly available and free of charge" at bounding box center [571, 184] width 787 height 127
click at [334, 133] on textarea "Monthly available and free of charge" at bounding box center [571, 184] width 787 height 127
type textarea "Monthly available and free of charge."
click at [550, 259] on button "Verify" at bounding box center [571, 266] width 787 height 22
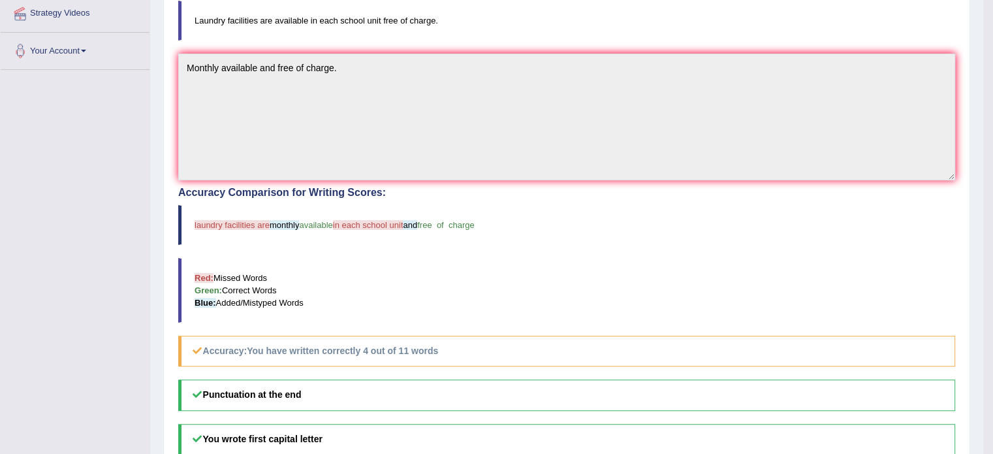
scroll to position [0, 0]
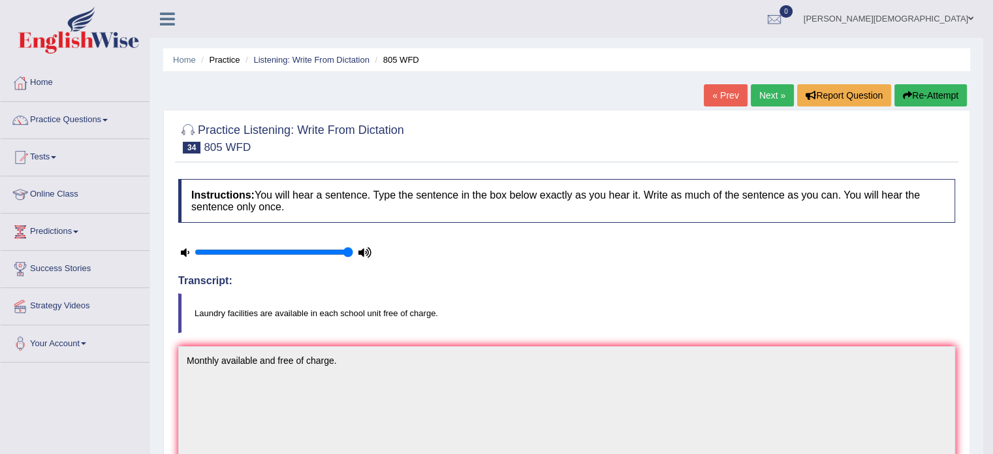
click at [774, 94] on link "Next »" at bounding box center [772, 95] width 43 height 22
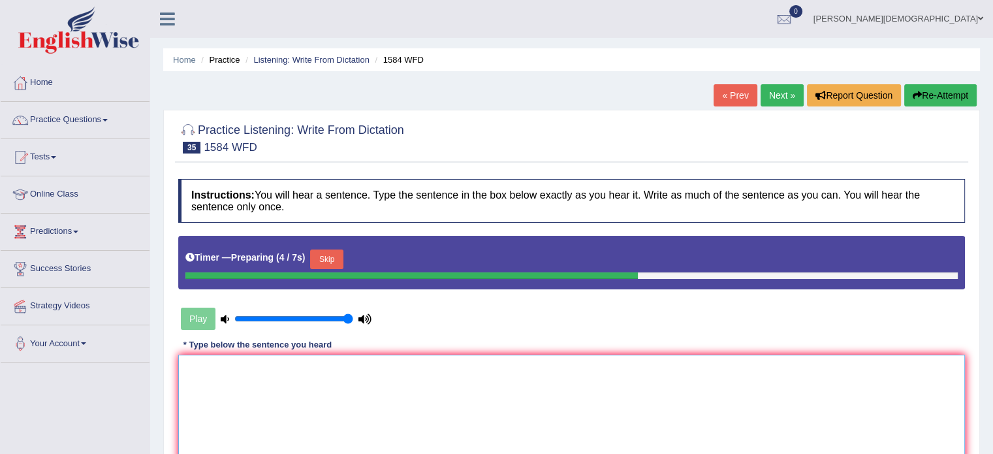
click at [214, 371] on textarea at bounding box center [571, 417] width 787 height 127
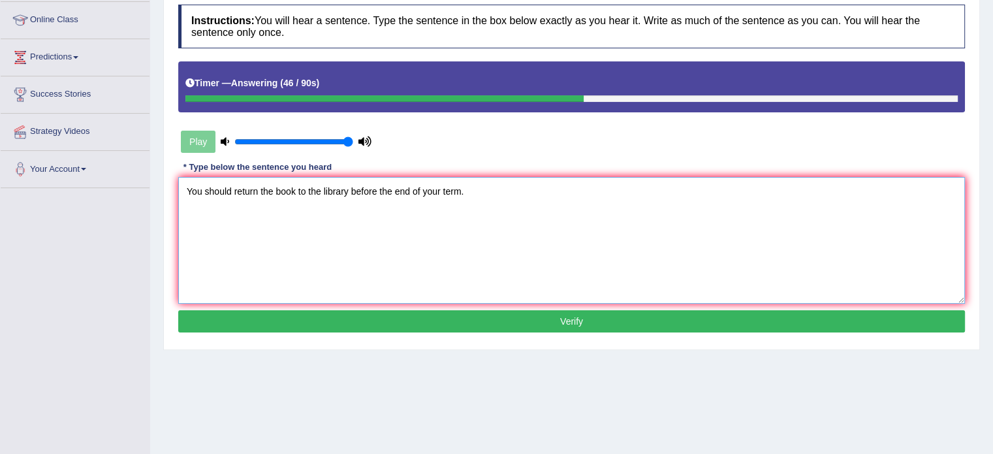
scroll to position [177, 0]
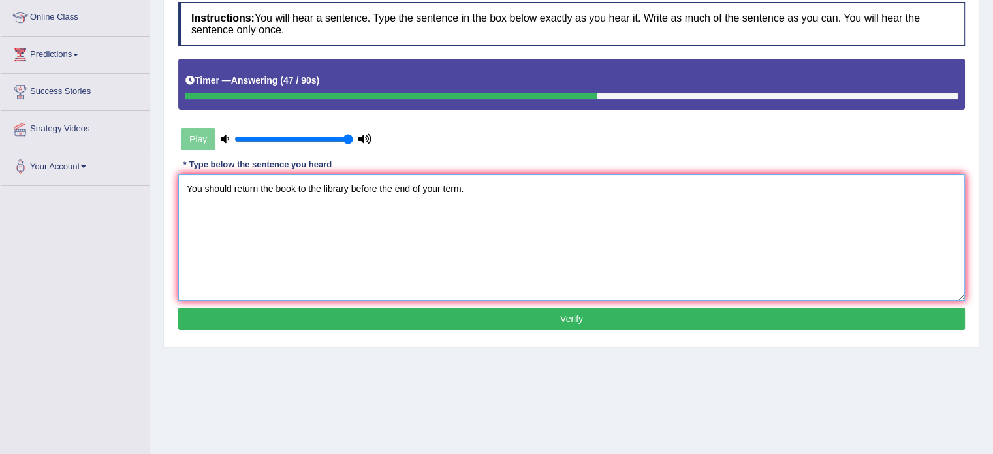
type textarea "You should return the book to the library before the end of your term."
click at [582, 313] on button "Verify" at bounding box center [571, 318] width 787 height 22
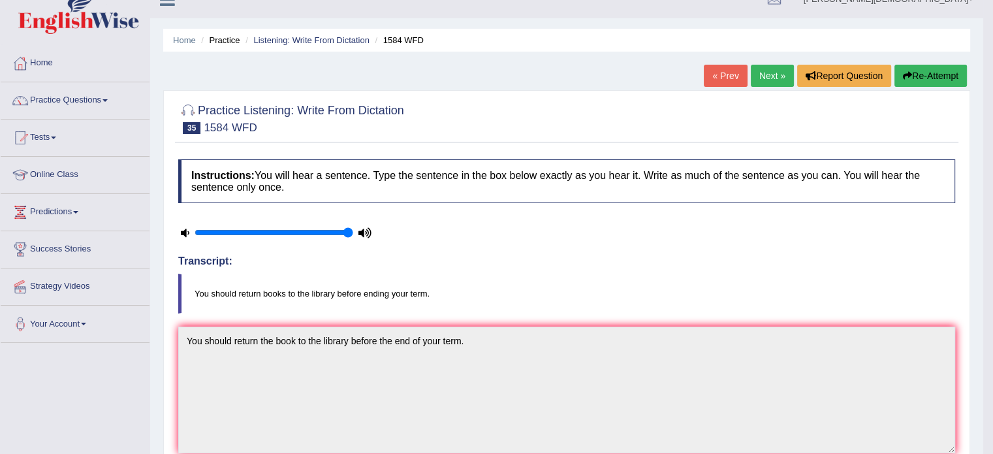
scroll to position [0, 0]
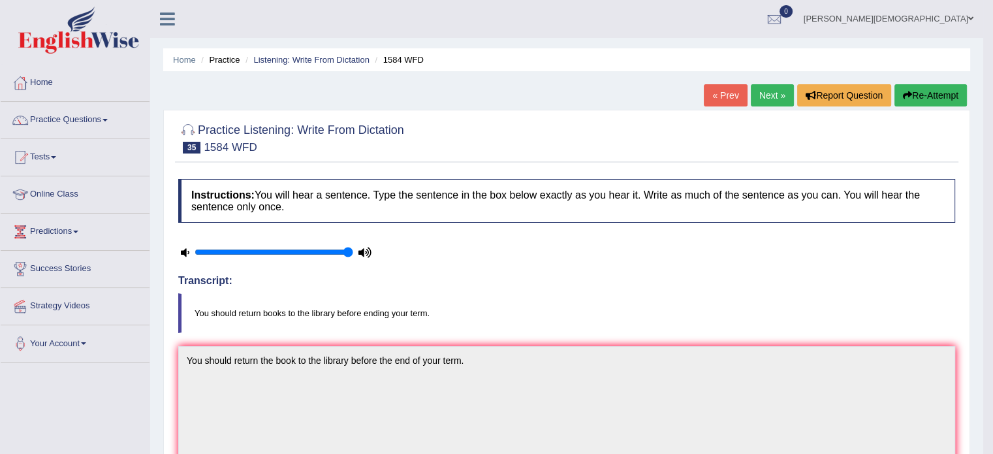
click at [761, 93] on link "Next »" at bounding box center [772, 95] width 43 height 22
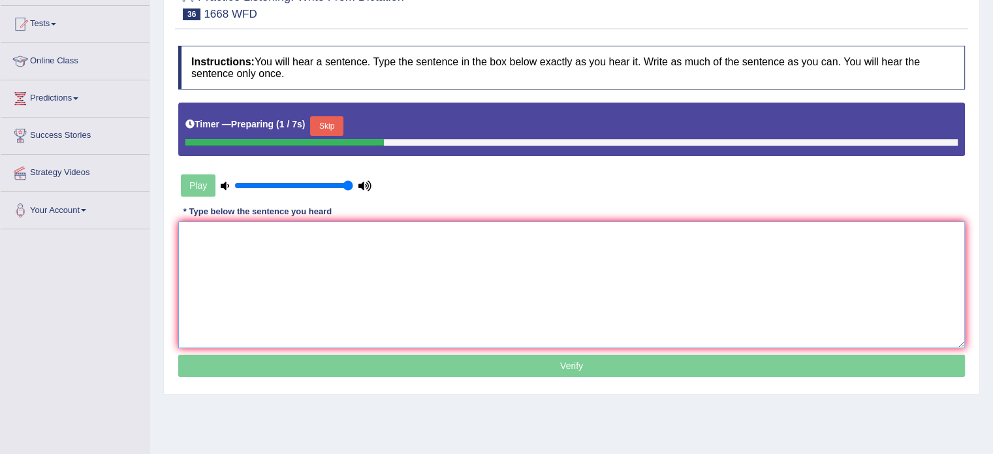
click at [192, 235] on textarea at bounding box center [571, 284] width 787 height 127
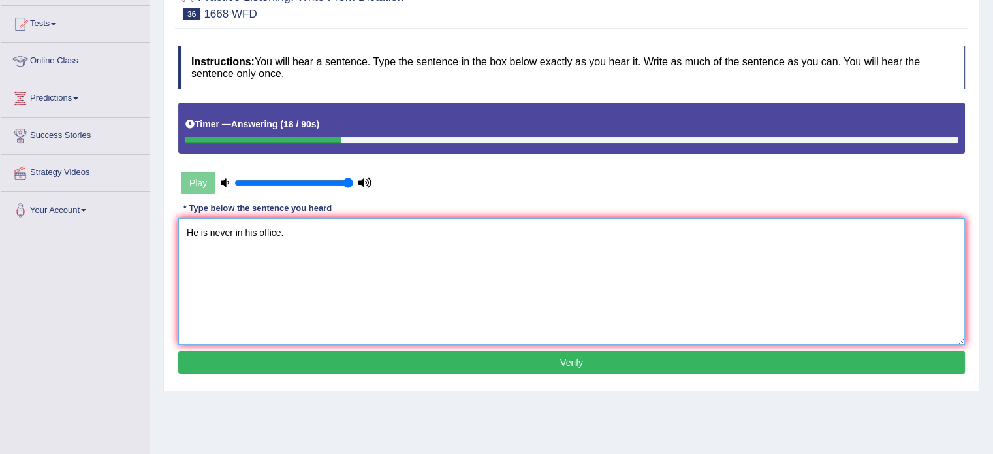
type textarea "He is never in his office."
click at [579, 366] on button "Verify" at bounding box center [571, 362] width 787 height 22
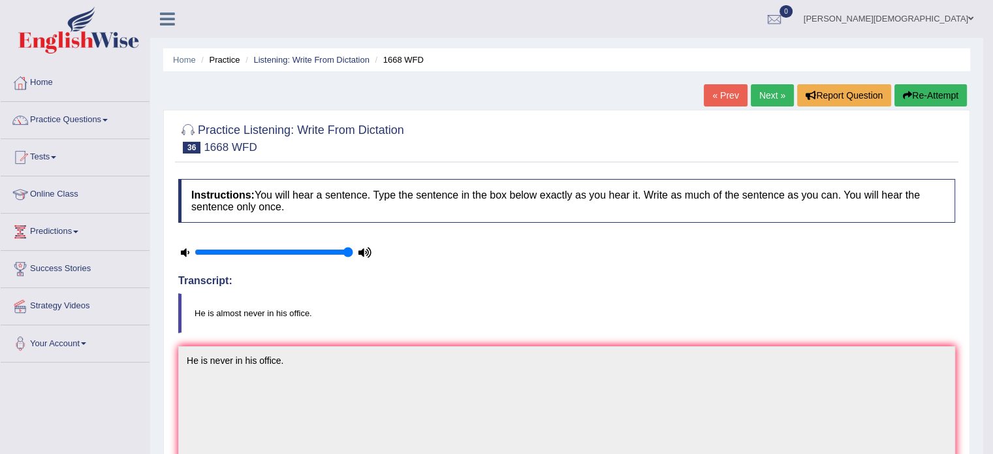
click at [757, 101] on link "Next »" at bounding box center [772, 95] width 43 height 22
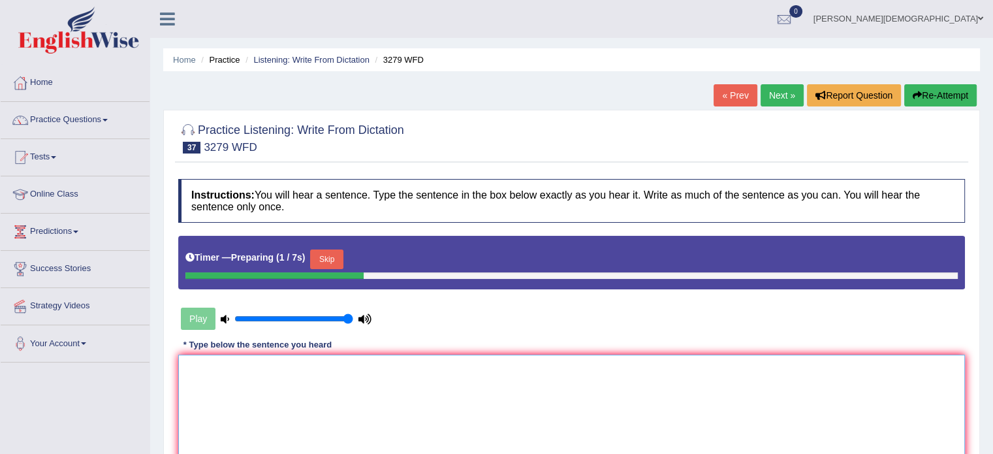
click at [195, 370] on textarea at bounding box center [571, 417] width 787 height 127
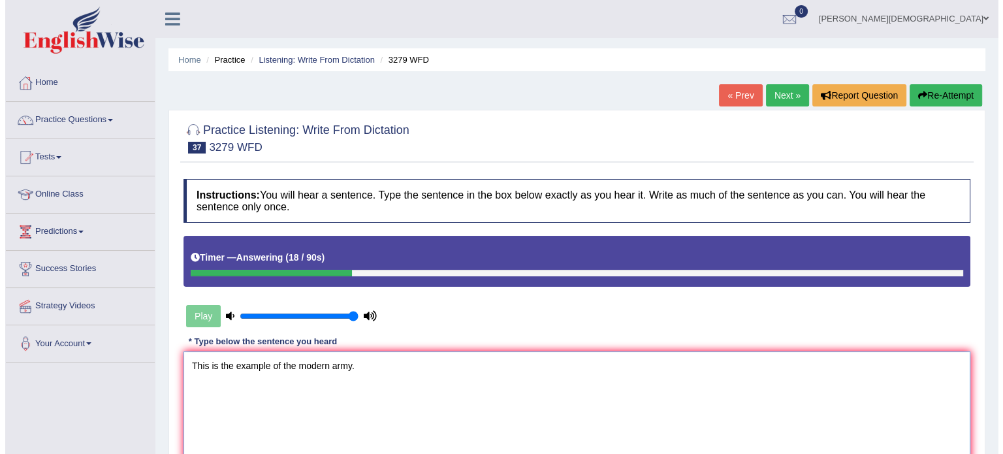
scroll to position [119, 0]
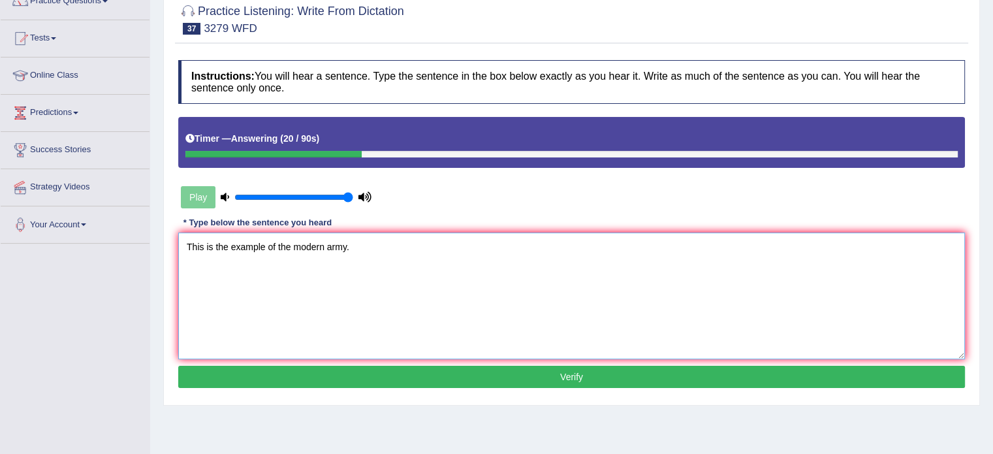
type textarea "This is the example of the modern army."
click at [570, 372] on button "Verify" at bounding box center [571, 377] width 787 height 22
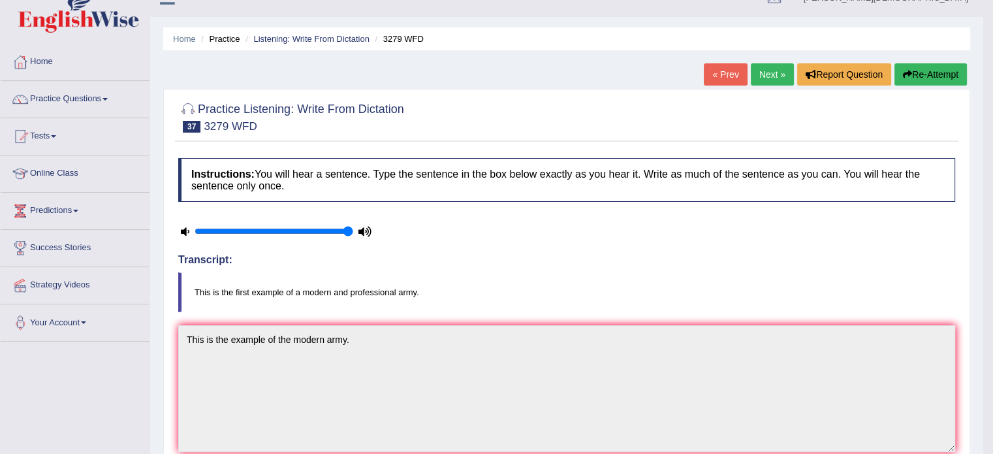
scroll to position [0, 0]
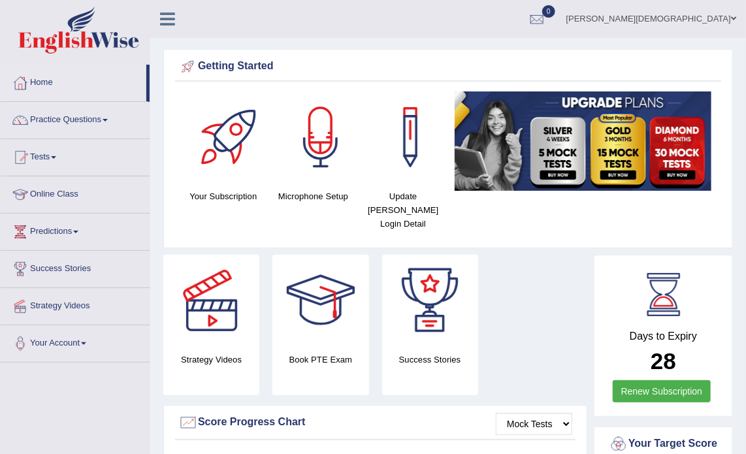
click at [542, 24] on ul "[PERSON_NAME][DEMOGRAPHIC_DATA] Toggle navigation Username: Marissa73 Access Ty…" at bounding box center [537, 18] width 416 height 37
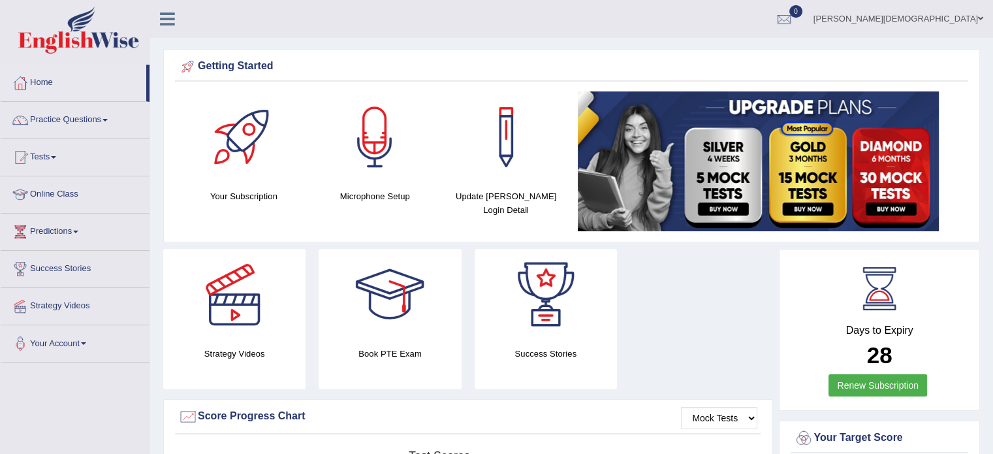
click at [63, 193] on link "Online Class" at bounding box center [75, 192] width 149 height 33
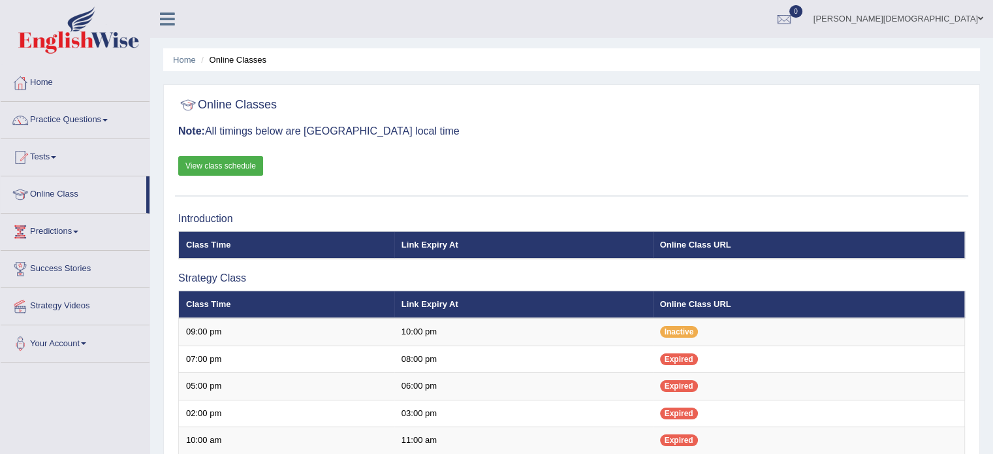
click at [243, 170] on link "View class schedule" at bounding box center [220, 166] width 85 height 20
